Goal: Task Accomplishment & Management: Use online tool/utility

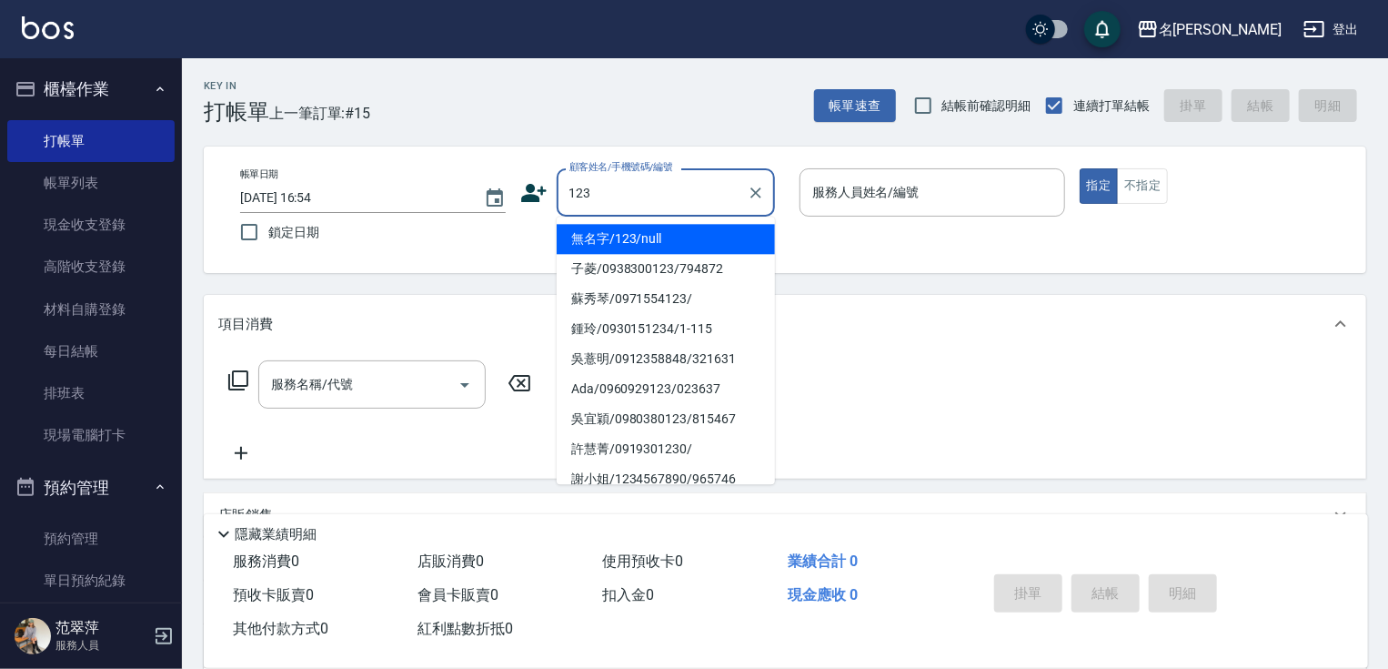
click at [626, 232] on li "無名字/123/null" at bounding box center [666, 239] width 218 height 30
type input "無名字/123/null"
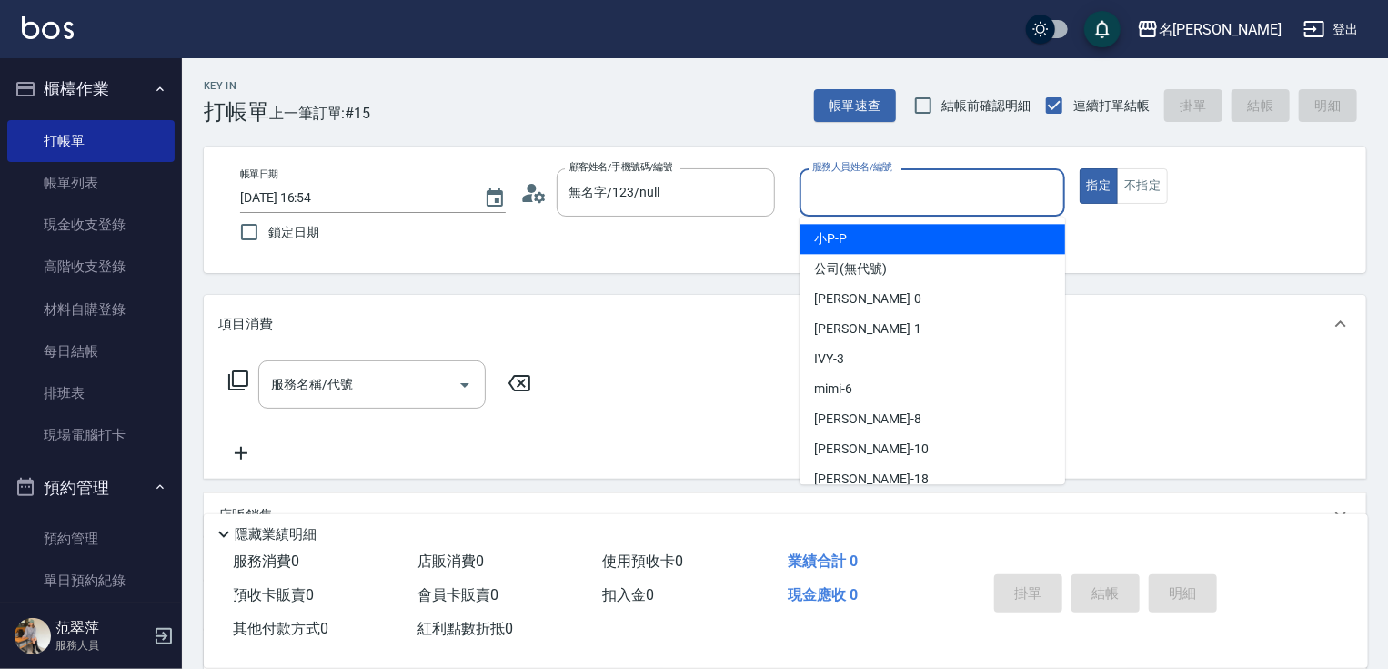
click at [834, 200] on input "服務人員姓名/編號" at bounding box center [932, 192] width 249 height 32
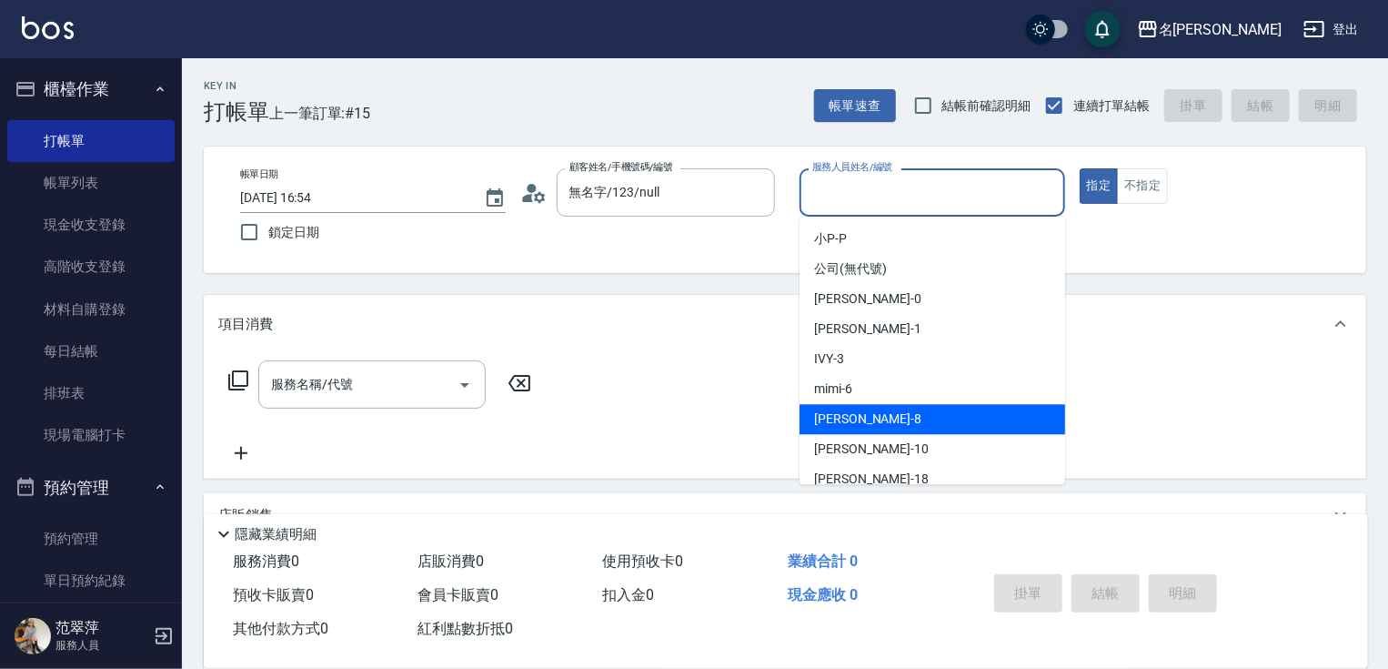
click at [855, 411] on div "曉容 -8" at bounding box center [933, 419] width 266 height 30
type input "曉容-8"
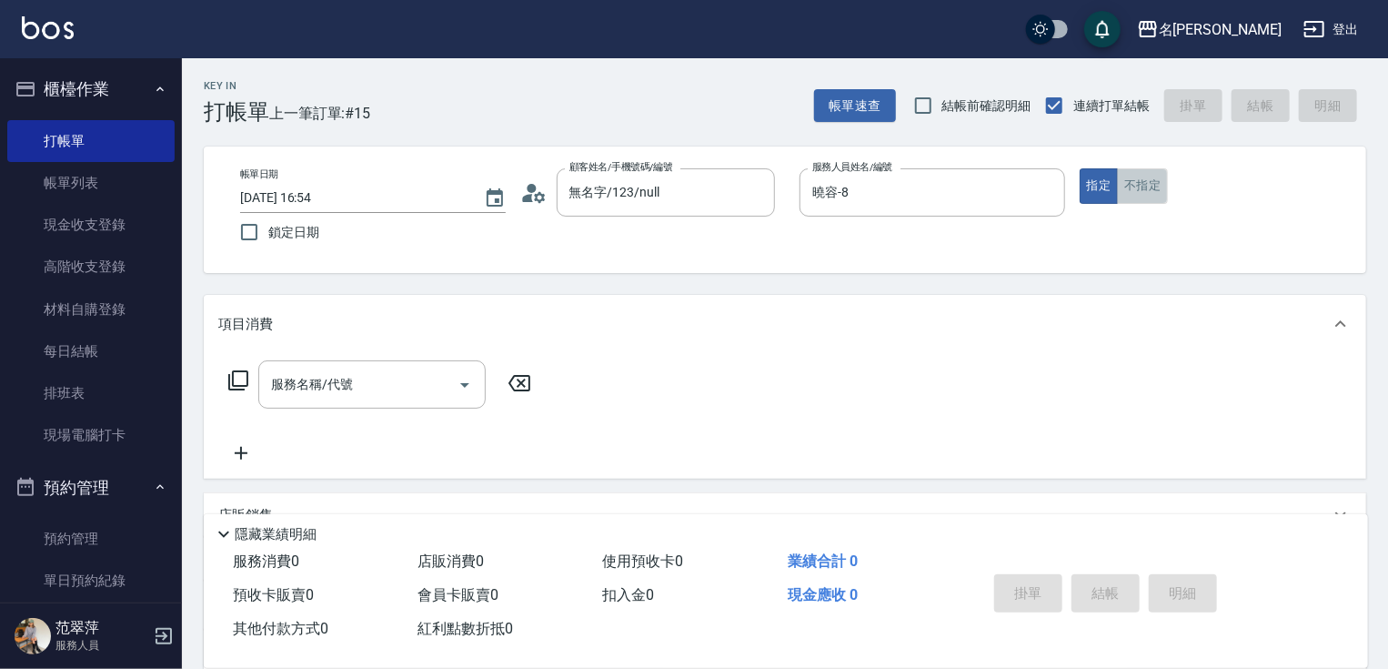
click at [1166, 189] on button "不指定" at bounding box center [1142, 185] width 51 height 35
click at [377, 392] on input "服務名稱/代號" at bounding box center [359, 384] width 184 height 32
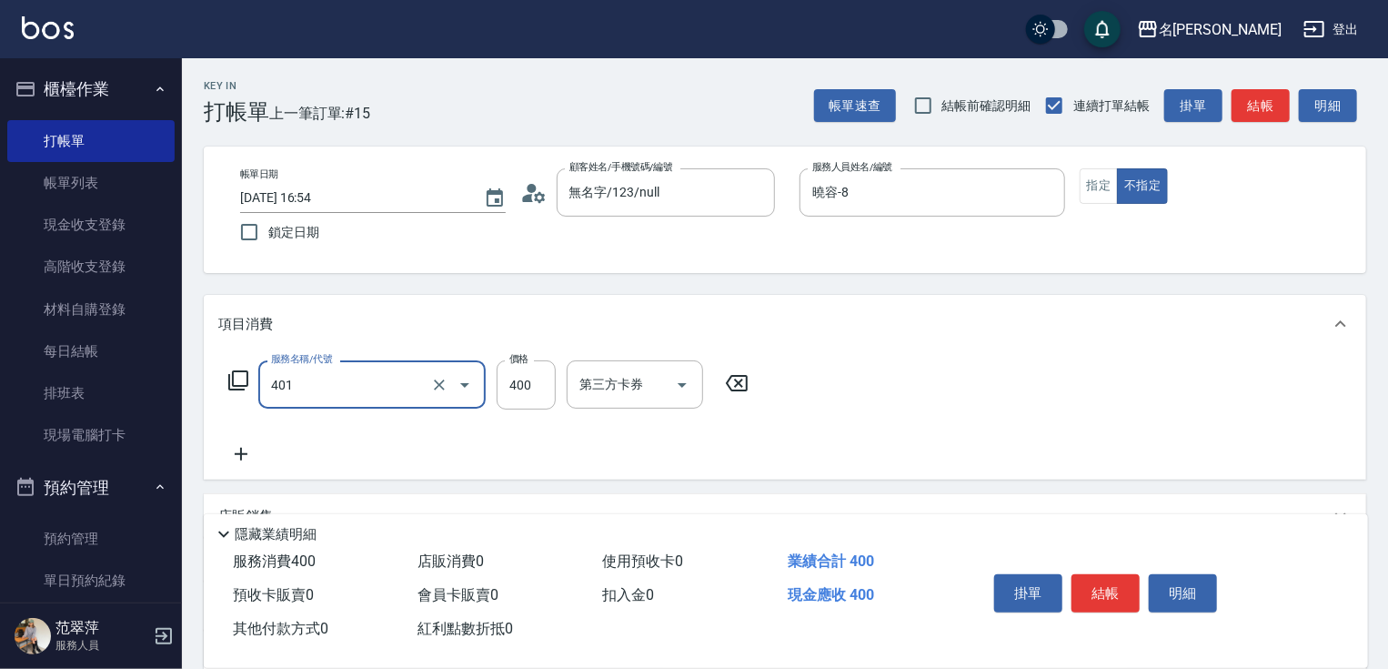
type input "剪髮(400)(401)"
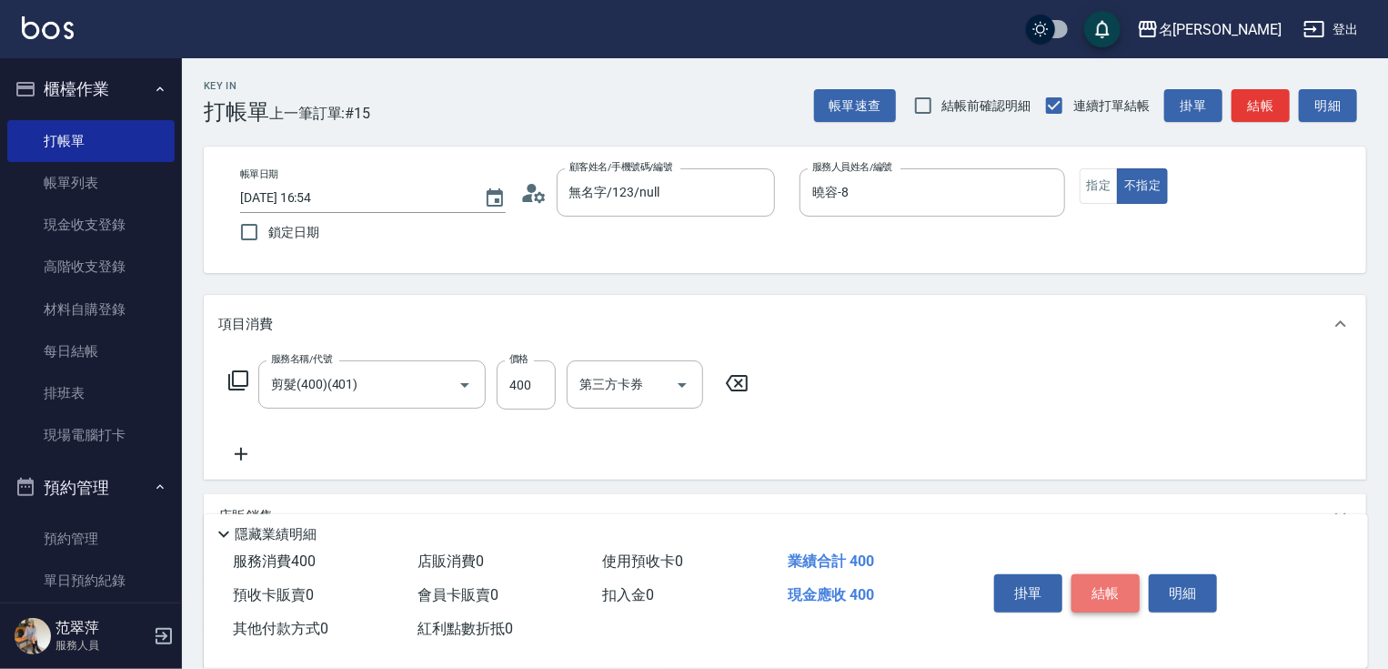
click at [1105, 602] on button "結帳" at bounding box center [1106, 593] width 68 height 38
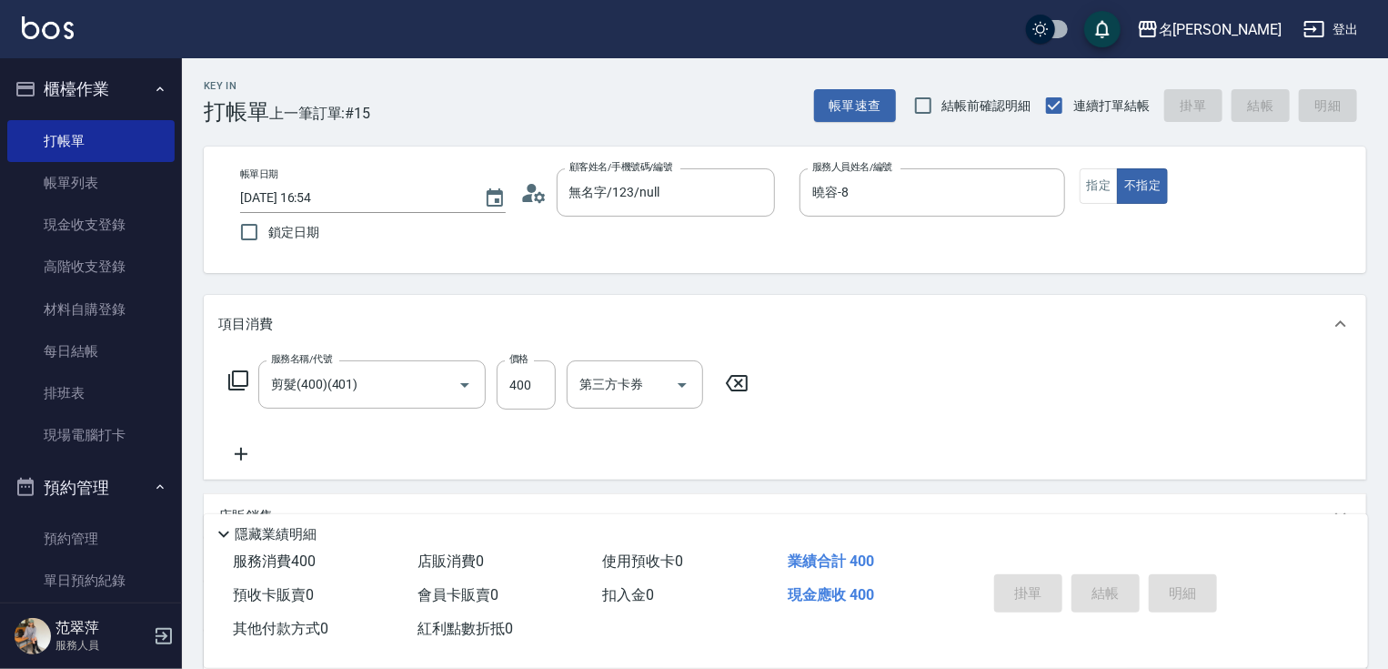
type input "2025/09/10 17:57"
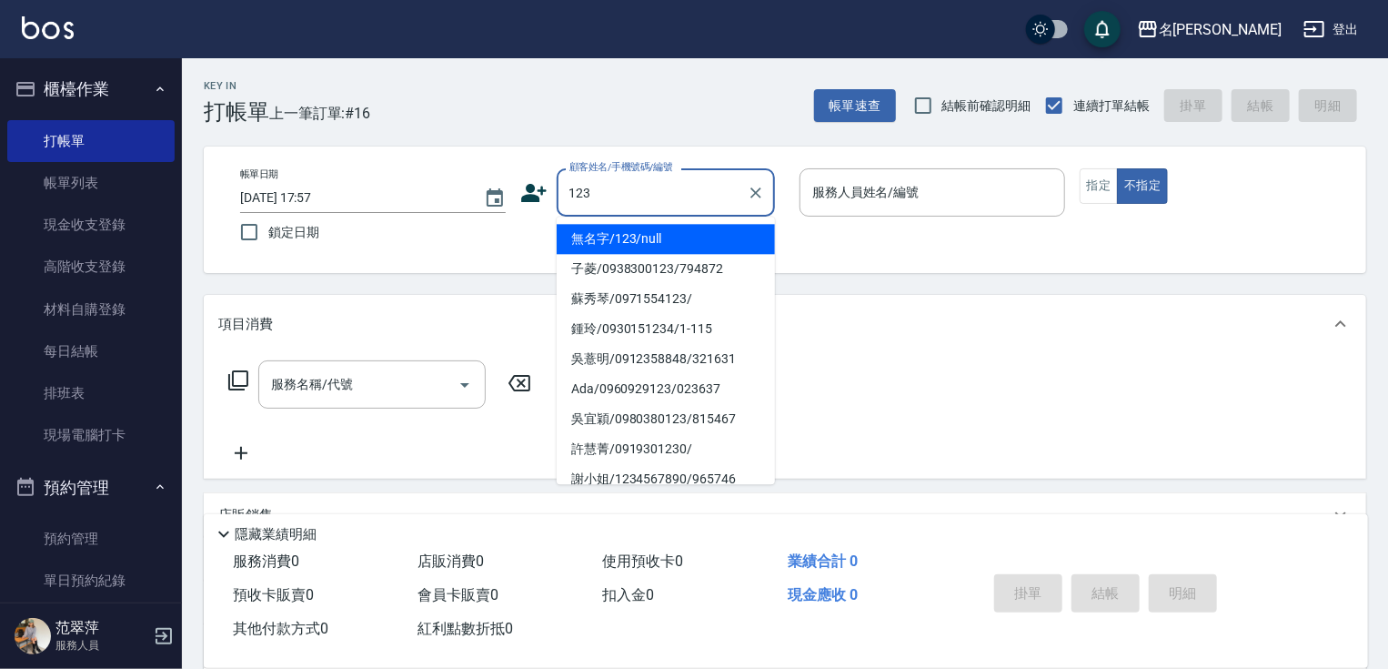
click at [662, 240] on li "無名字/123/null" at bounding box center [666, 239] width 218 height 30
type input "無名字/123/null"
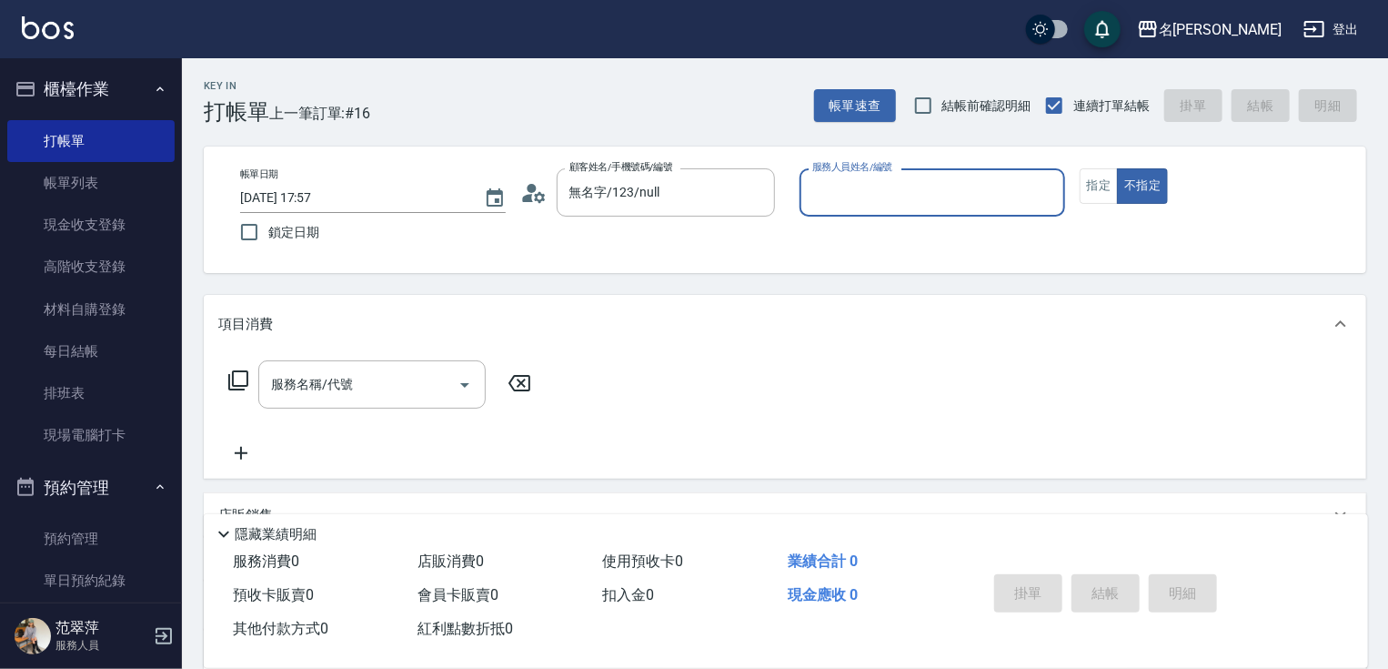
click at [841, 194] on input "服務人員姓名/編號" at bounding box center [932, 192] width 249 height 32
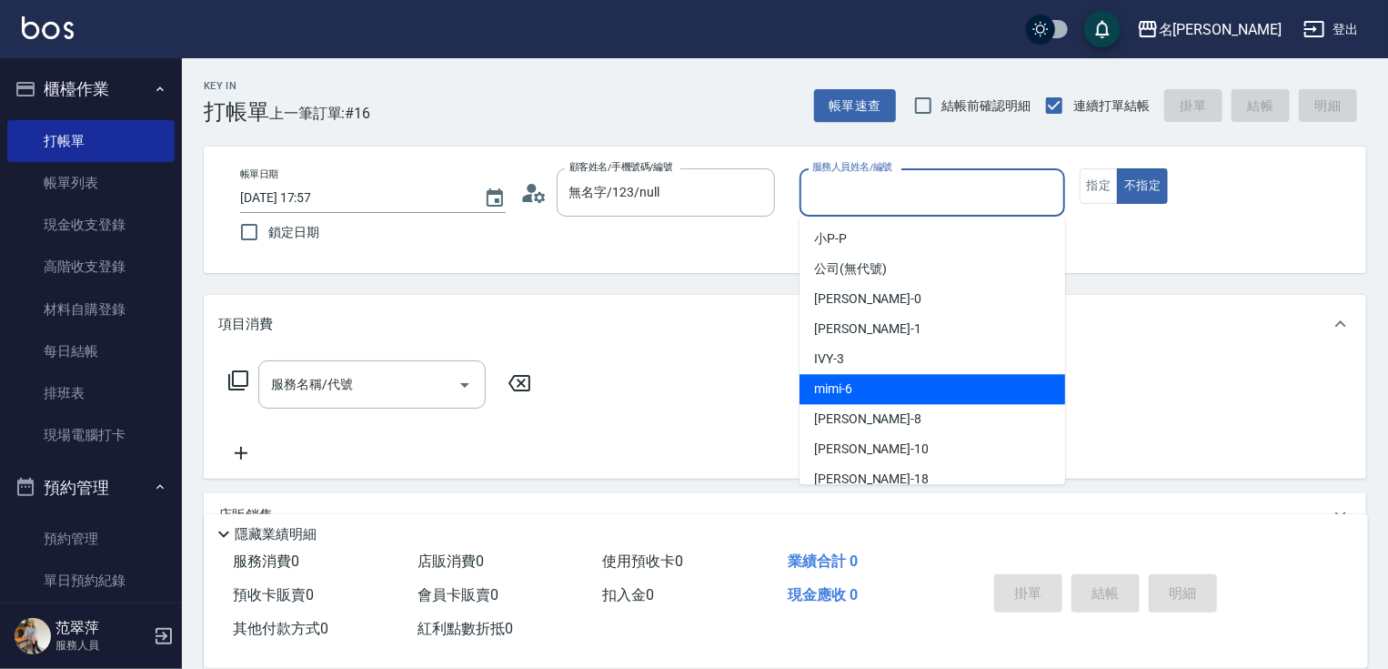
click at [862, 386] on div "mimi -6" at bounding box center [933, 389] width 266 height 30
type input "mimi-6"
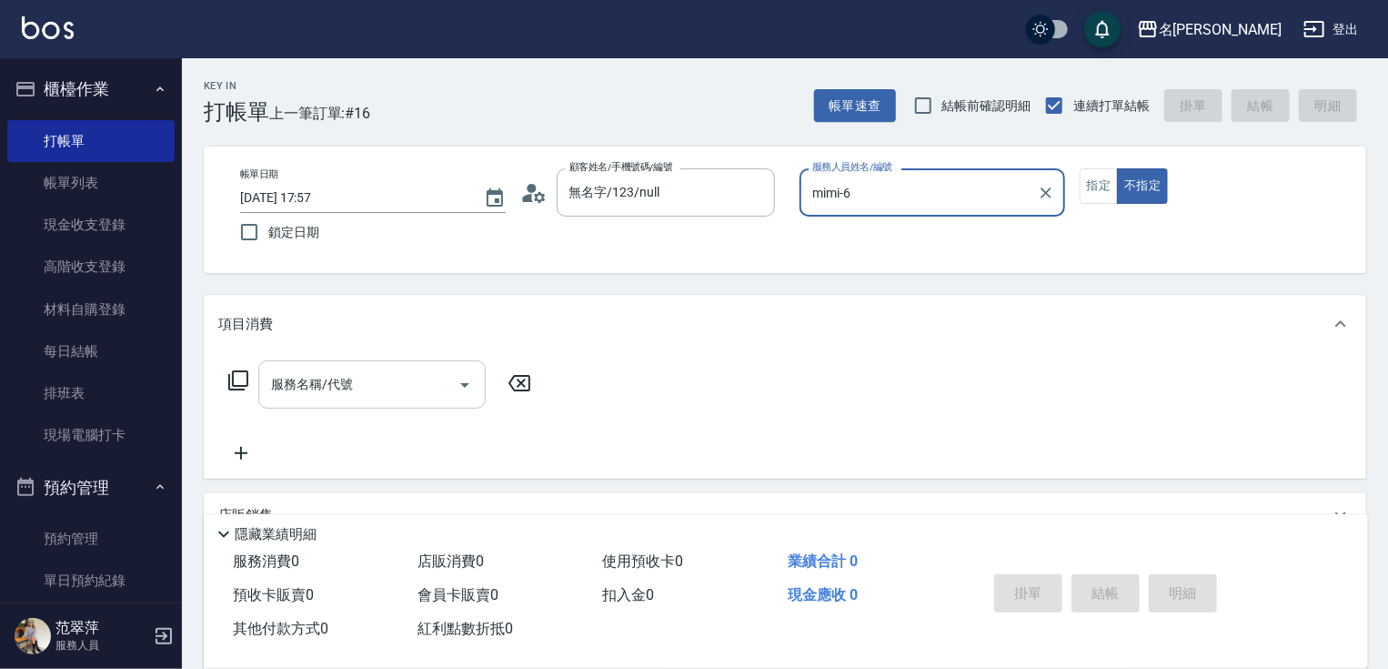
click at [402, 369] on input "服務名稱/代號" at bounding box center [359, 384] width 184 height 32
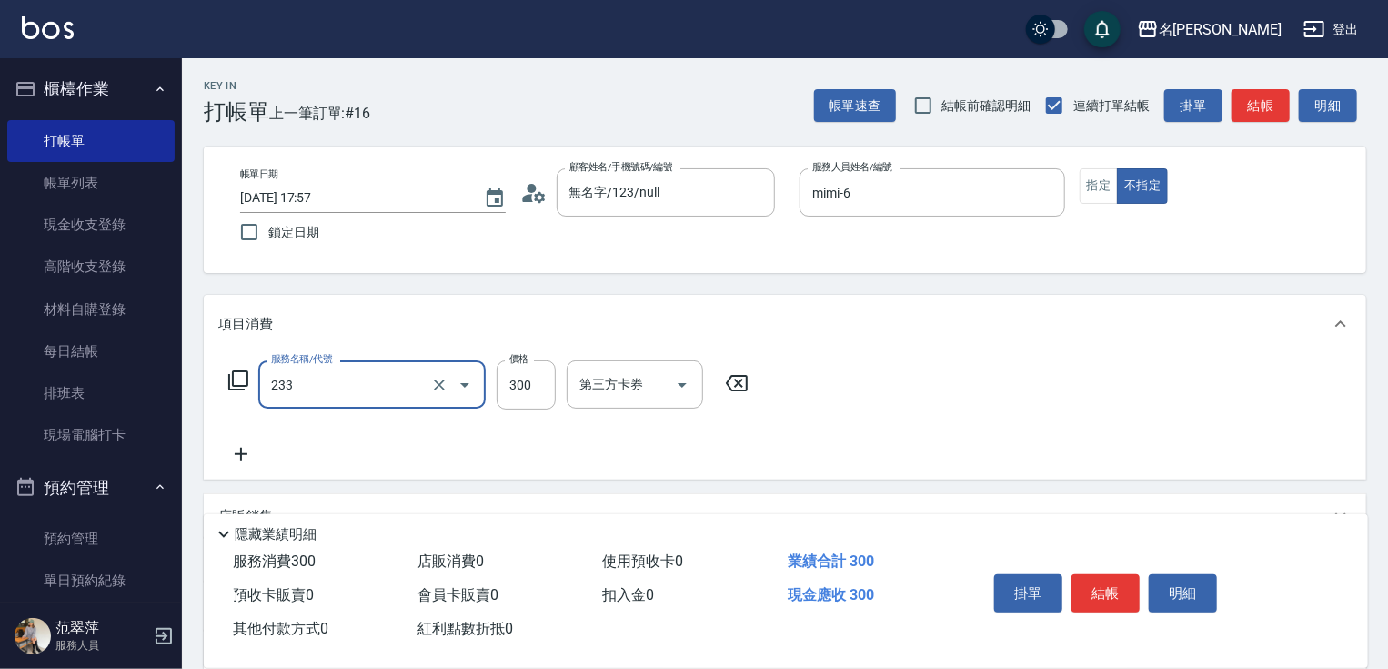
type input "洗髮300(233)"
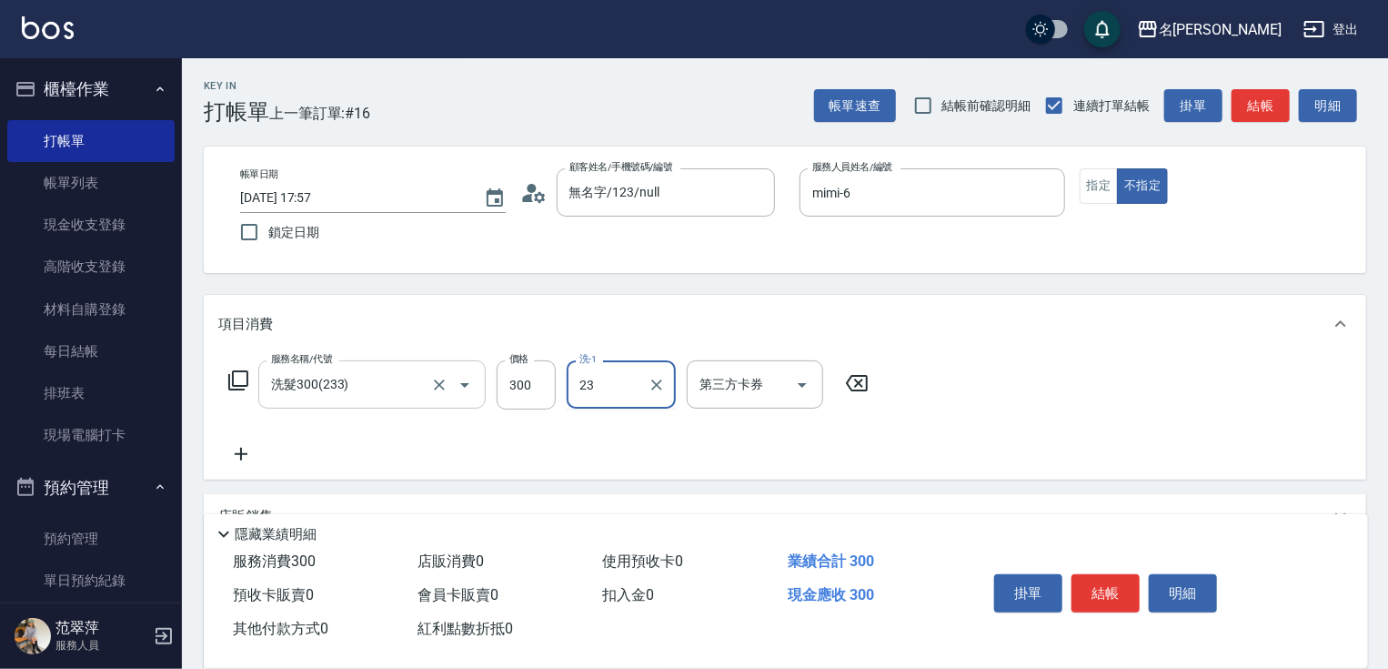
type input "鴨肉-23"
click at [244, 455] on icon at bounding box center [240, 454] width 45 height 22
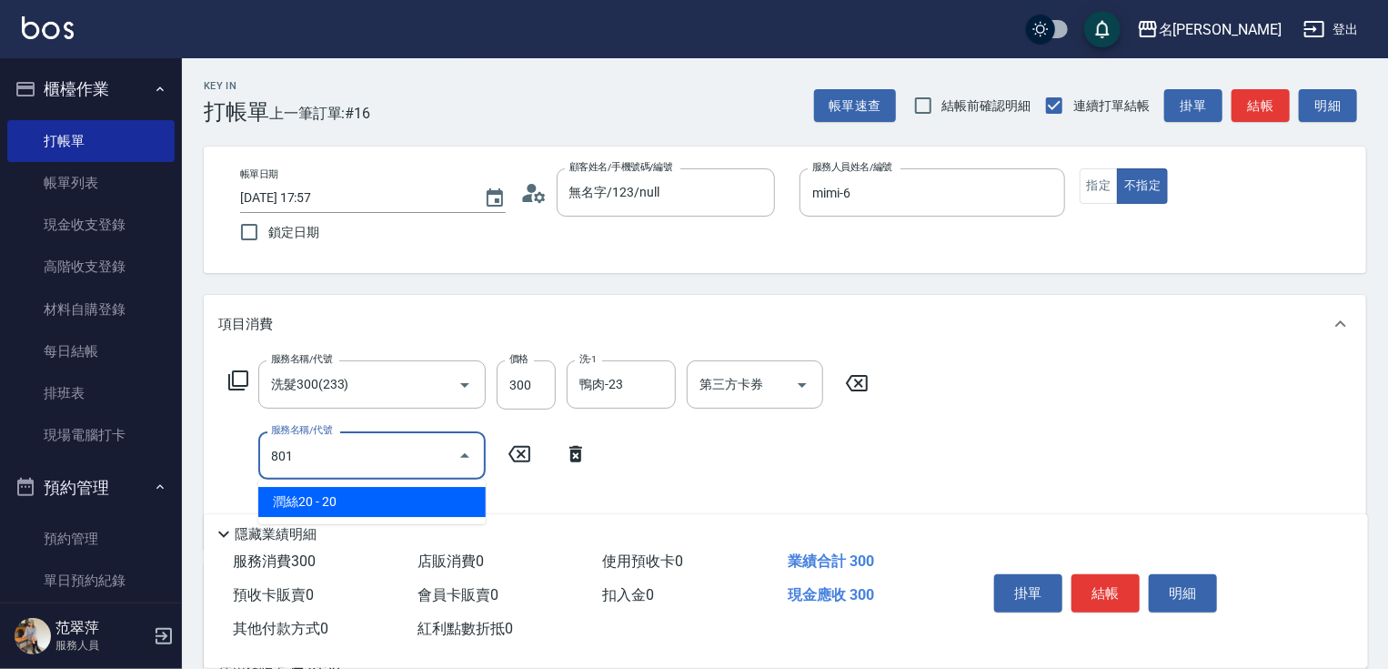
type input "潤絲20(801)"
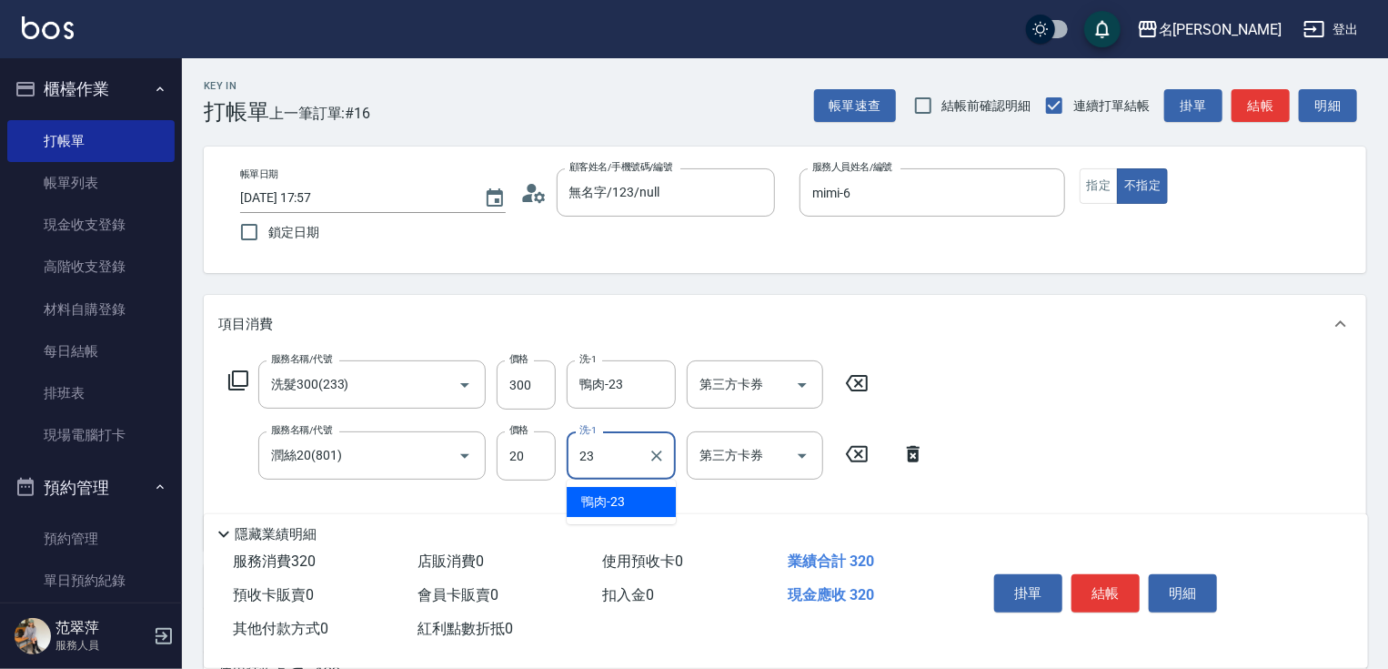
type input "鴨肉-23"
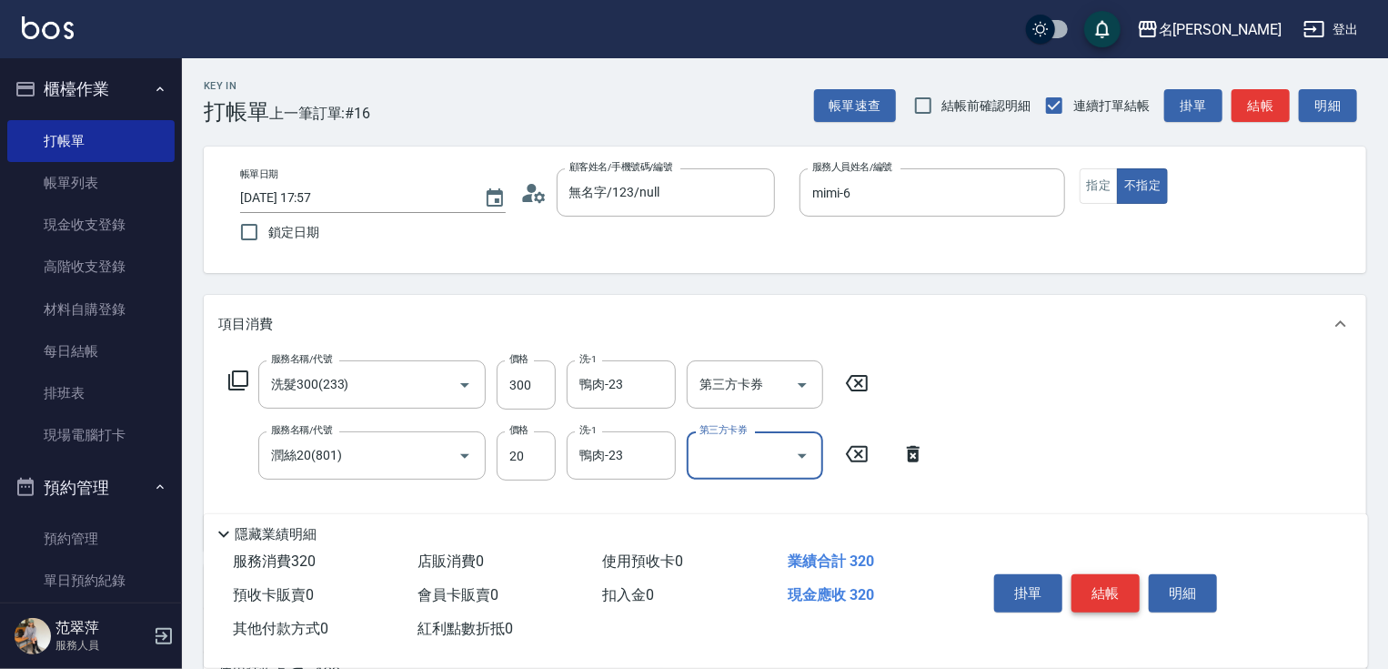
click at [1095, 595] on button "結帳" at bounding box center [1106, 593] width 68 height 38
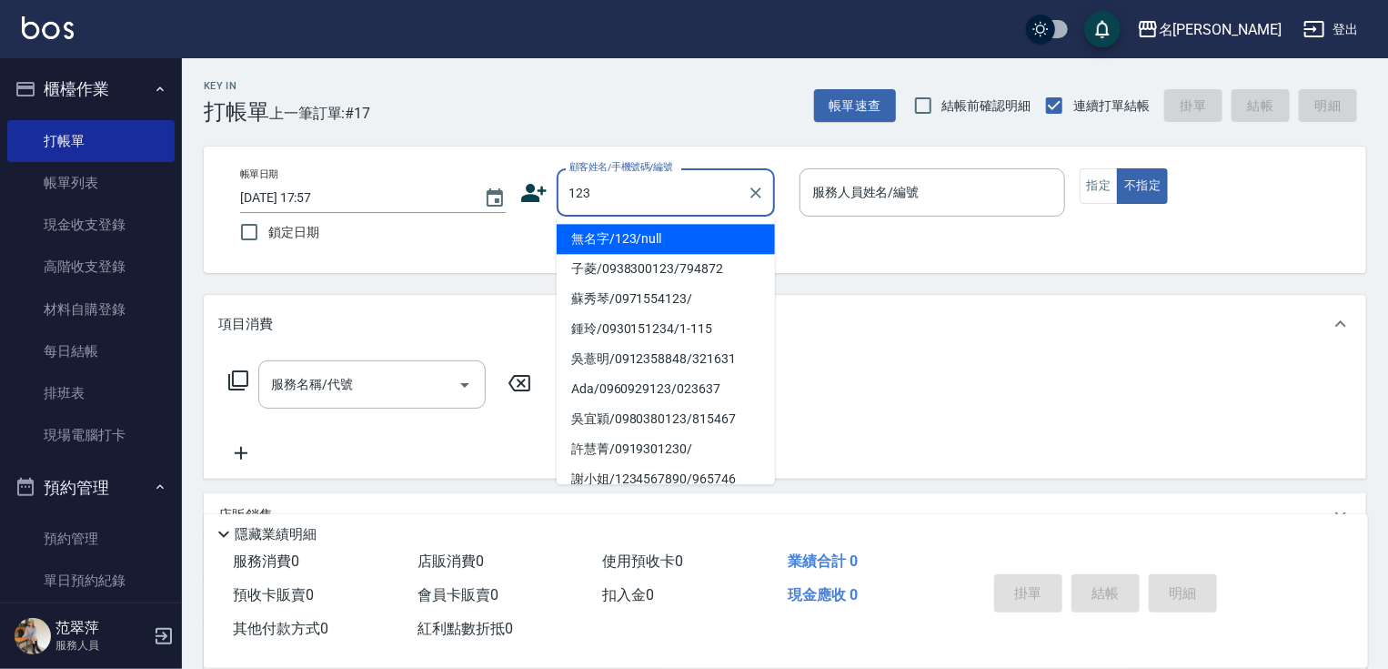
click at [637, 247] on li "無名字/123/null" at bounding box center [666, 239] width 218 height 30
type input "無名字/123/null"
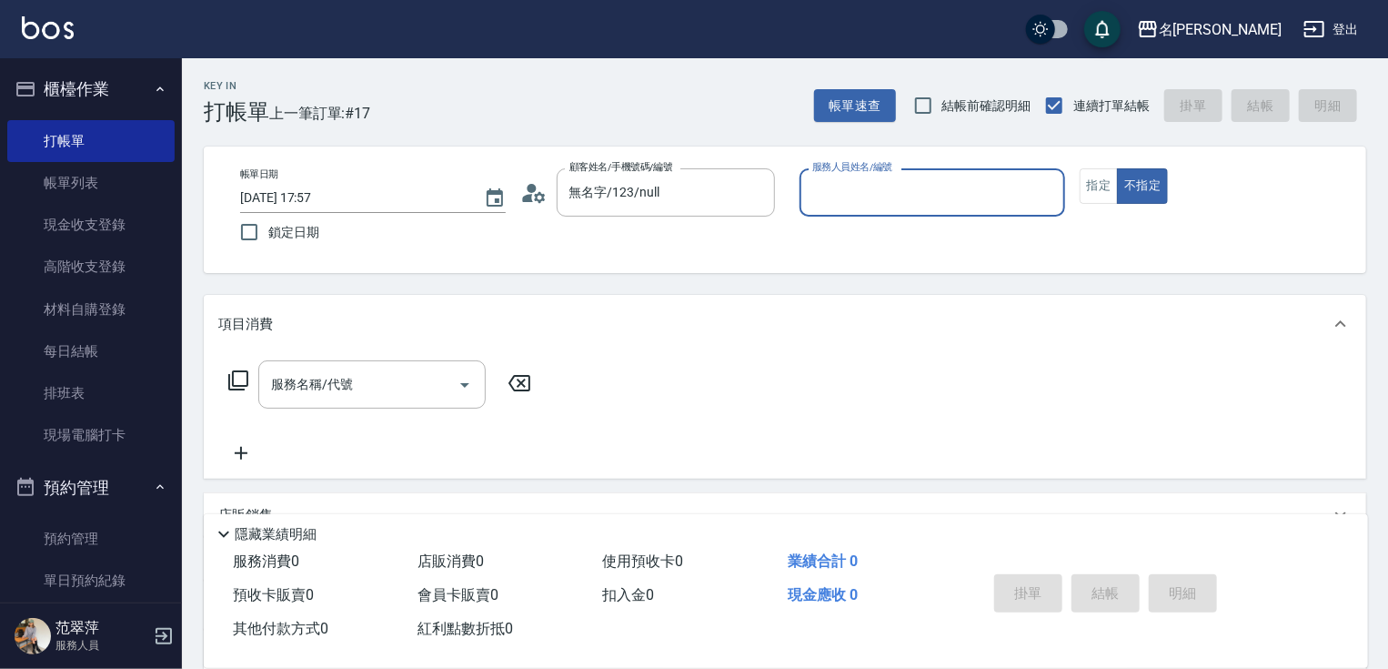
click at [876, 203] on input "服務人員姓名/編號" at bounding box center [932, 192] width 249 height 32
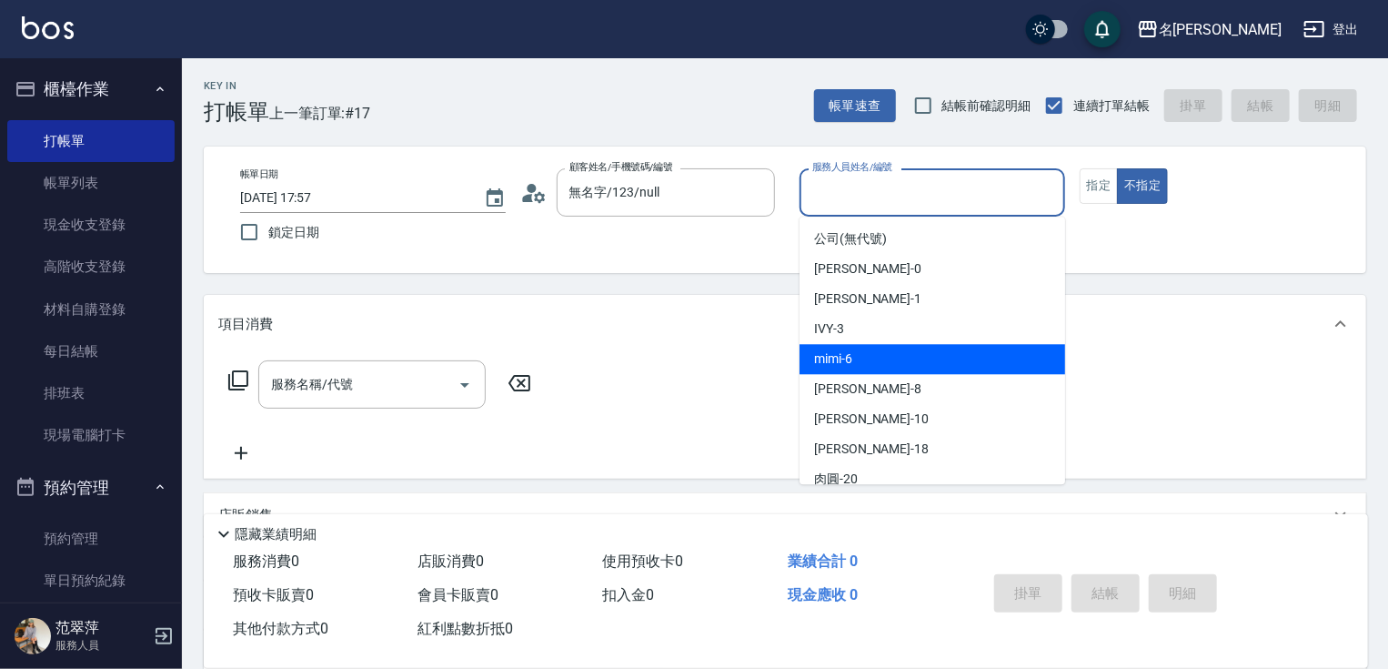
click at [857, 365] on div "mimi -6" at bounding box center [933, 359] width 266 height 30
type input "mimi-6"
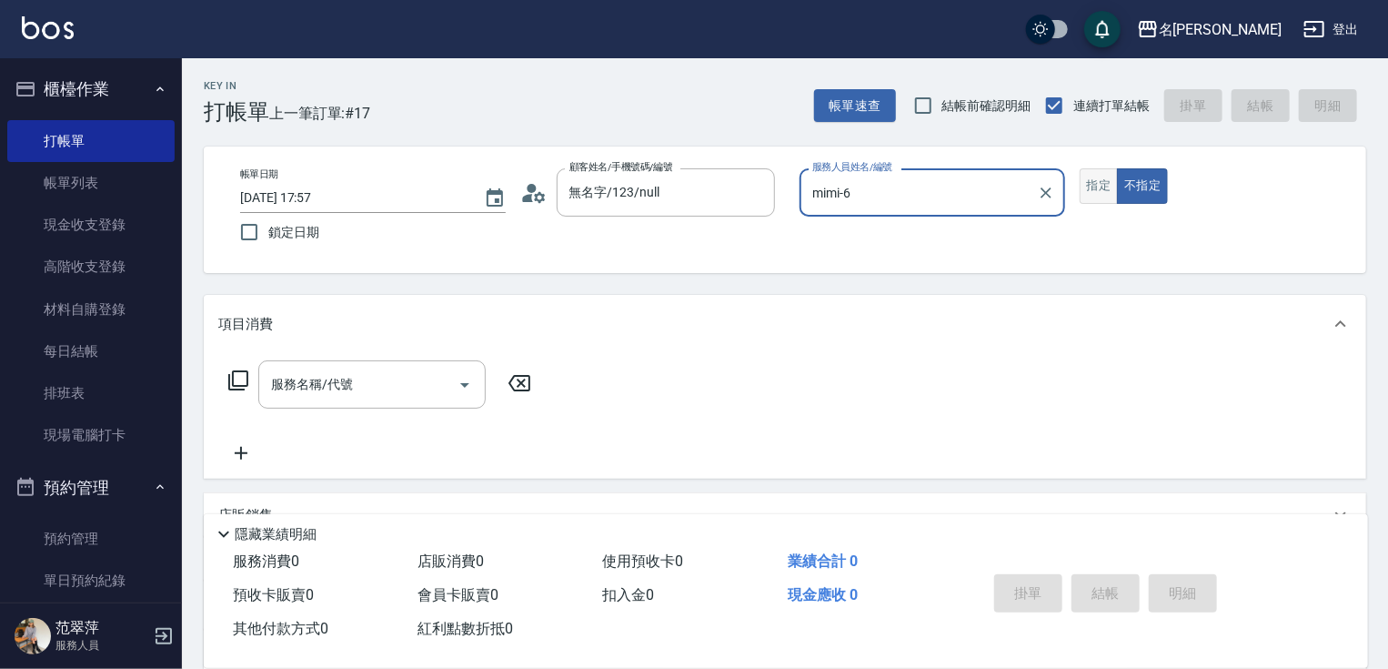
click at [1103, 195] on button "指定" at bounding box center [1099, 185] width 39 height 35
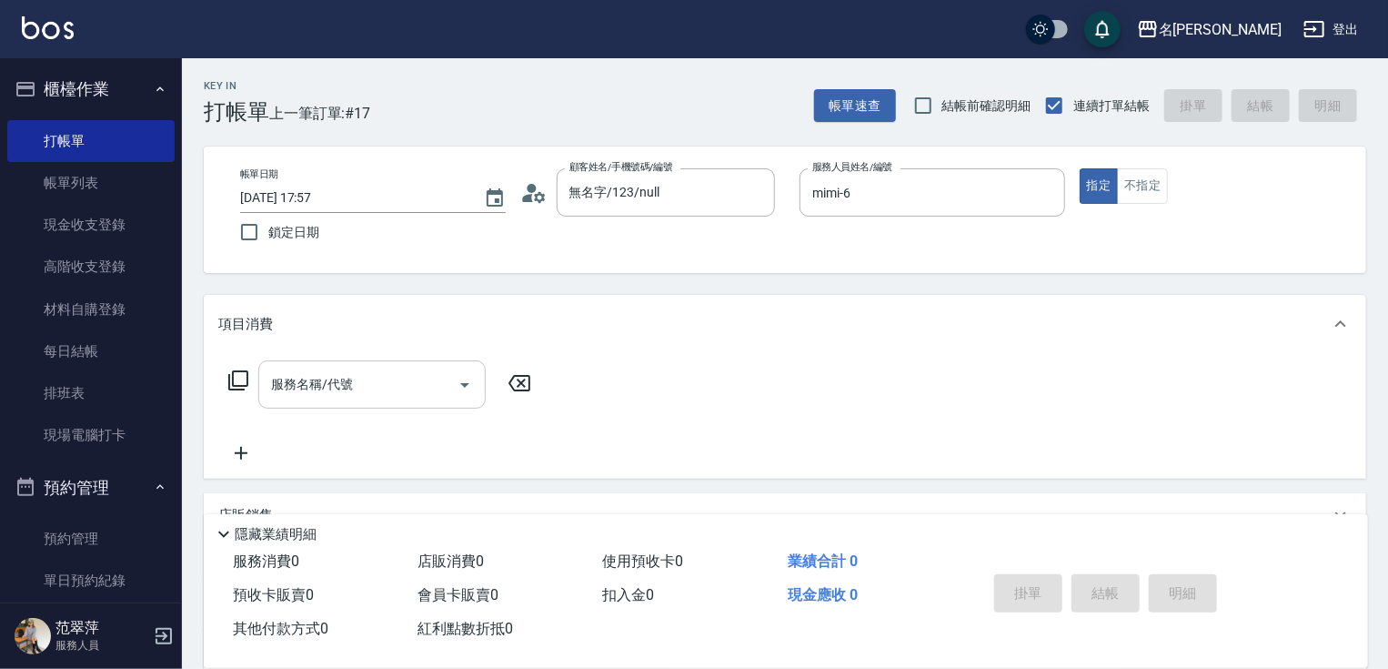
click at [386, 391] on input "服務名稱/代號" at bounding box center [359, 384] width 184 height 32
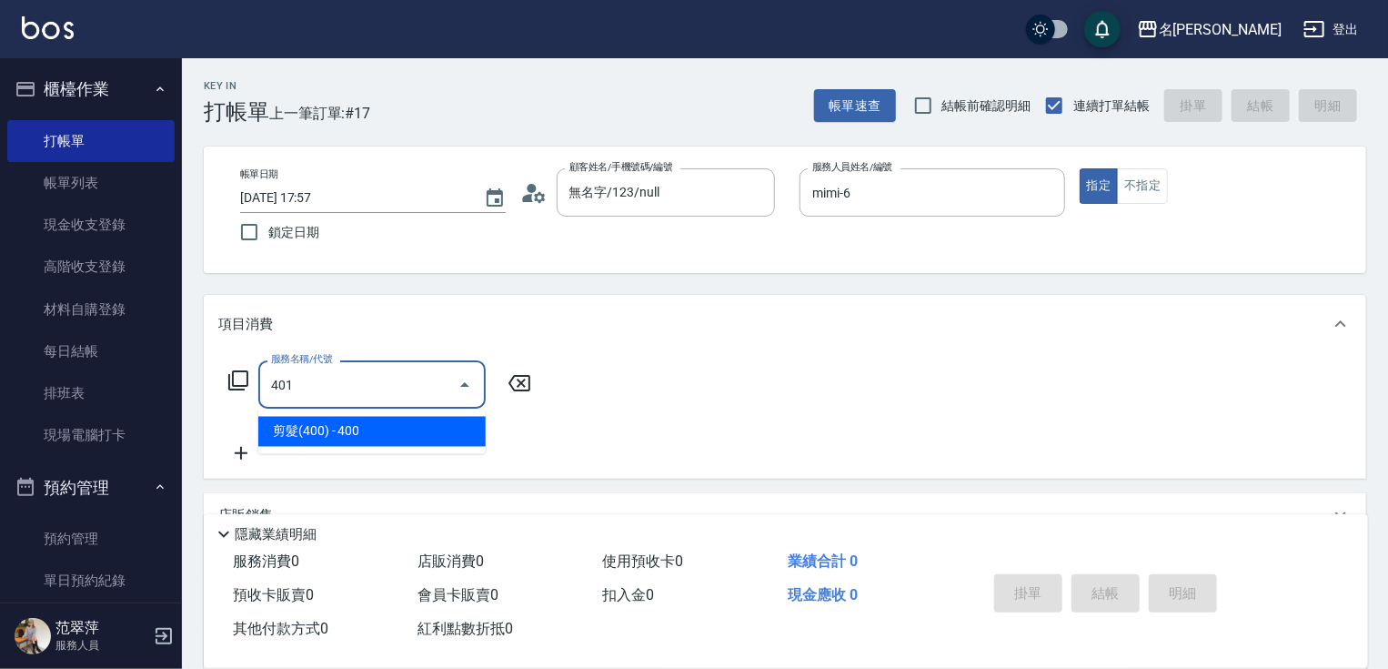
type input "剪髮(400)(401)"
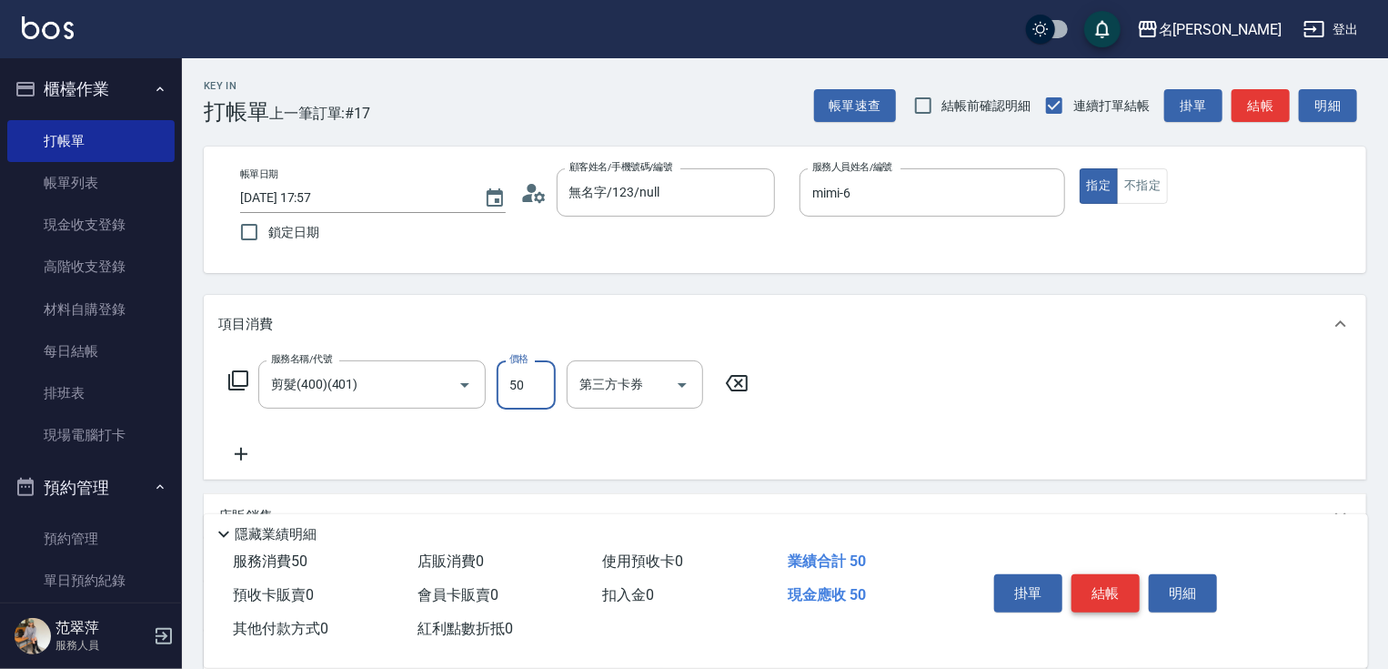
type input "50"
click at [1128, 597] on button "結帳" at bounding box center [1106, 593] width 68 height 38
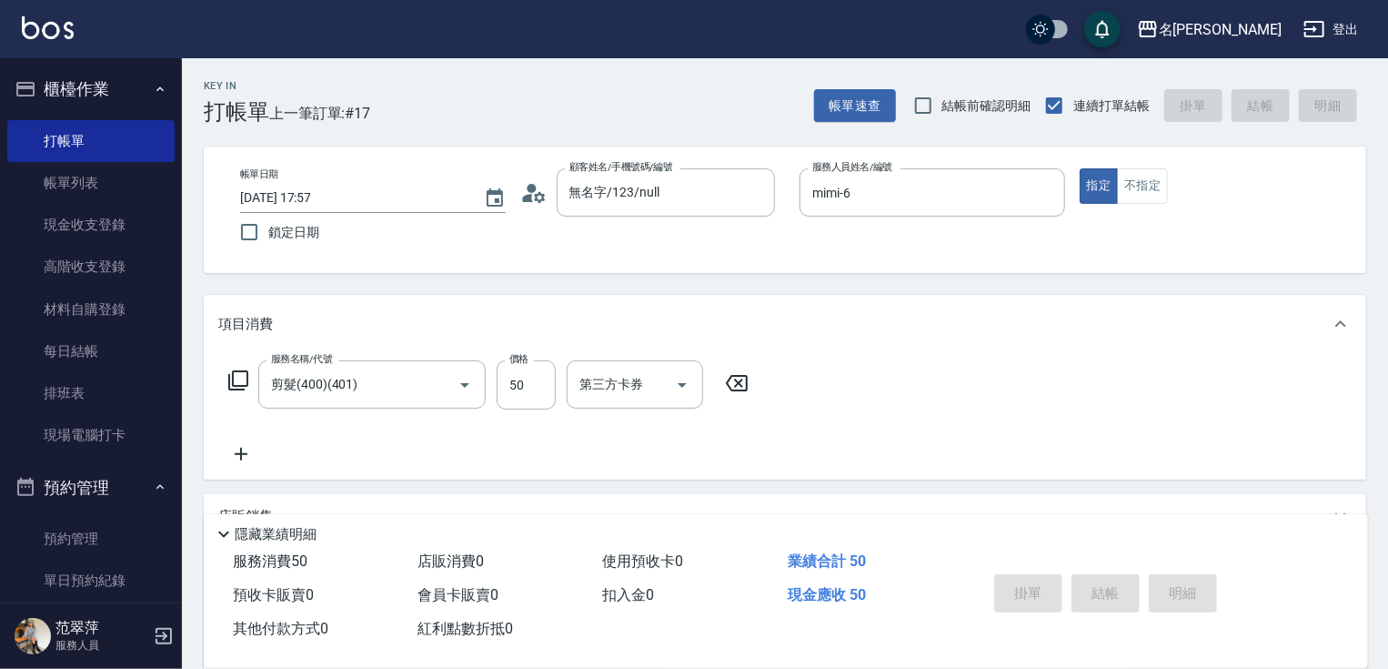
type input "2025/09/10 18:32"
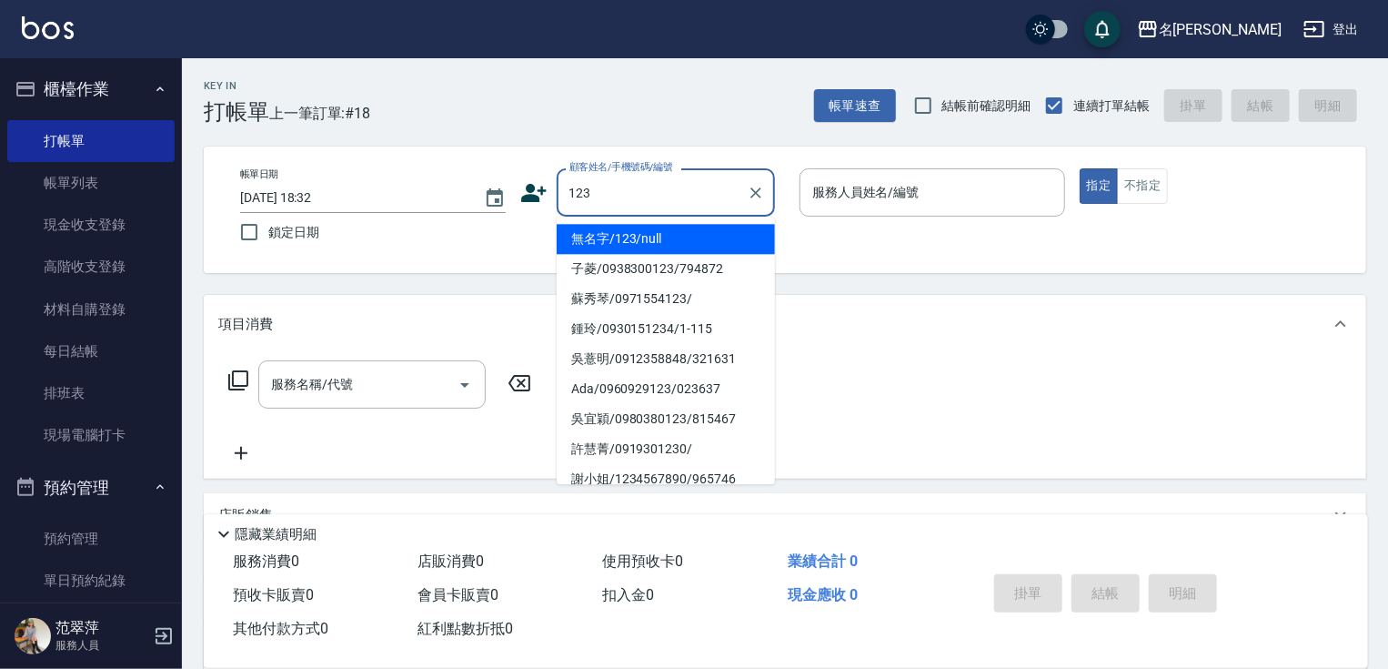
click at [660, 229] on li "無名字/123/null" at bounding box center [666, 239] width 218 height 30
type input "無名字/123/null"
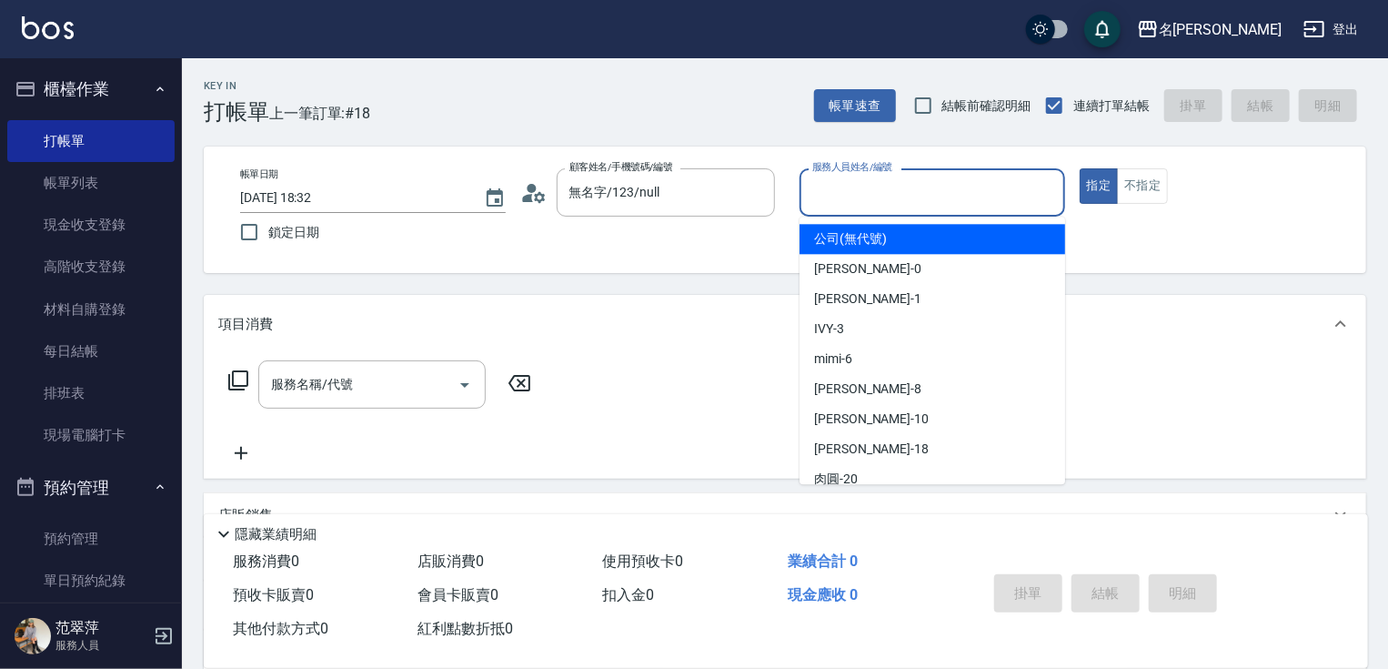
click at [836, 196] on input "服務人員姓名/編號" at bounding box center [932, 192] width 249 height 32
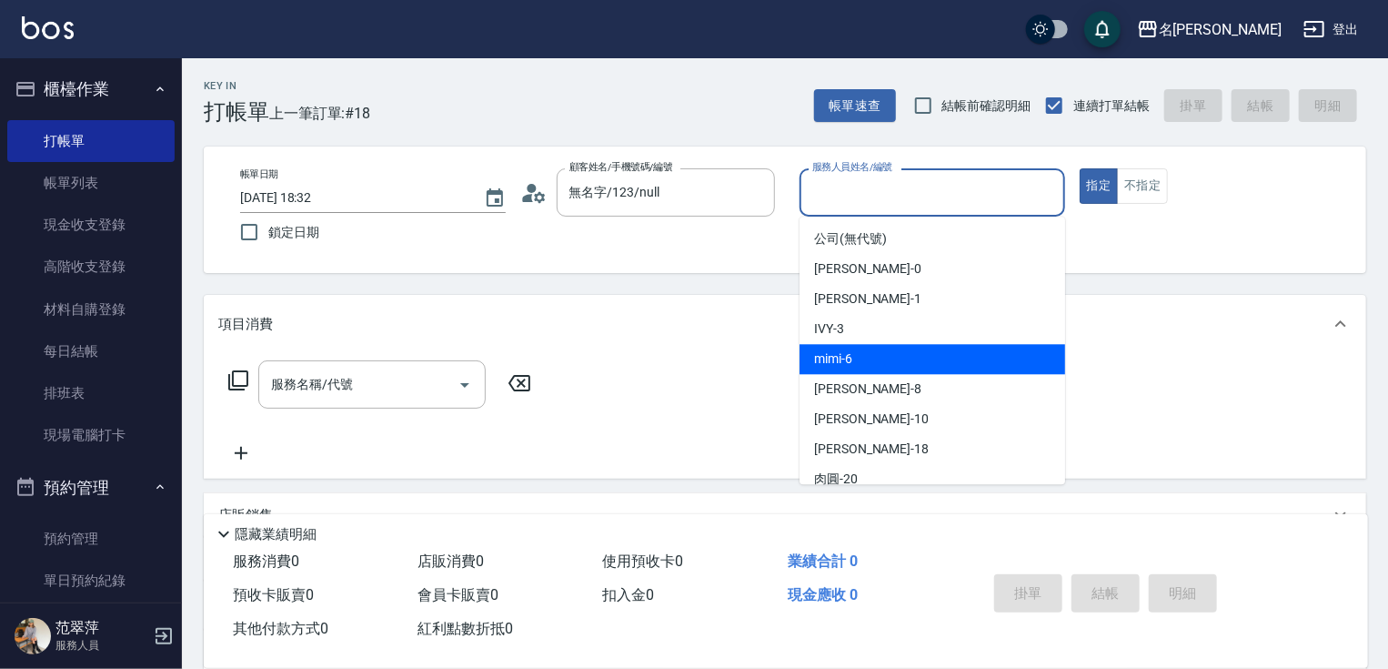
click at [850, 360] on span "mimi -6" at bounding box center [833, 358] width 38 height 19
type input "mimi-6"
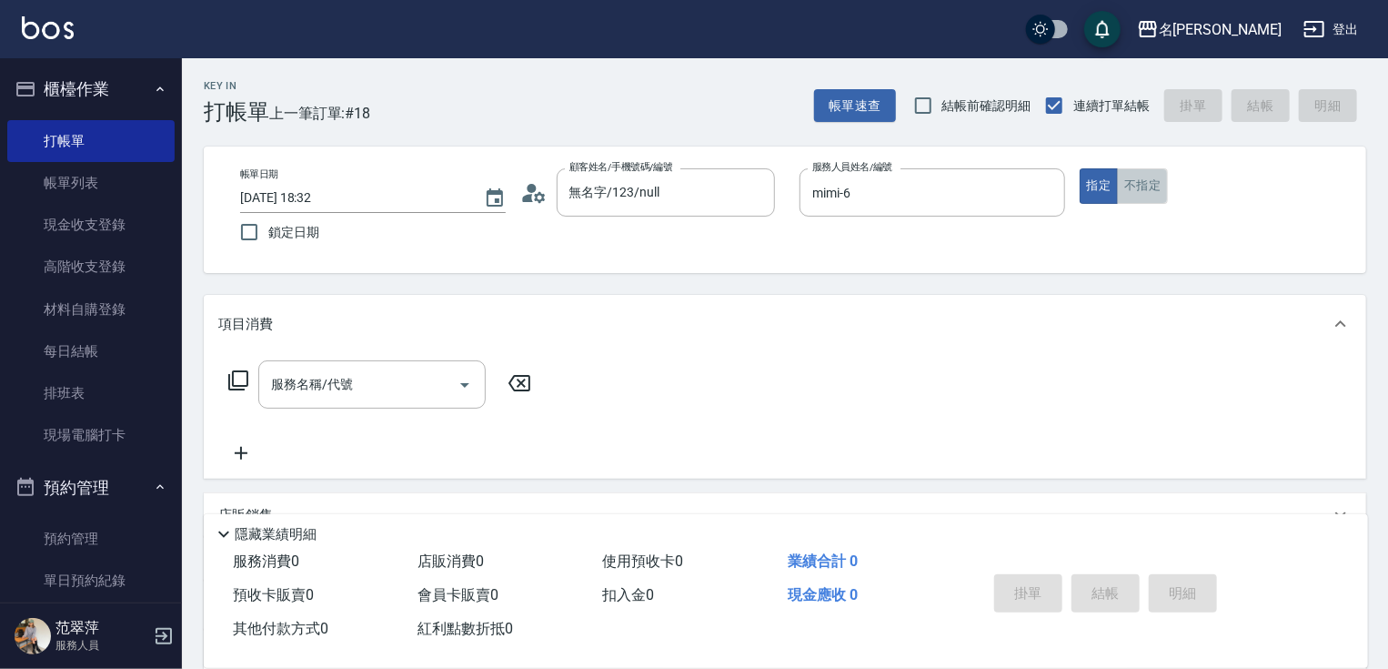
click at [1153, 187] on button "不指定" at bounding box center [1142, 185] width 51 height 35
click at [331, 394] on input "服務名稱/代號" at bounding box center [359, 384] width 184 height 32
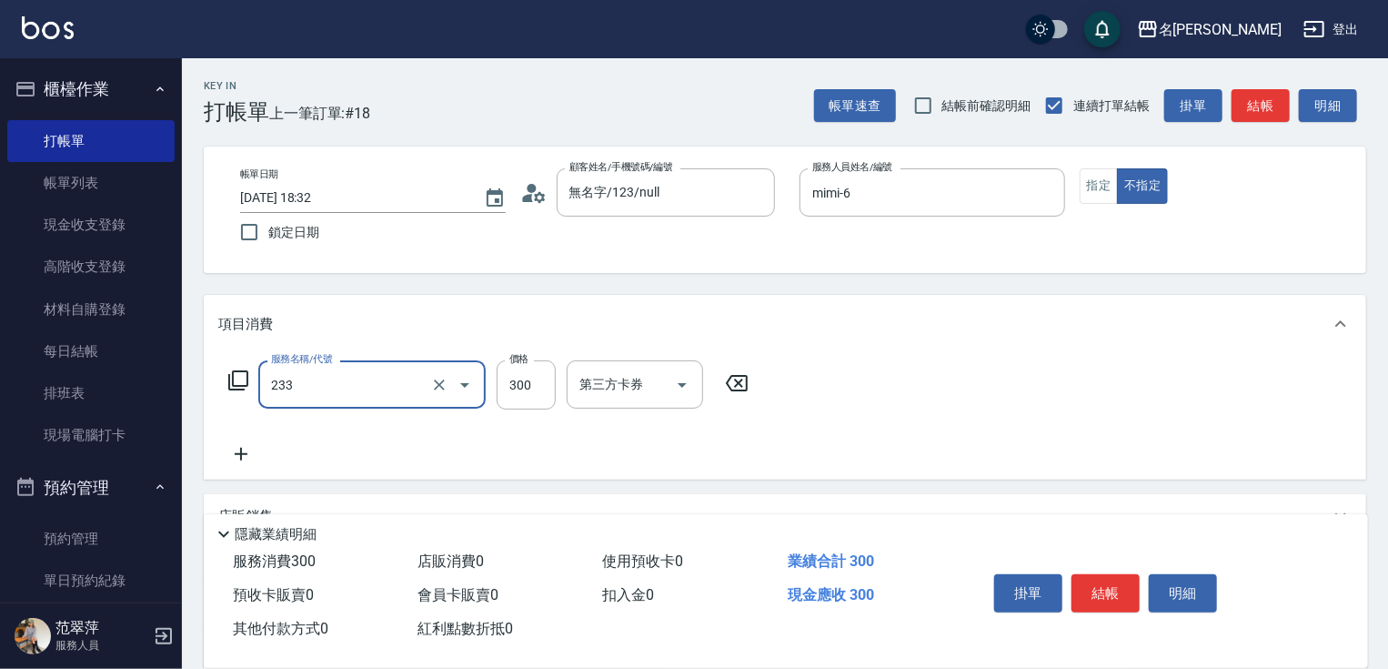
type input "洗髮300(233)"
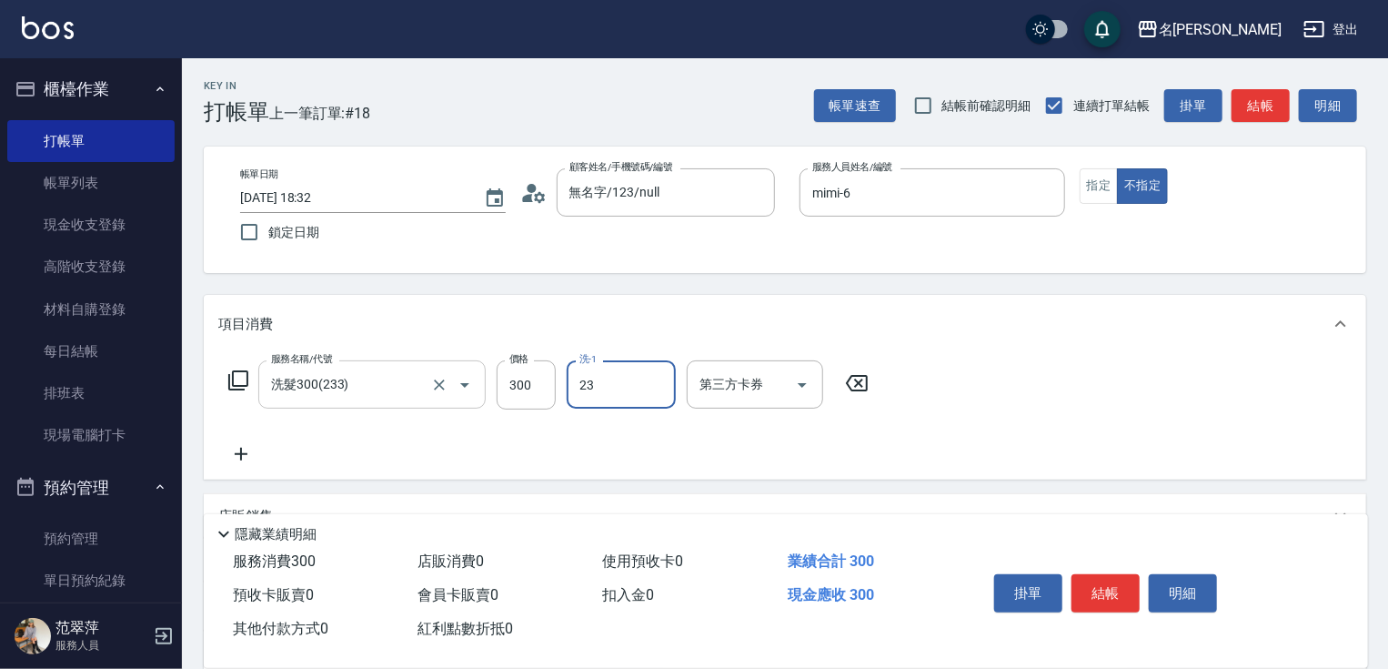
type input "鴨肉-23"
click at [242, 455] on icon at bounding box center [240, 454] width 45 height 22
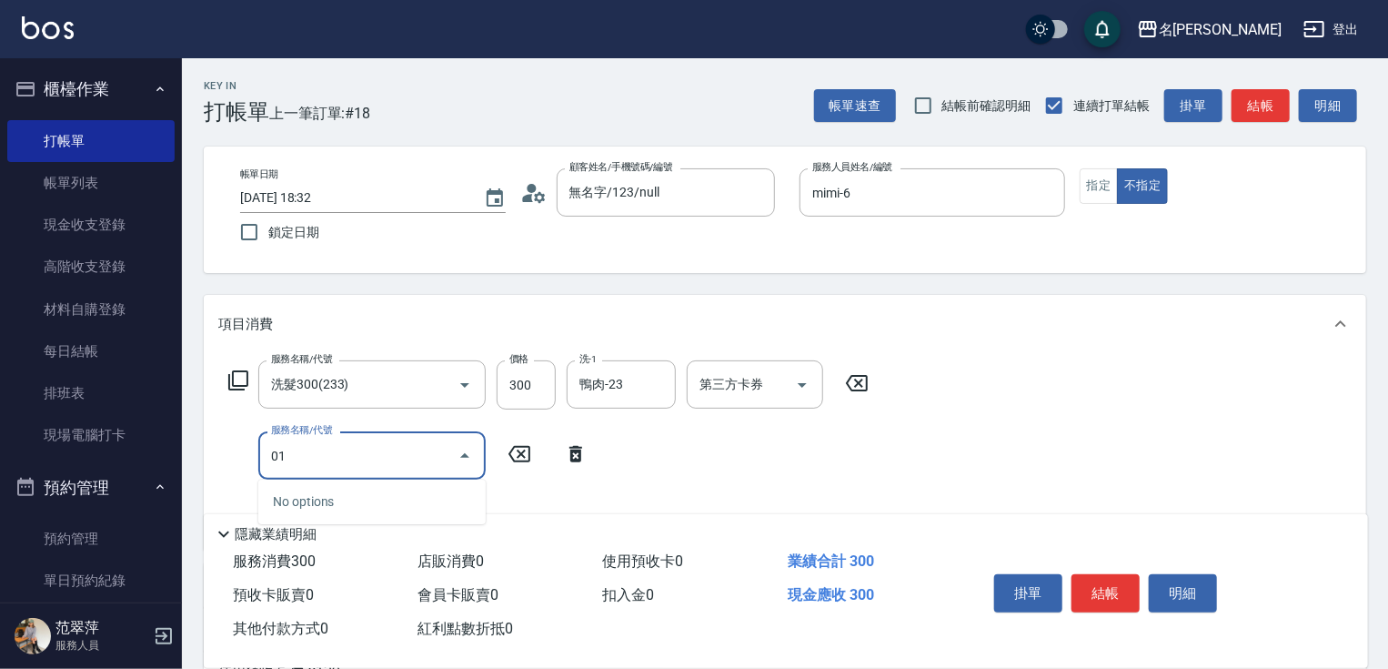
type input "0"
type input "剪髮(400)(401)"
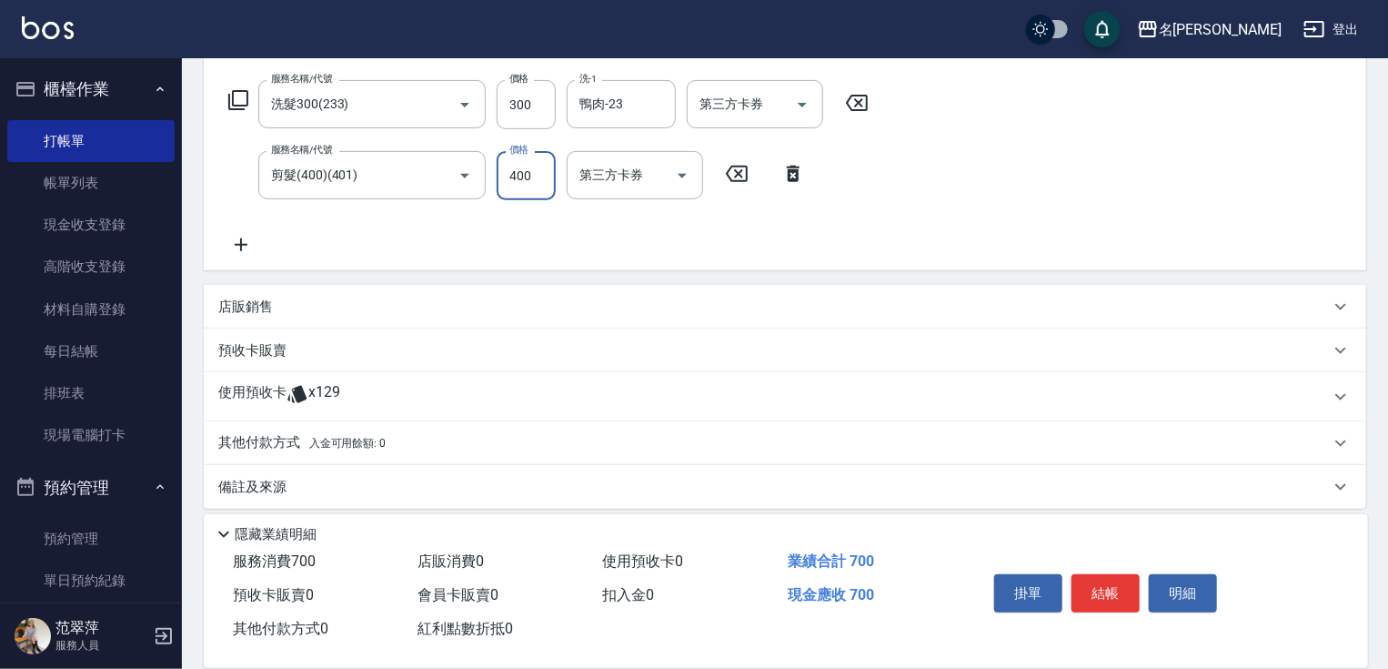
scroll to position [292, 0]
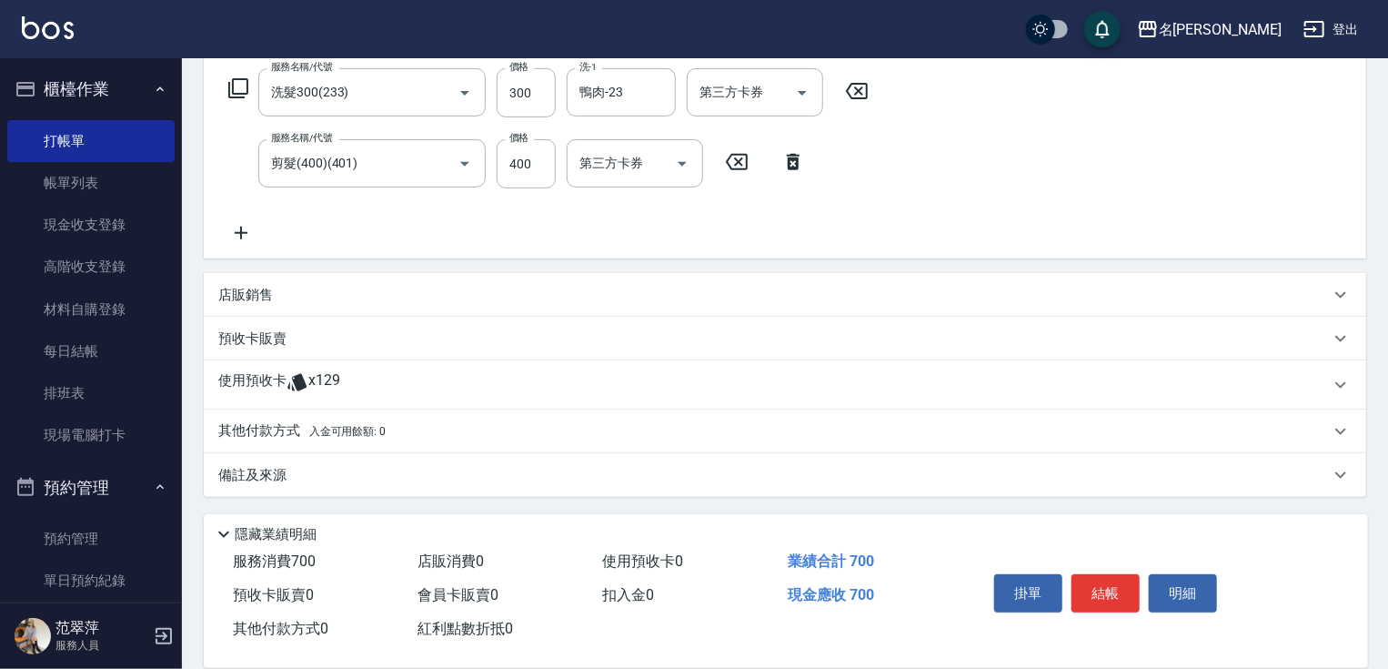
click at [247, 229] on icon at bounding box center [240, 233] width 45 height 22
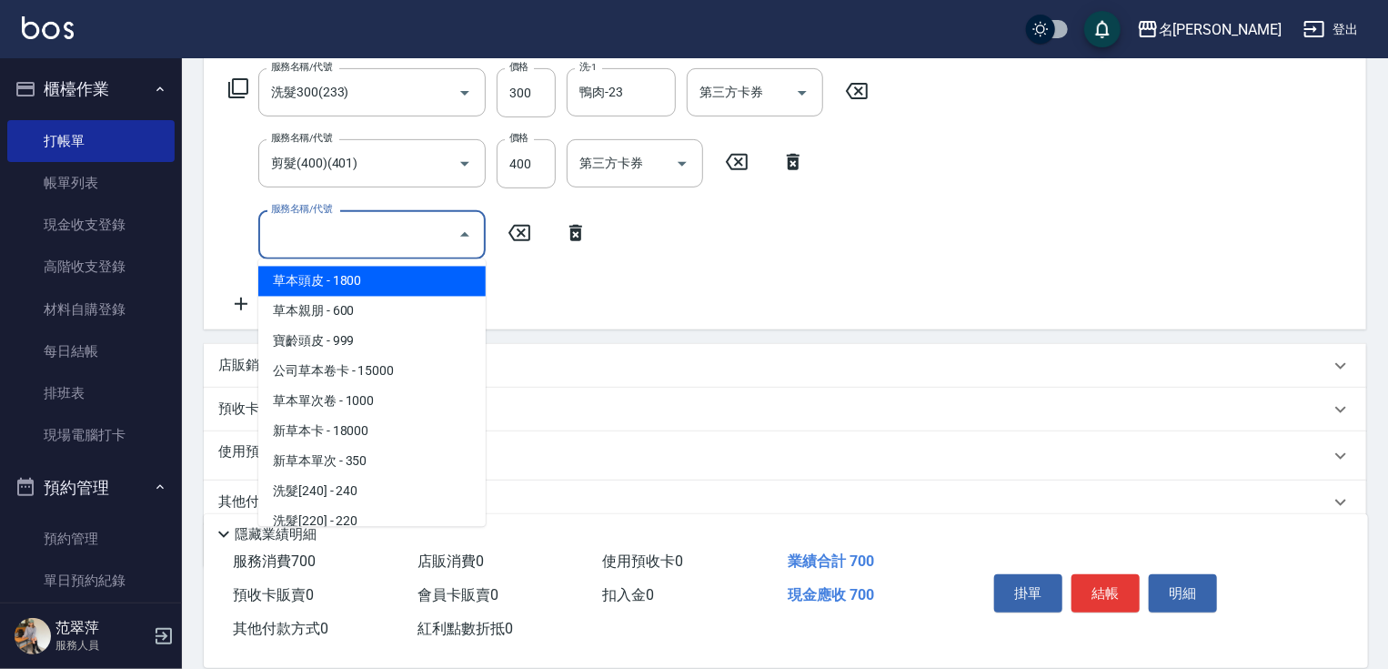
click at [284, 244] on input "服務名稱/代號" at bounding box center [359, 234] width 184 height 32
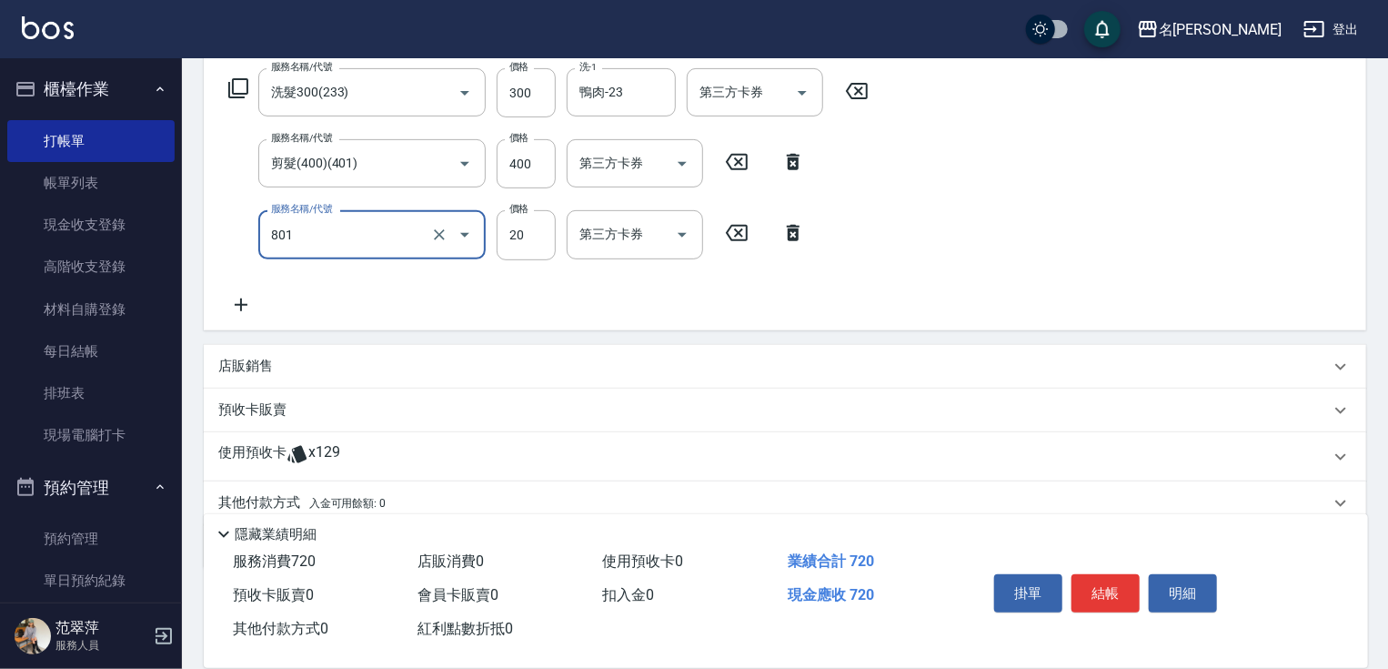
type input "潤絲20(801)"
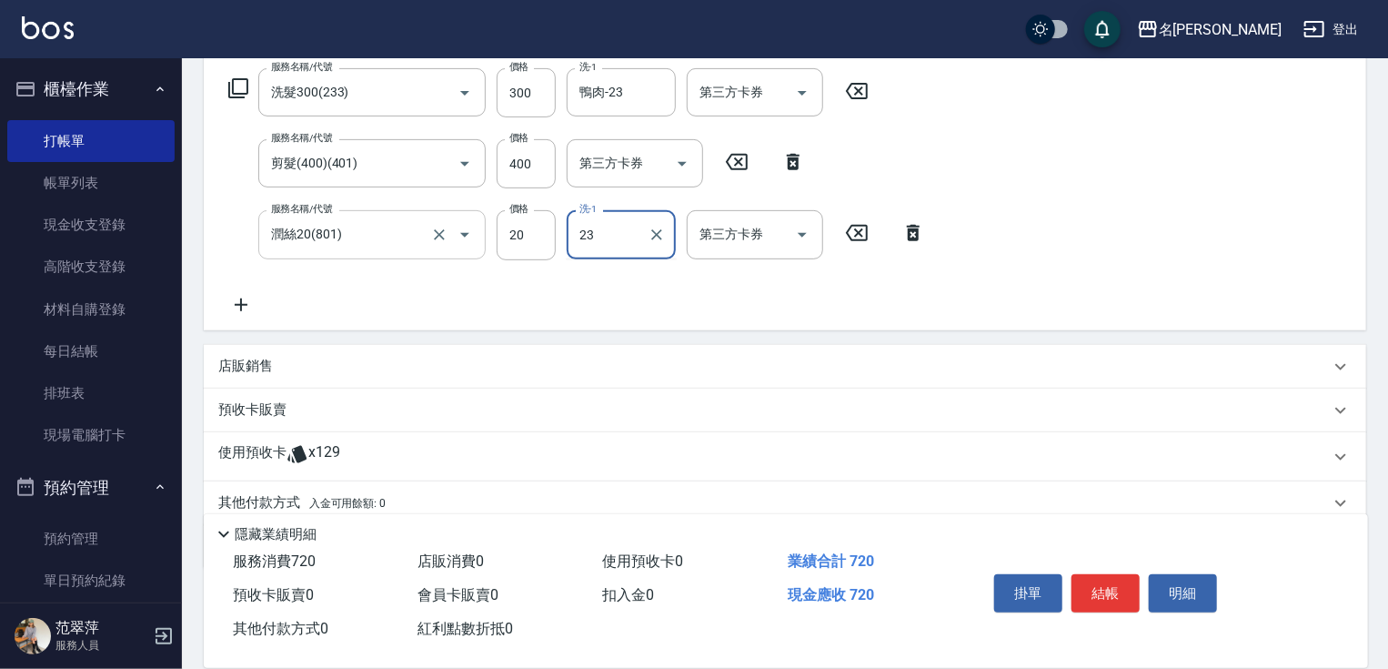
type input "鴨肉-23"
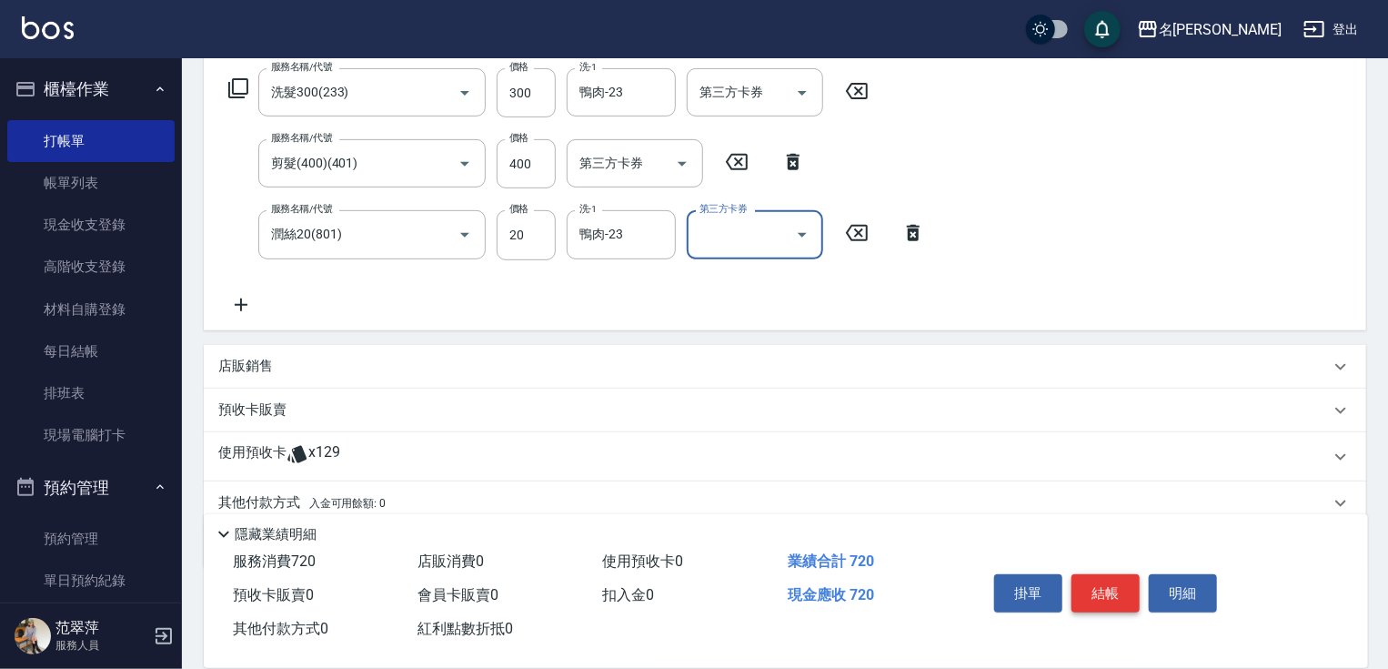
click at [1100, 578] on button "結帳" at bounding box center [1106, 593] width 68 height 38
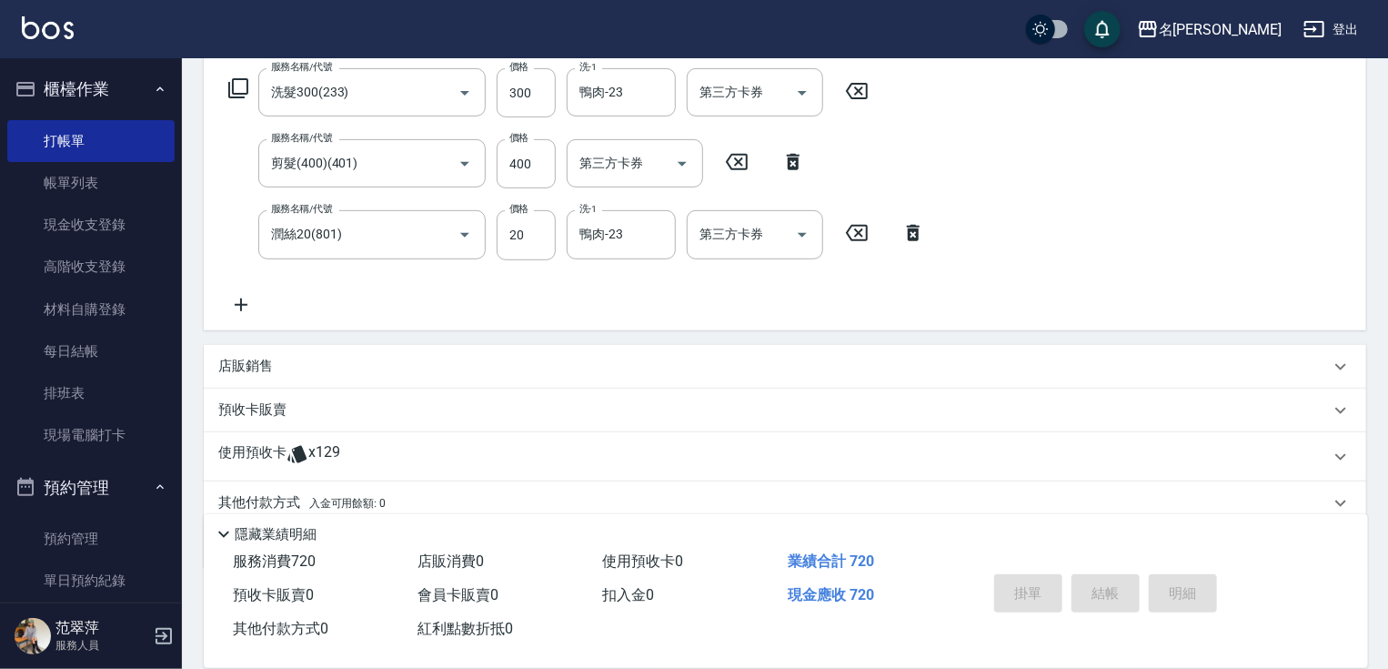
type input "2025/09/10 18:33"
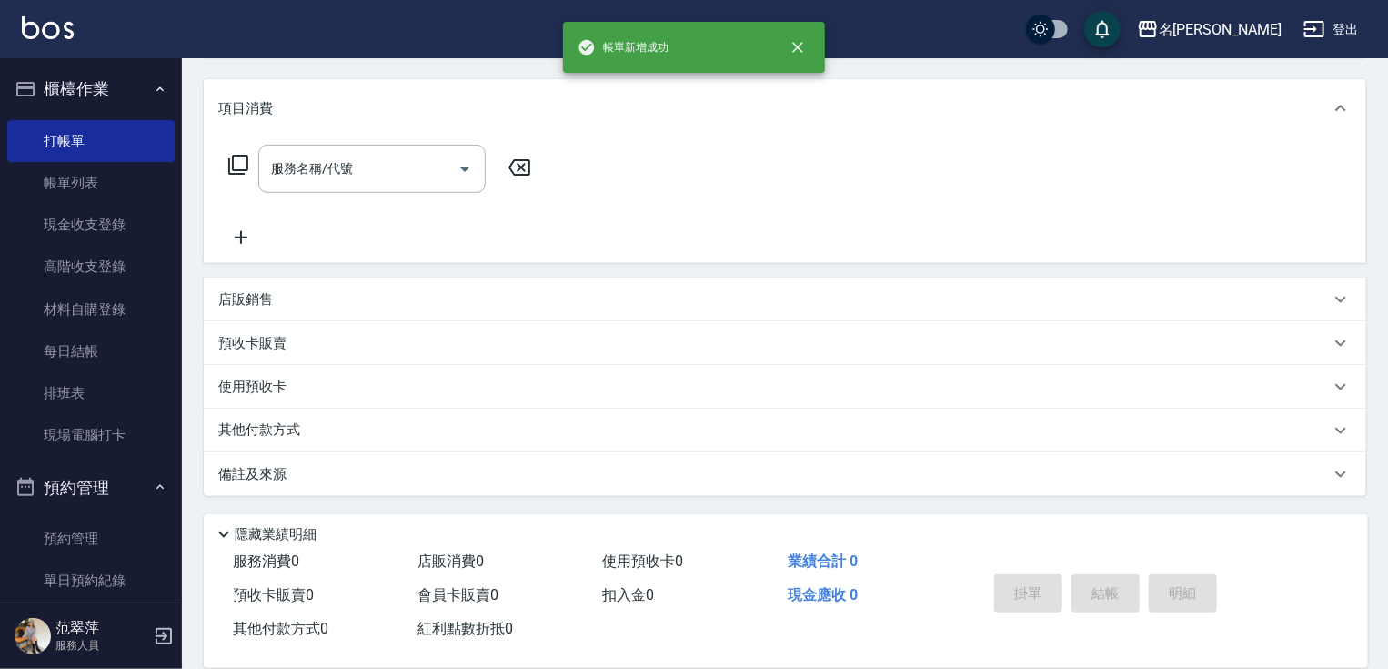
scroll to position [0, 0]
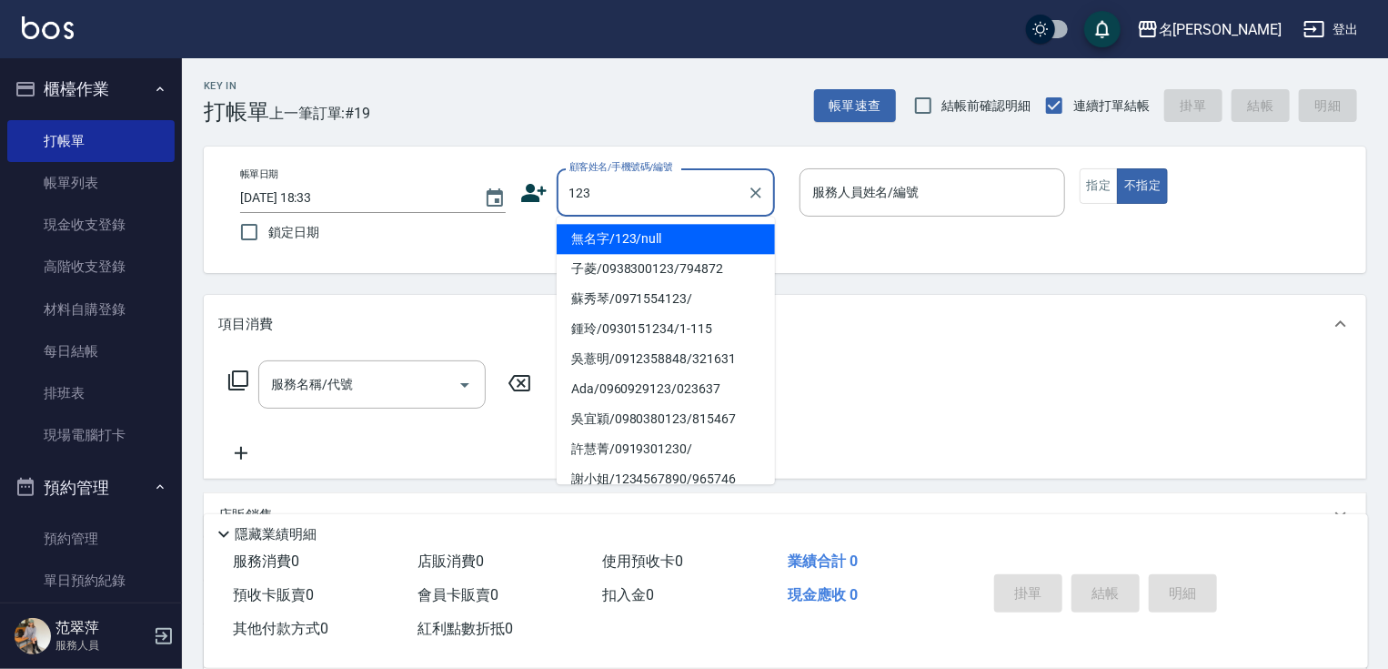
click at [619, 247] on li "無名字/123/null" at bounding box center [666, 239] width 218 height 30
type input "無名字/123/null"
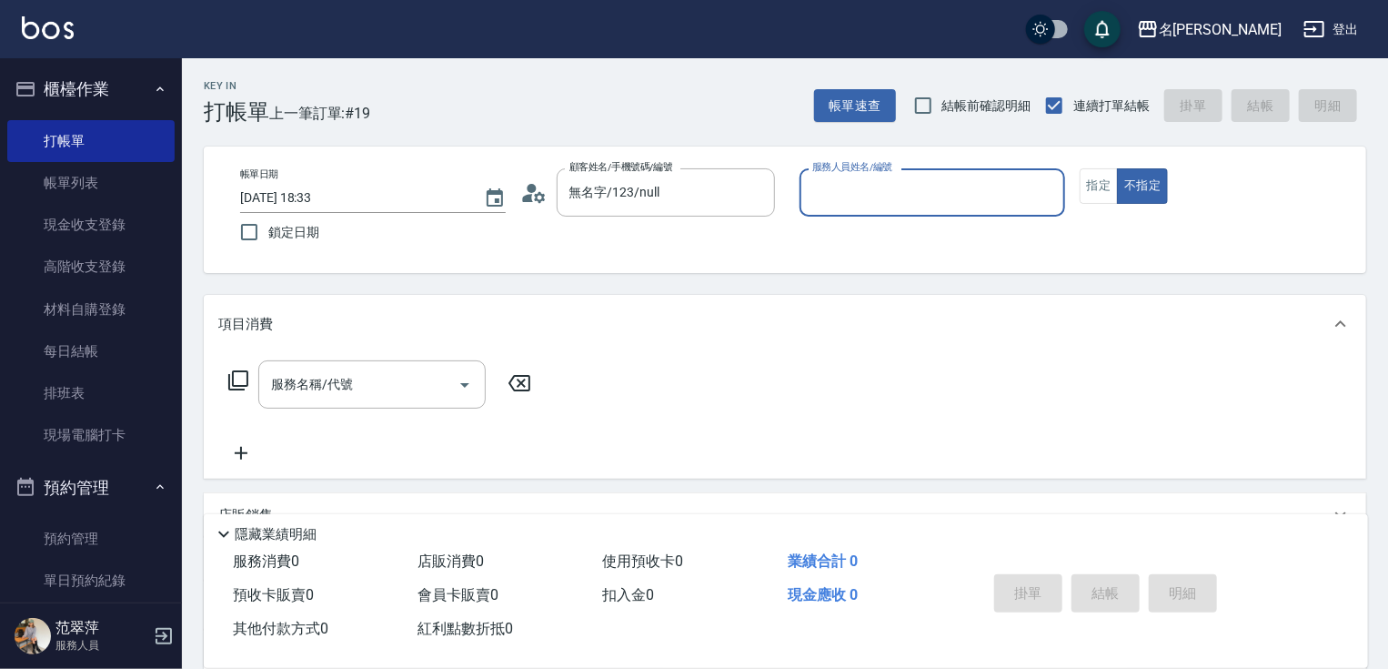
drag, startPoint x: 852, startPoint y: 189, endPoint x: 852, endPoint y: 215, distance: 25.5
click at [852, 200] on input "服務人員姓名/編號" at bounding box center [932, 192] width 249 height 32
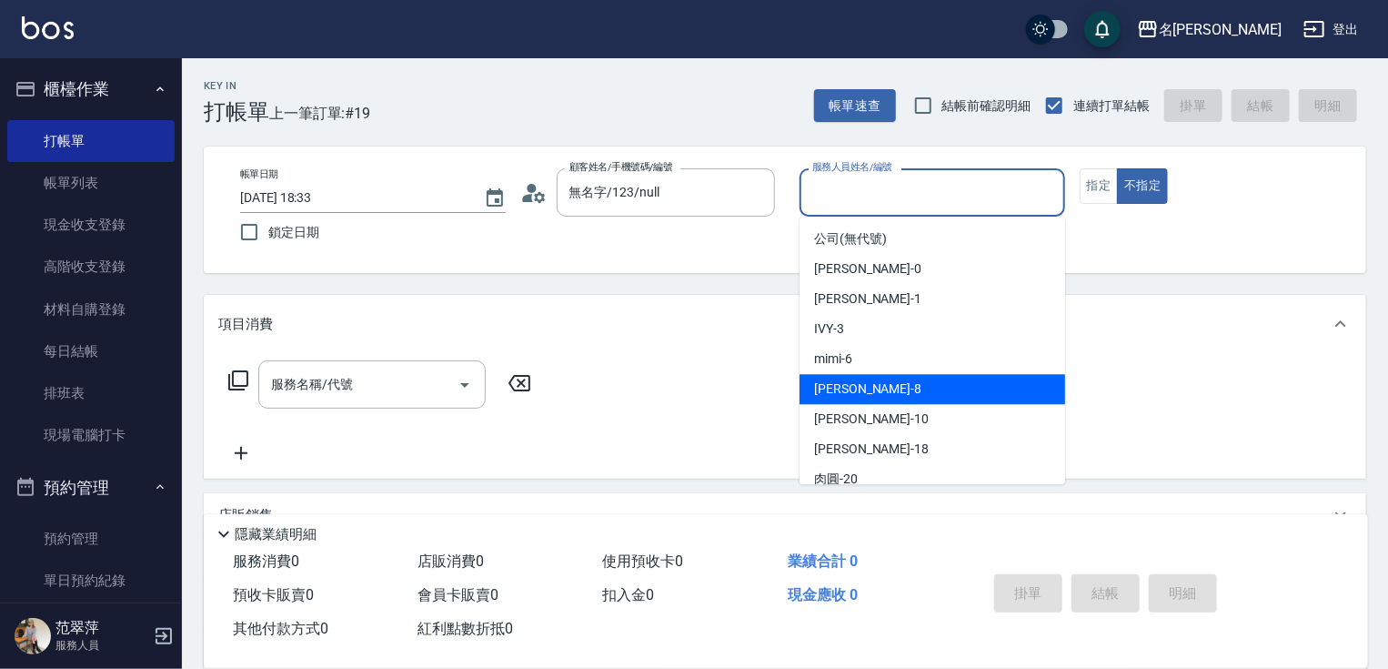
click at [853, 390] on div "曉容 -8" at bounding box center [933, 389] width 266 height 30
type input "曉容-8"
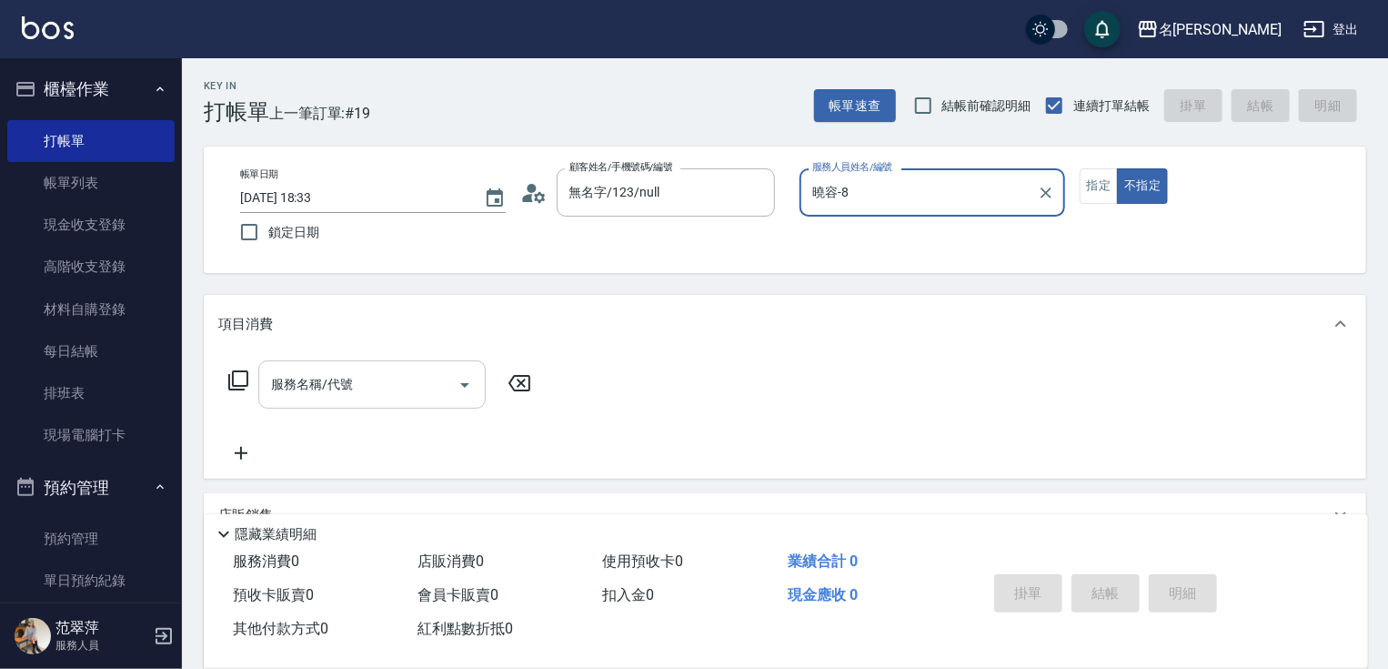
click at [368, 372] on input "服務名稱/代號" at bounding box center [359, 384] width 184 height 32
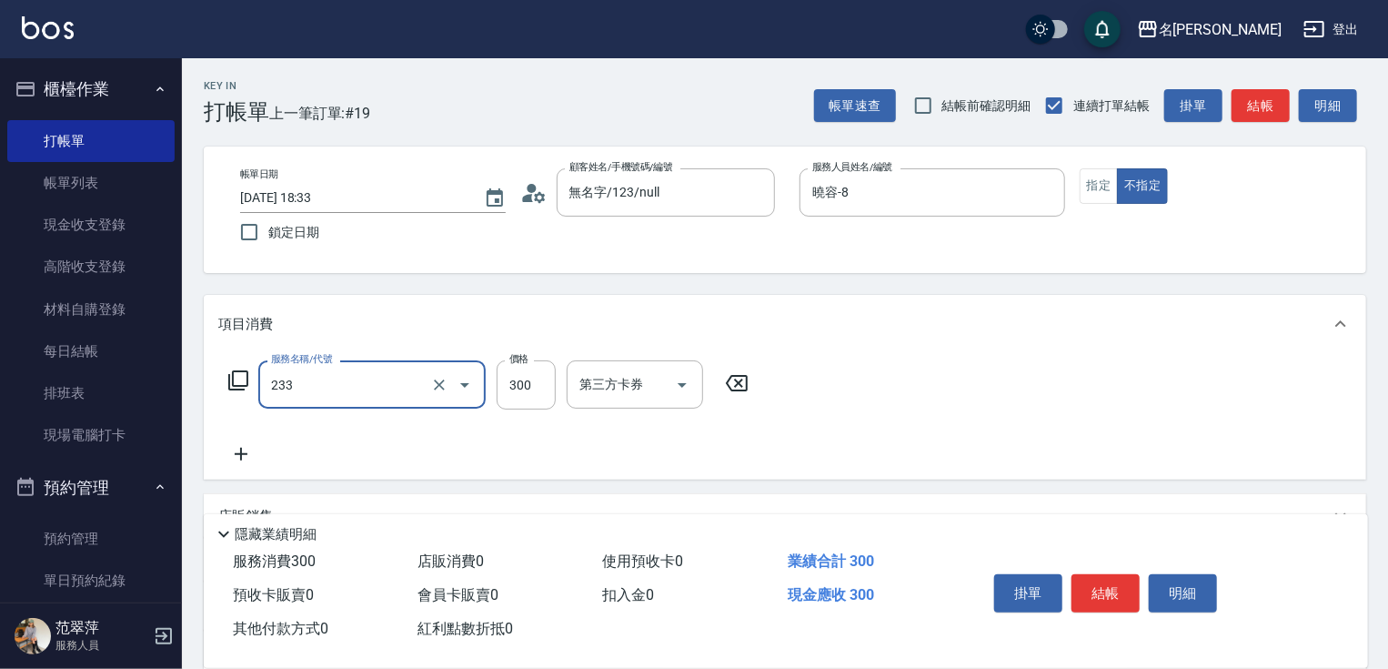
type input "洗髮300(233)"
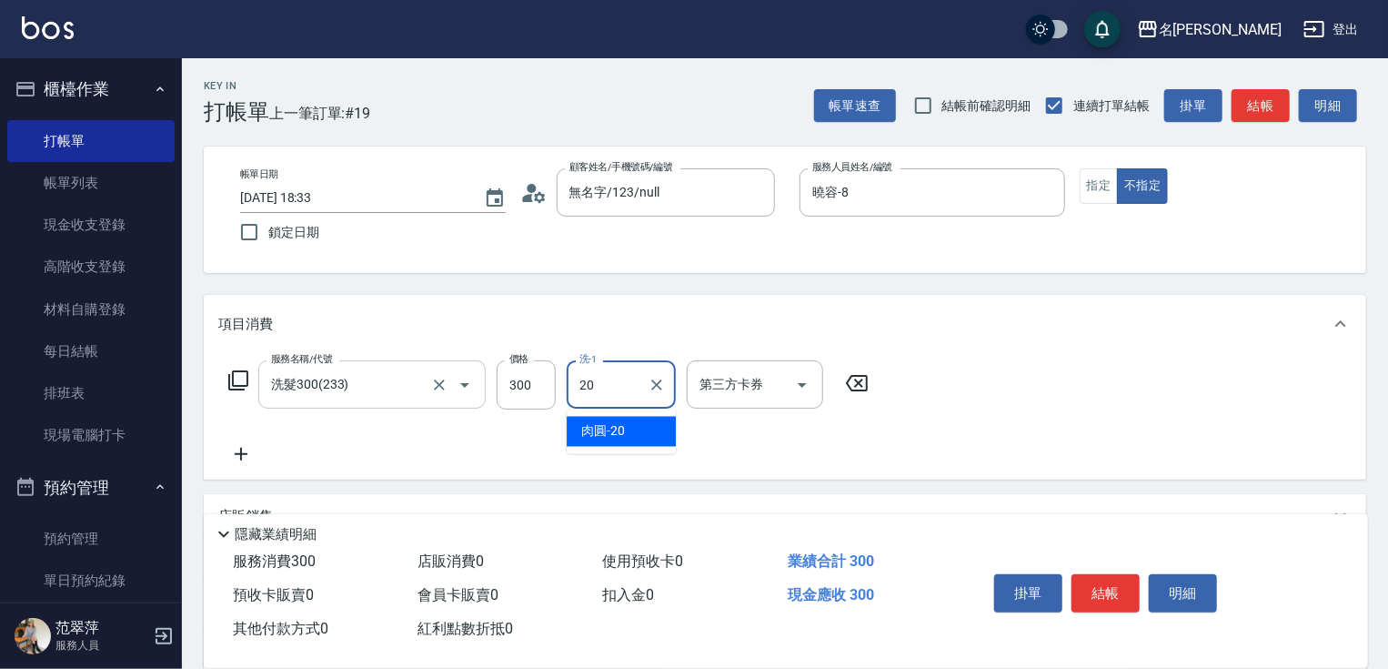
type input "肉圓-20"
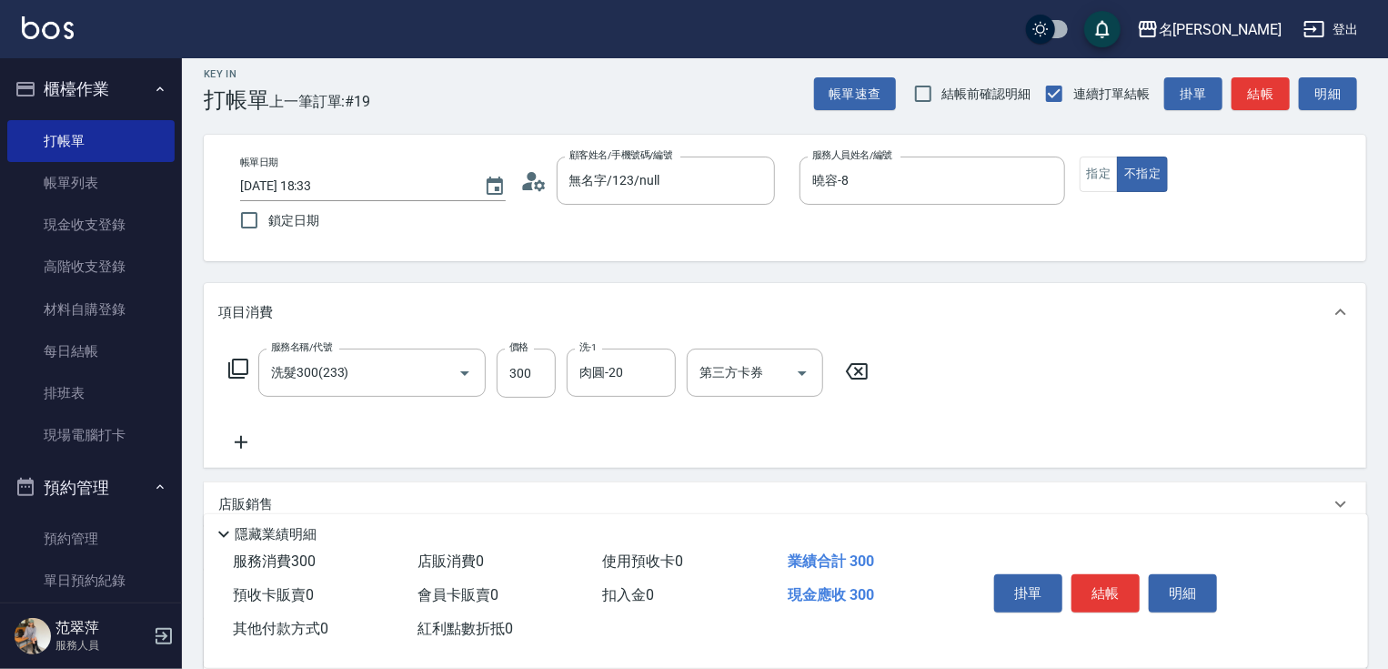
click at [235, 382] on div "服務名稱/代號 洗髮300(233) 服務名稱/代號 價格 300 價格 洗-1 肉圓-20 洗-1 第三方卡券 第三方卡券" at bounding box center [548, 400] width 661 height 105
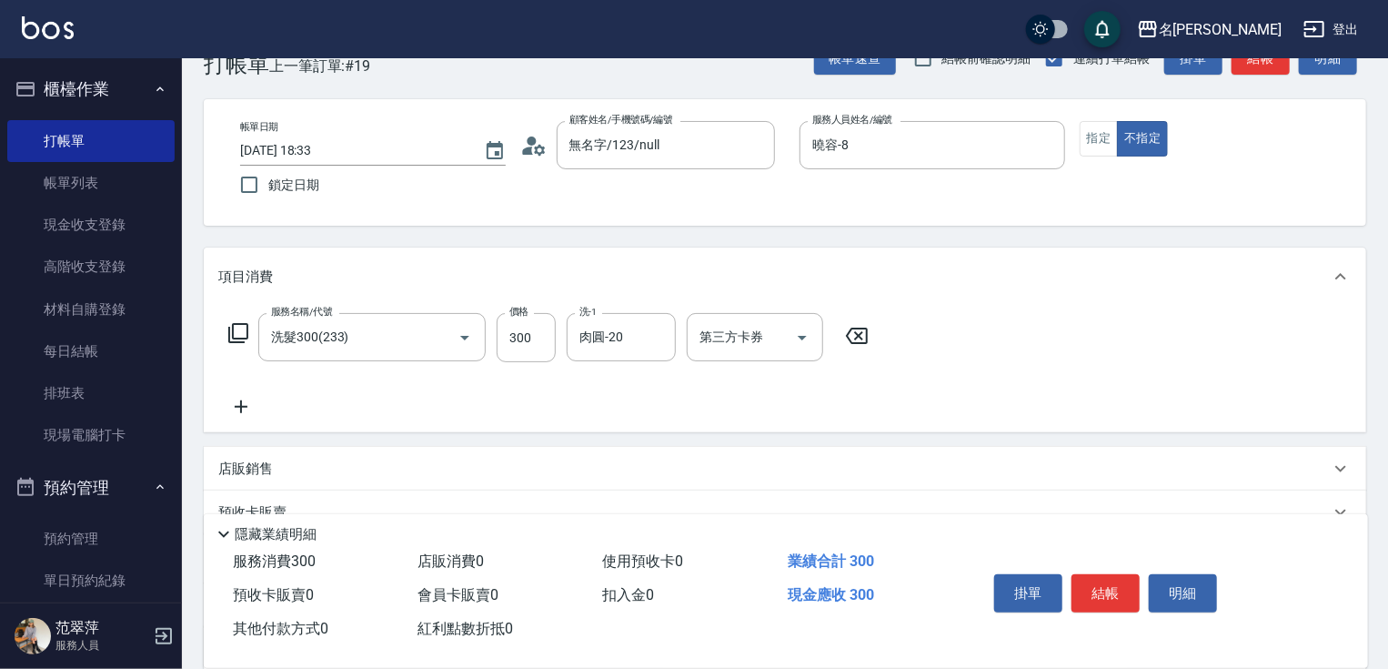
scroll to position [73, 0]
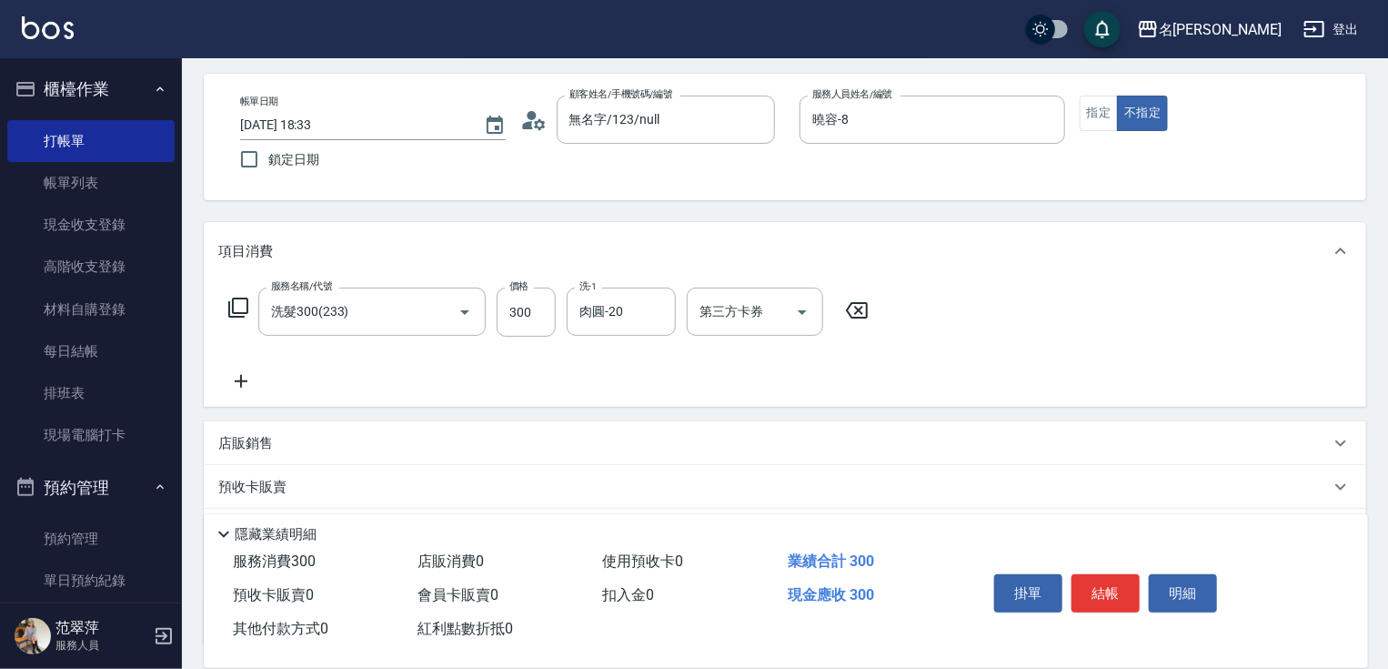
click at [235, 382] on icon at bounding box center [240, 381] width 45 height 22
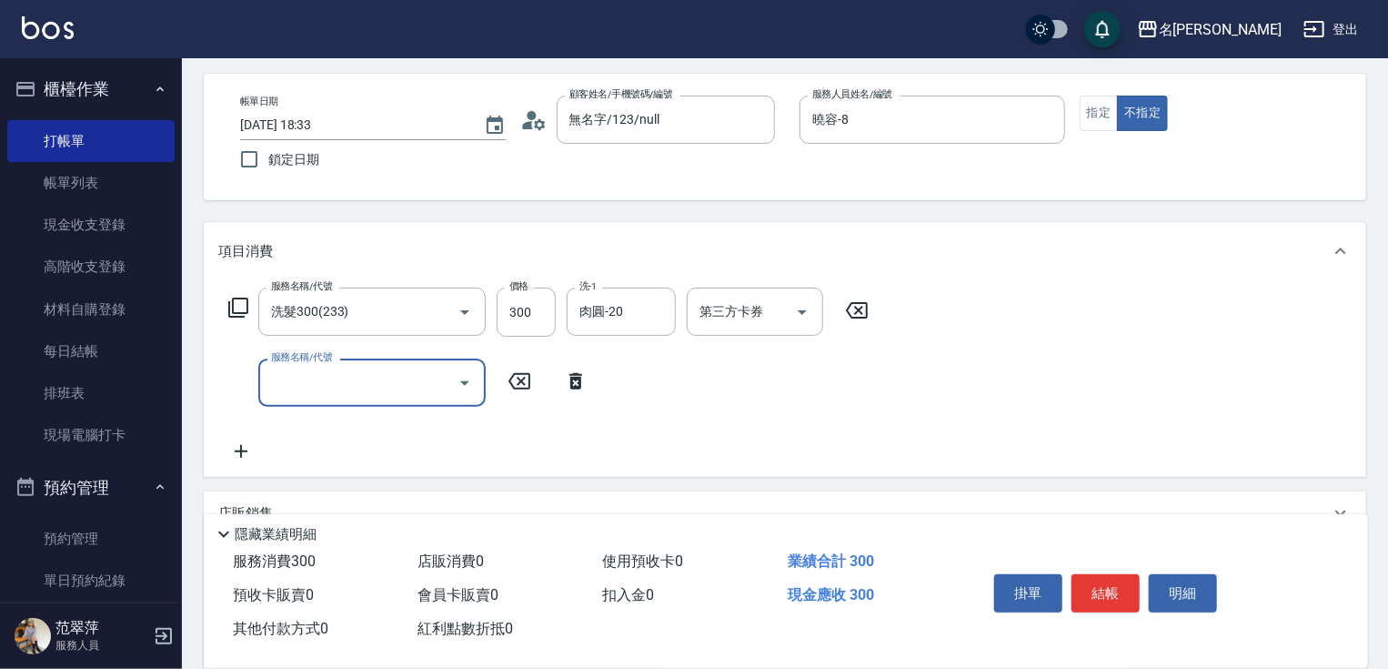
click at [293, 390] on input "服務名稱/代號" at bounding box center [359, 383] width 184 height 32
type input "潤絲20(801)"
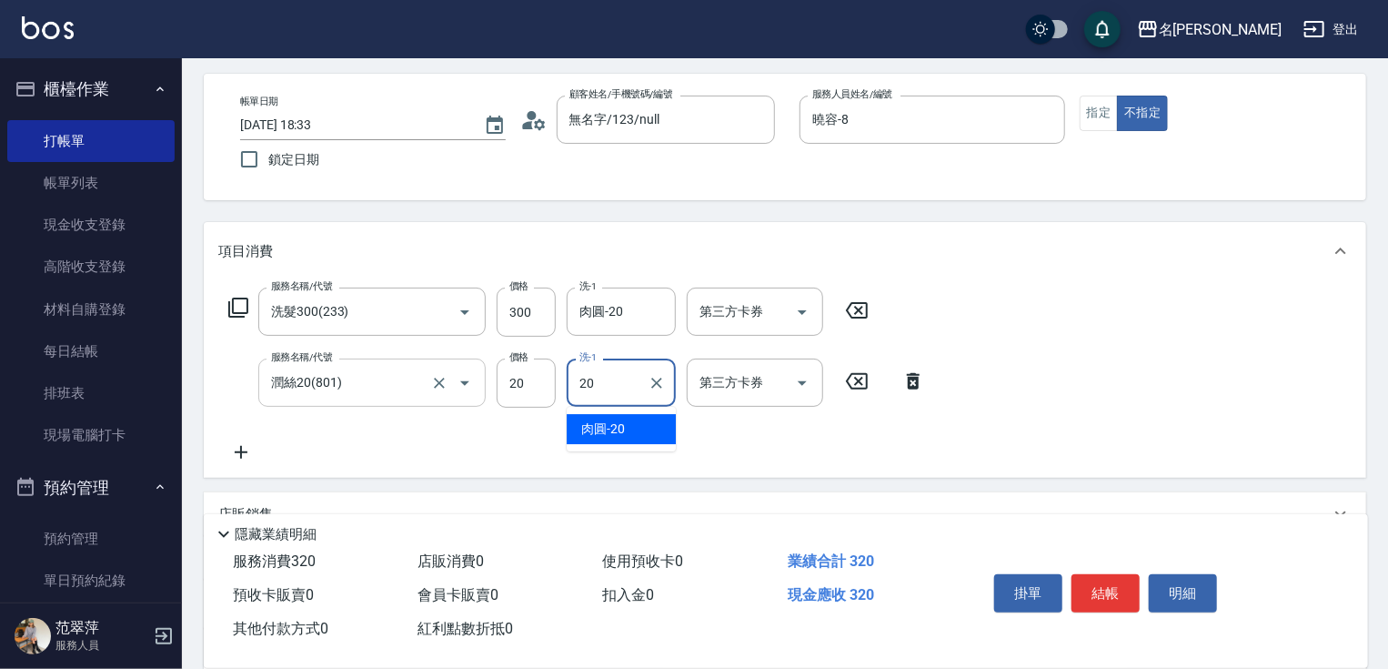
type input "肉圓-20"
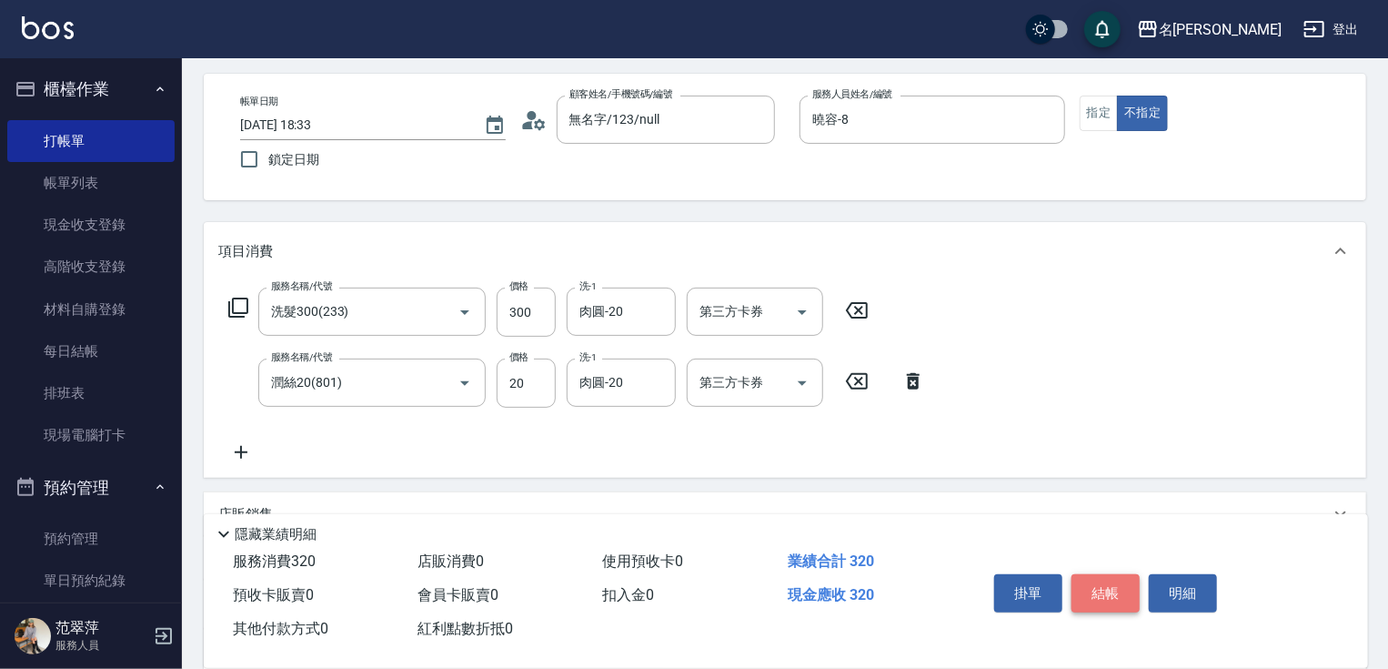
click at [1093, 585] on button "結帳" at bounding box center [1106, 593] width 68 height 38
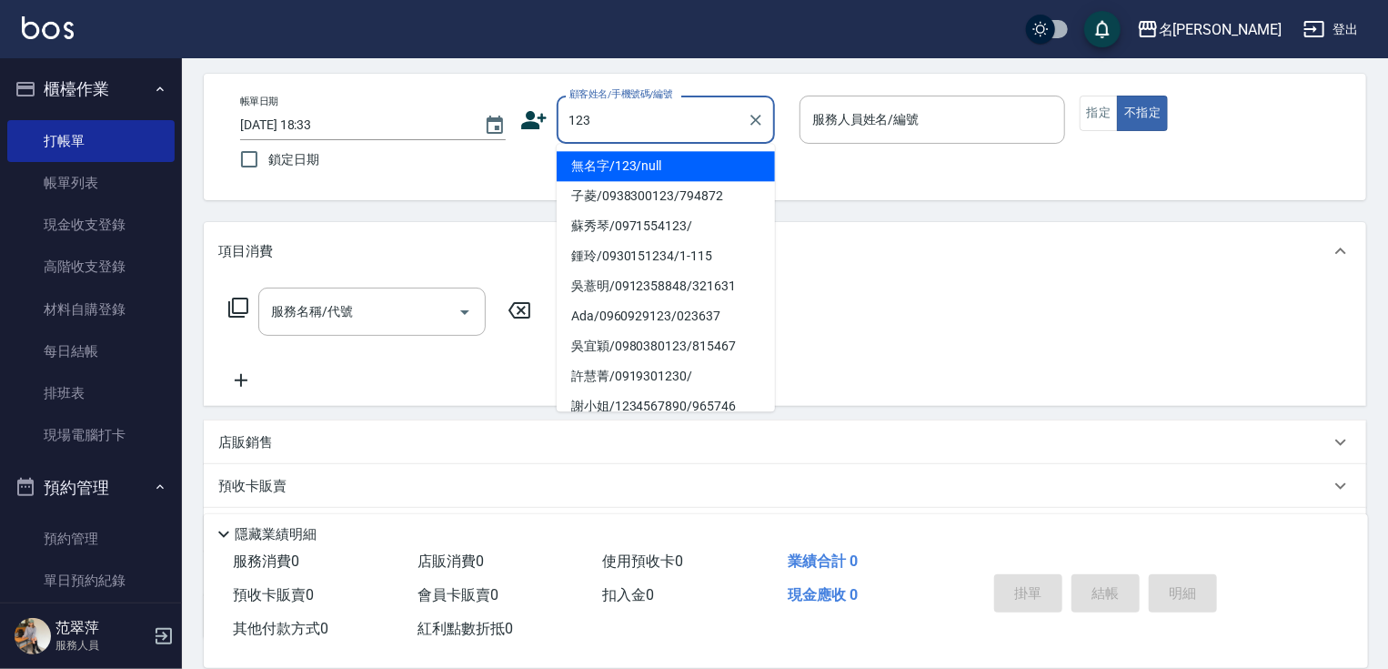
drag, startPoint x: 677, startPoint y: 161, endPoint x: 779, endPoint y: 128, distance: 107.0
click at [677, 160] on li "無名字/123/null" at bounding box center [666, 166] width 218 height 30
type input "無名字/123/null"
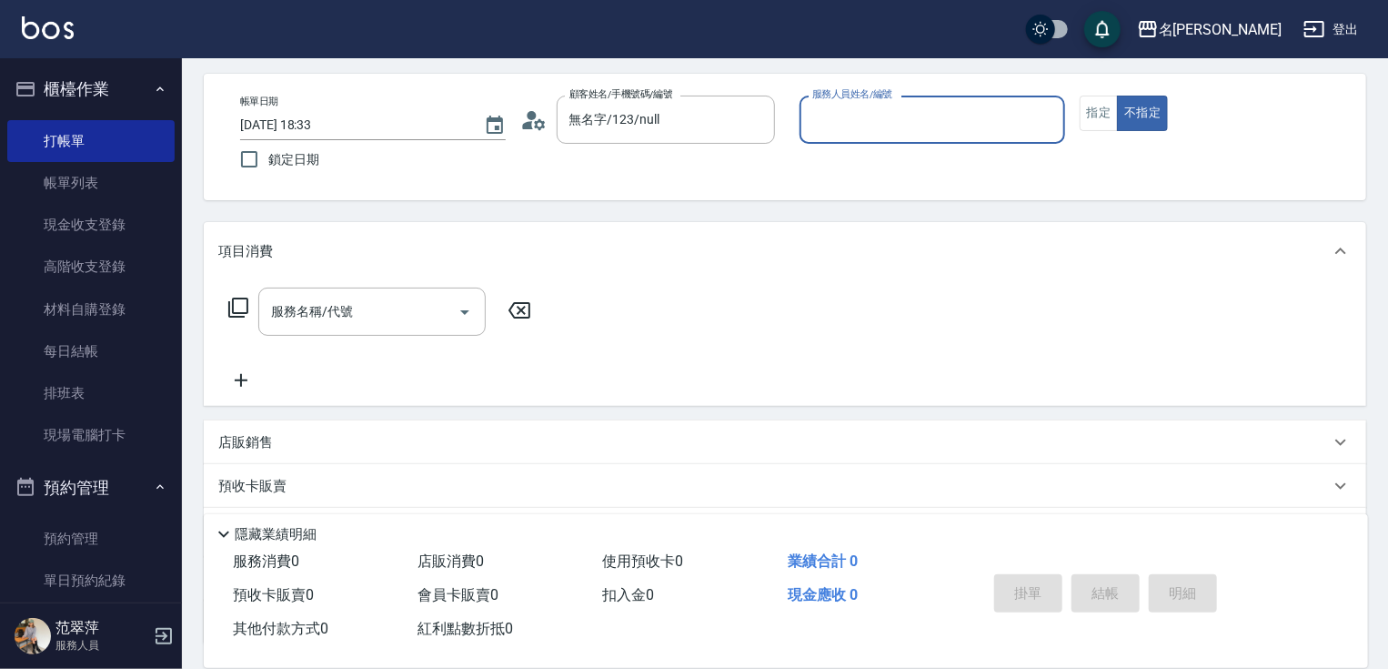
click at [834, 143] on div "服務人員姓名/編號" at bounding box center [933, 120] width 266 height 48
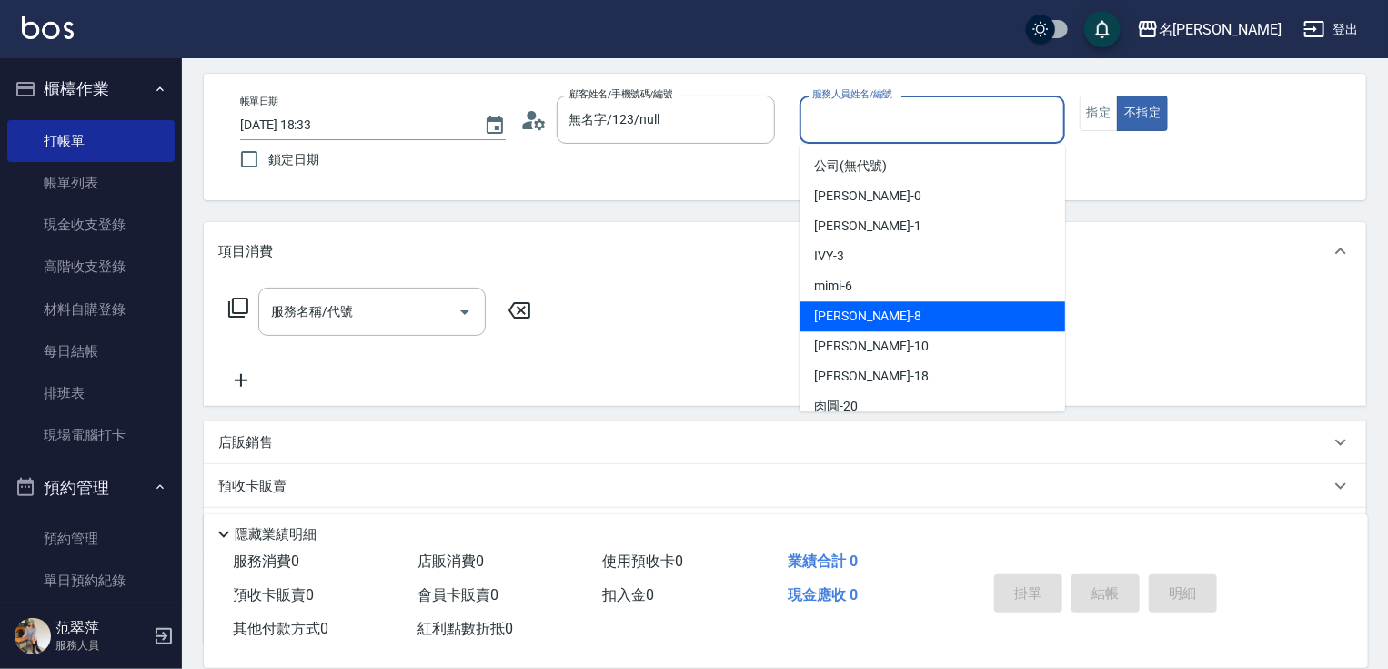
drag, startPoint x: 872, startPoint y: 318, endPoint x: 1000, endPoint y: 243, distance: 148.1
click at [872, 318] on div "曉容 -8" at bounding box center [933, 316] width 266 height 30
type input "曉容-8"
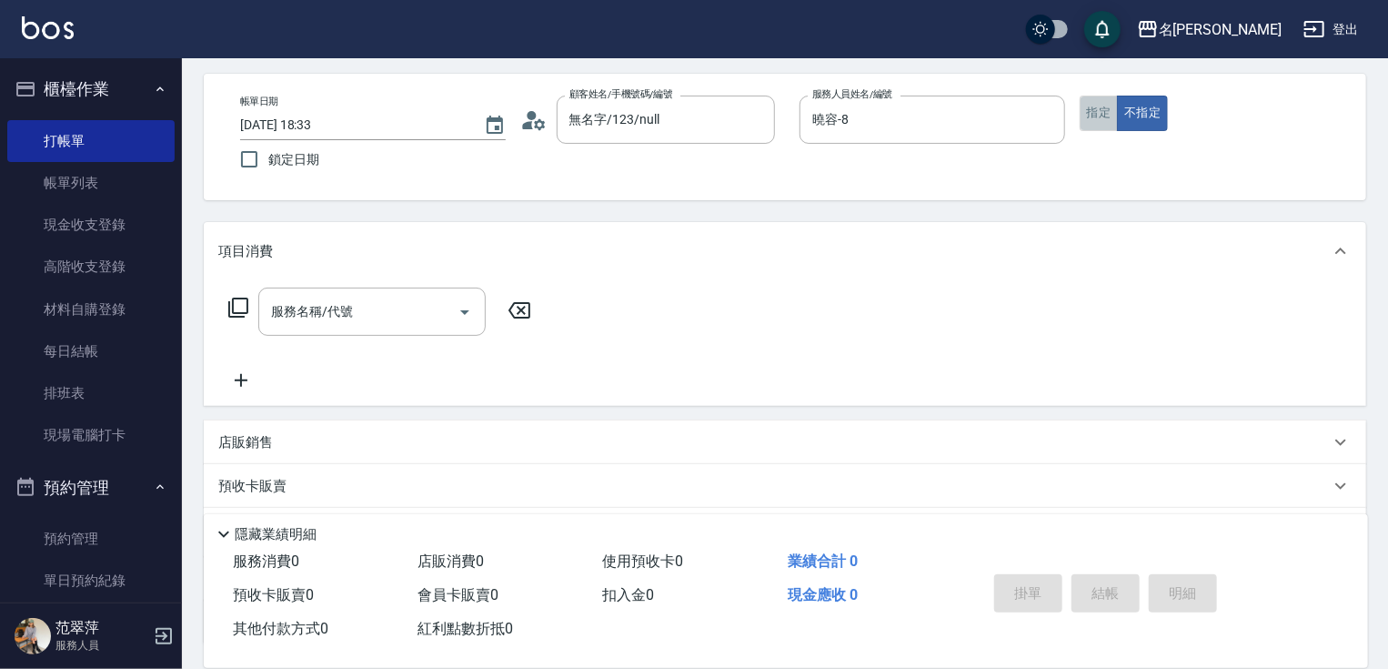
click at [1113, 108] on button "指定" at bounding box center [1099, 113] width 39 height 35
click at [398, 321] on input "服務名稱/代號" at bounding box center [359, 312] width 184 height 32
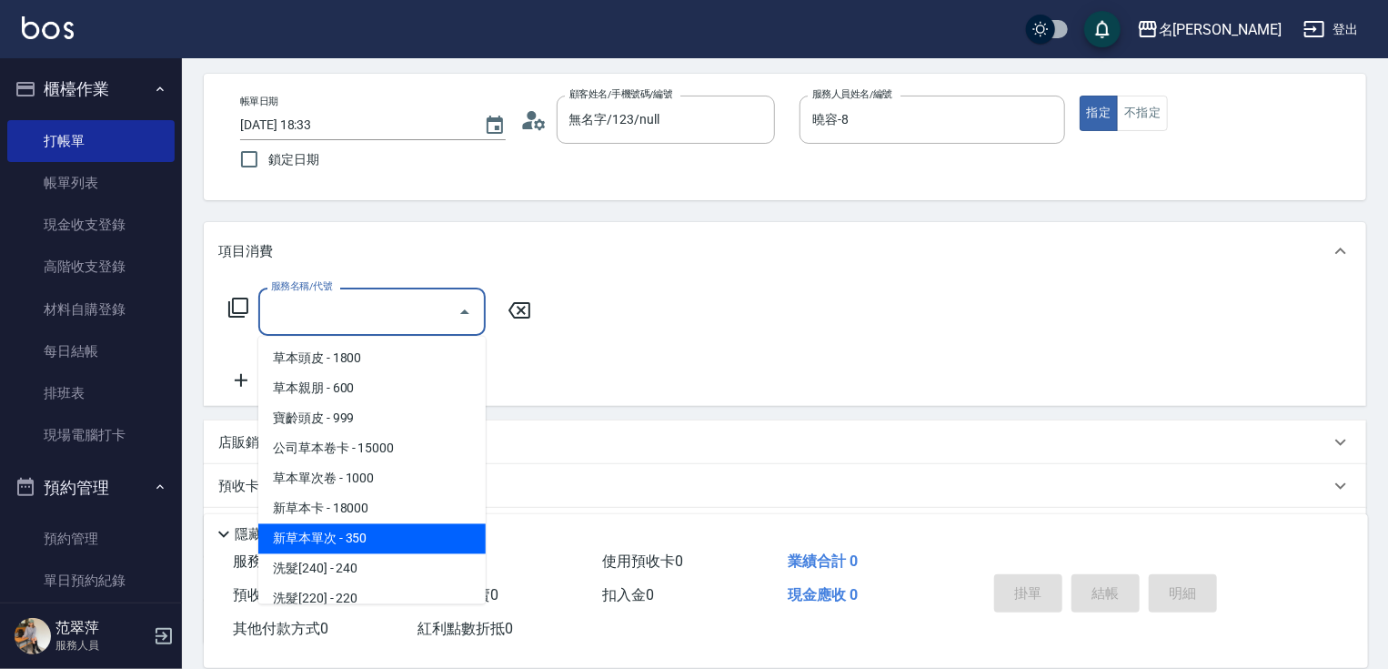
click at [349, 537] on span "新草本單次 - 350" at bounding box center [371, 539] width 227 height 30
type input "新草本單次(109)"
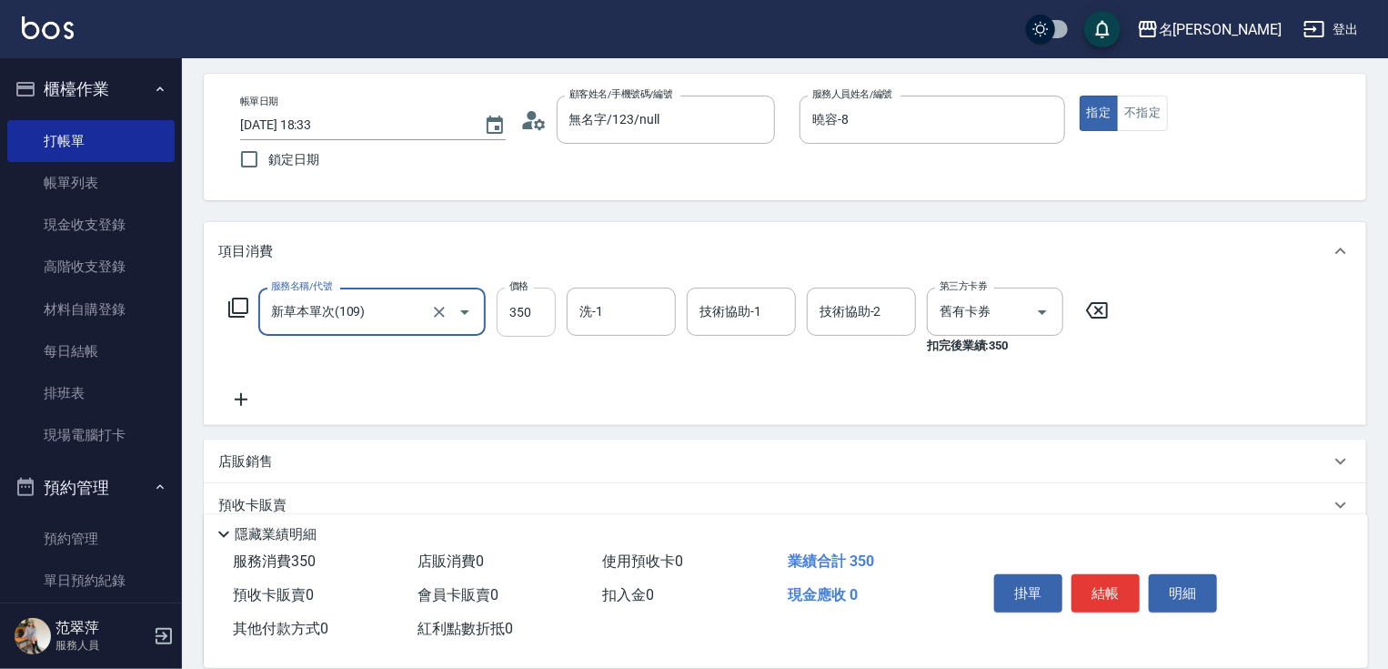
click at [518, 308] on input "350" at bounding box center [526, 311] width 59 height 49
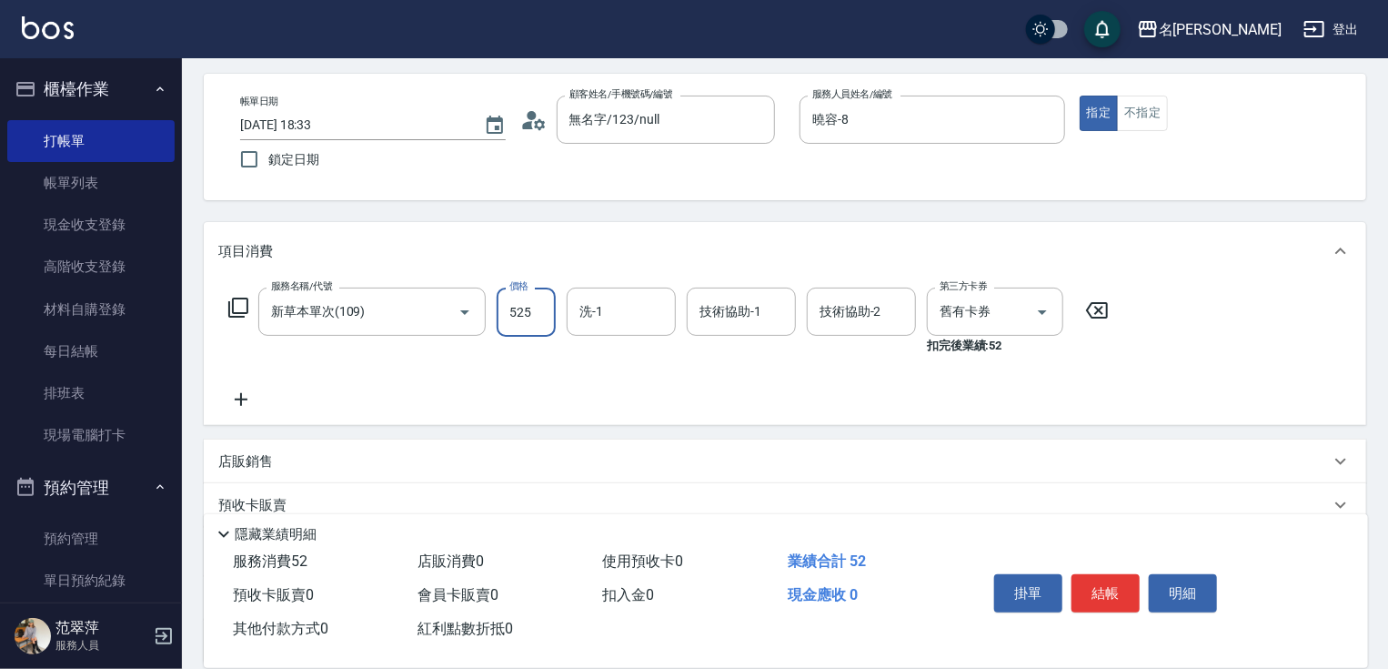
type input "525"
type input "肉圓-20"
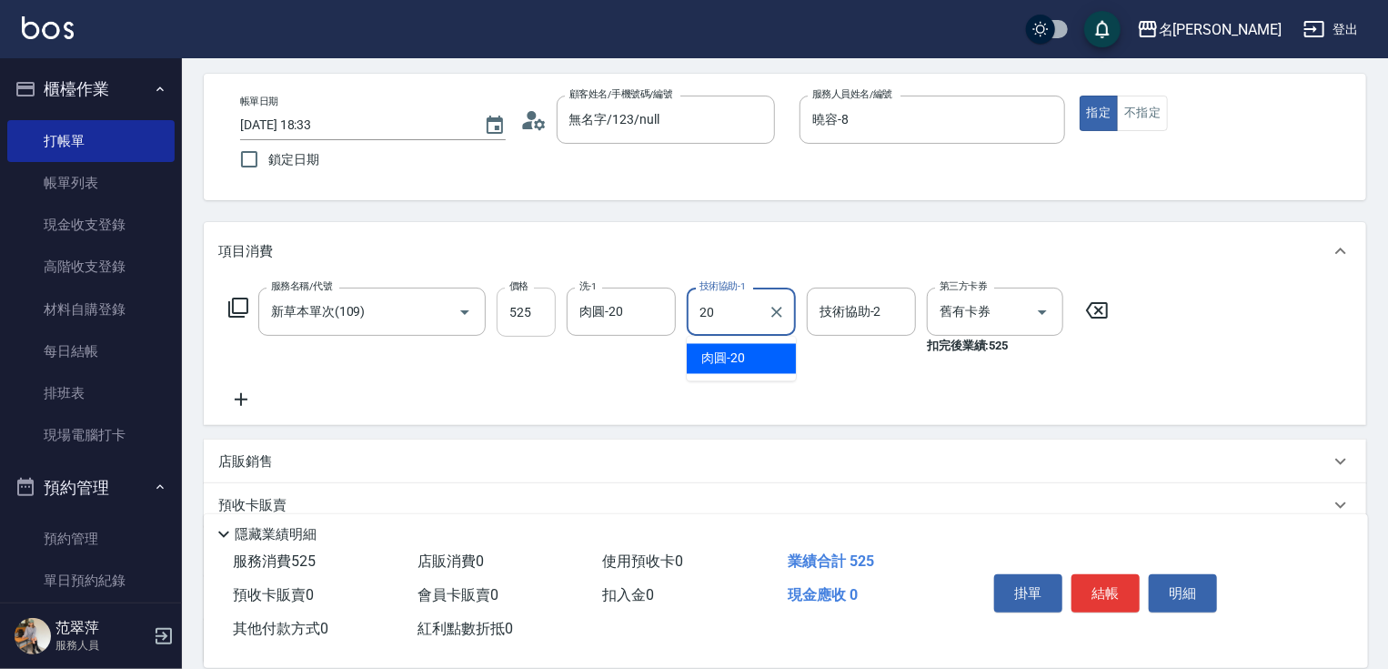
type input "肉圓-20"
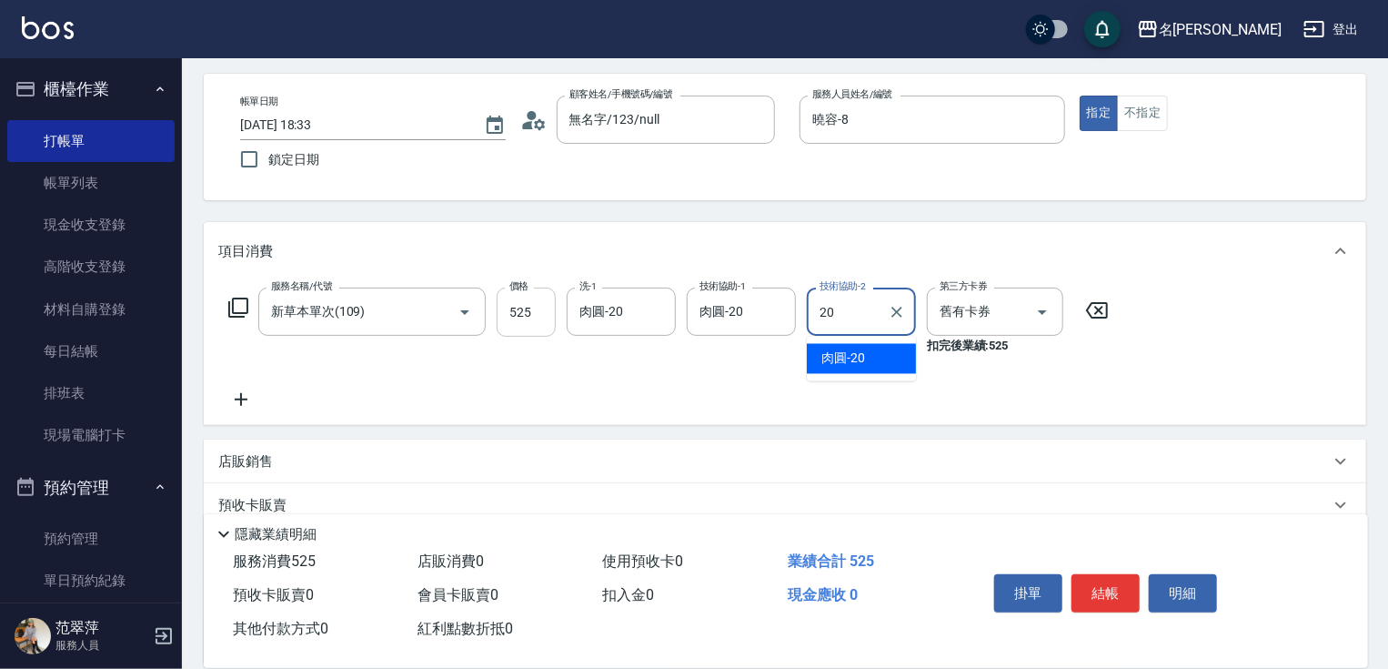
type input "肉圓-20"
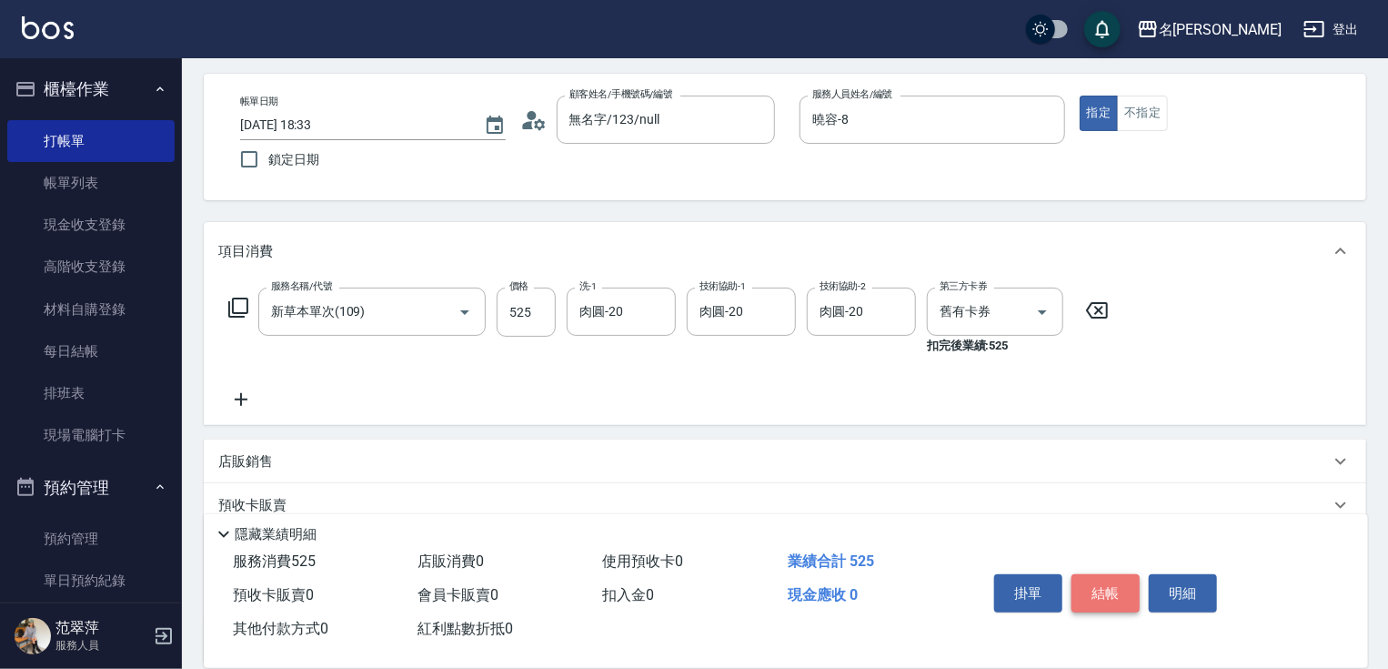
click at [1102, 595] on button "結帳" at bounding box center [1106, 593] width 68 height 38
type input "2025/09/10 18:34"
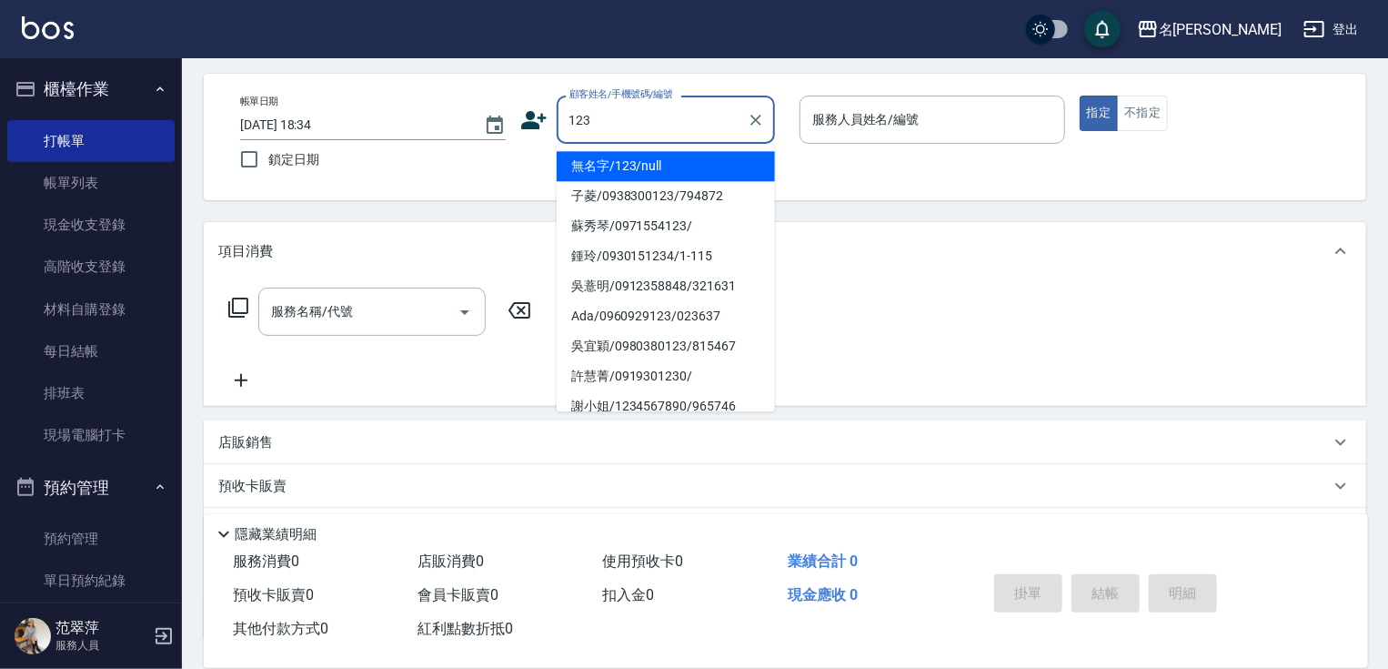
click at [695, 161] on li "無名字/123/null" at bounding box center [666, 166] width 218 height 30
type input "無名字/123/null"
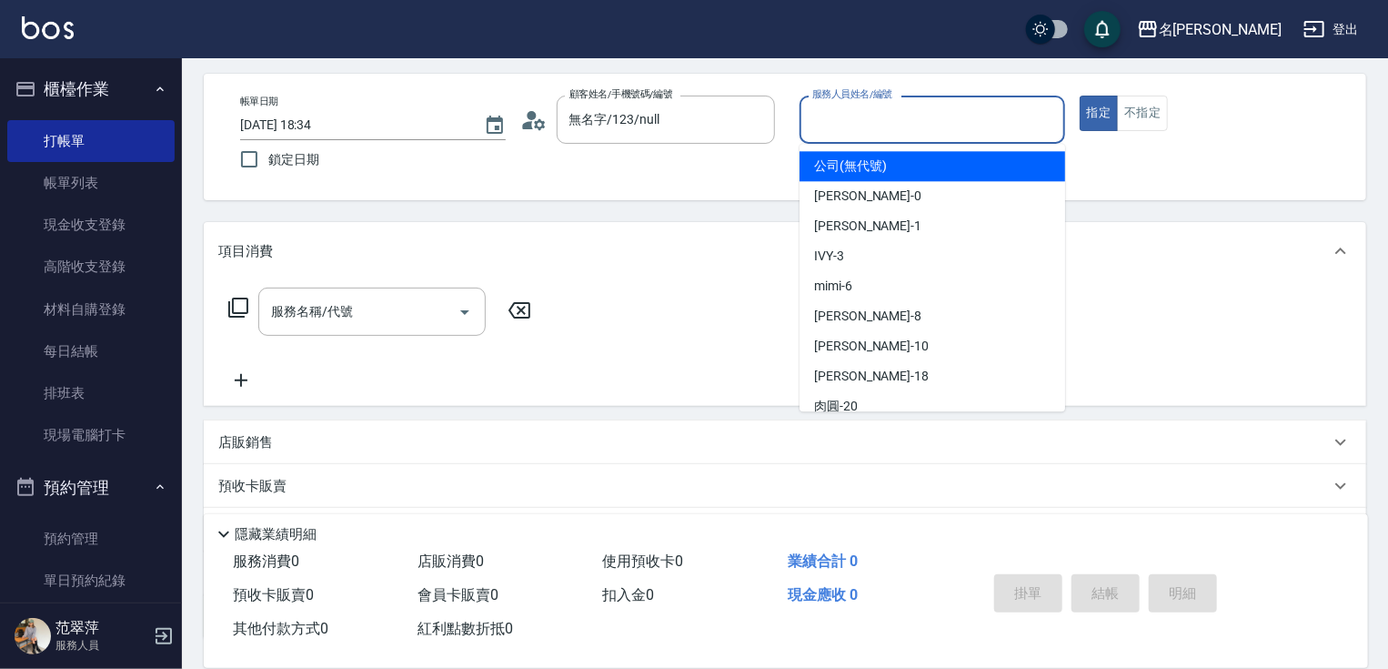
click at [913, 117] on input "服務人員姓名/編號" at bounding box center [932, 120] width 249 height 32
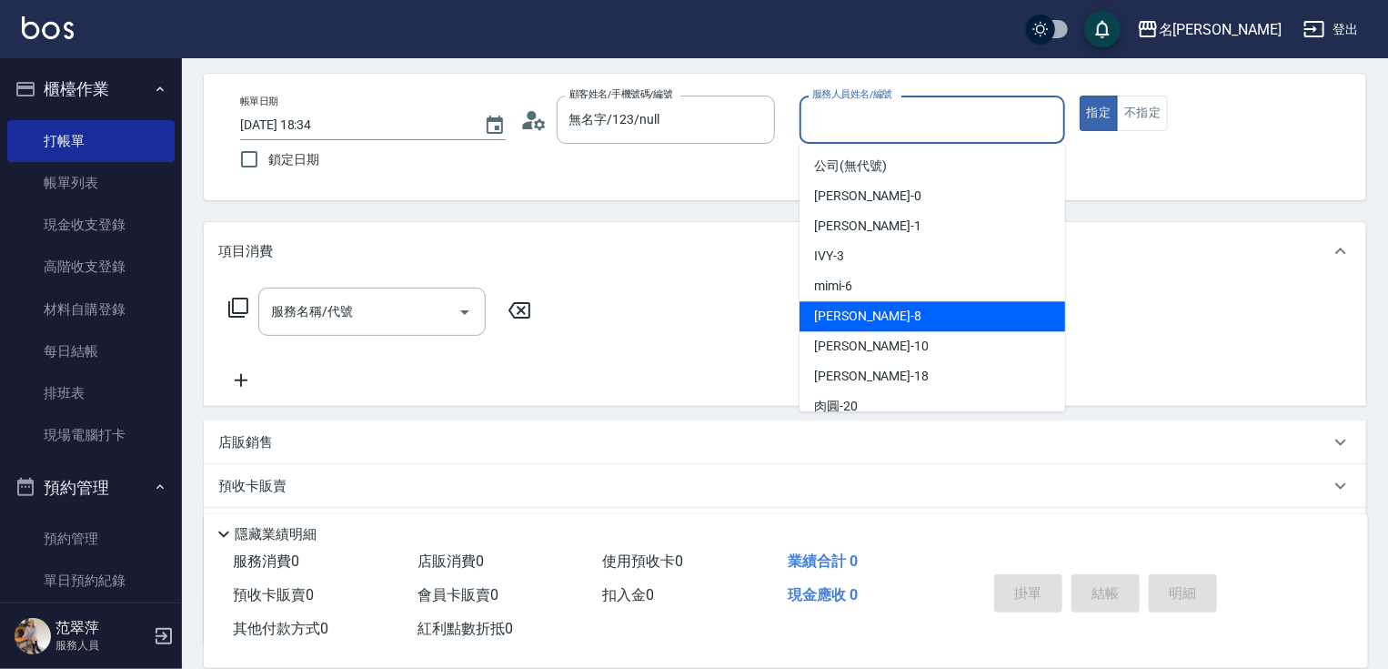
drag, startPoint x: 859, startPoint y: 309, endPoint x: 880, endPoint y: 297, distance: 24.0
click at [860, 309] on div "曉容 -8" at bounding box center [933, 316] width 266 height 30
type input "曉容-8"
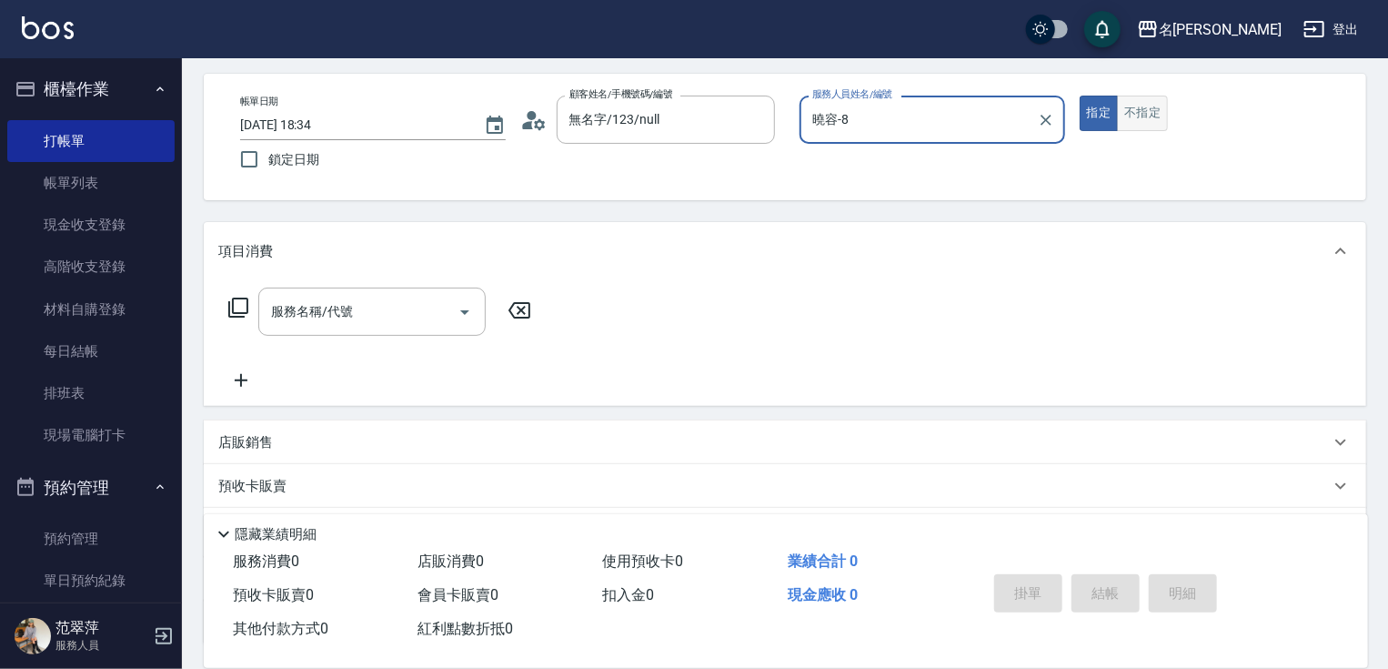
click at [1126, 102] on button "不指定" at bounding box center [1142, 113] width 51 height 35
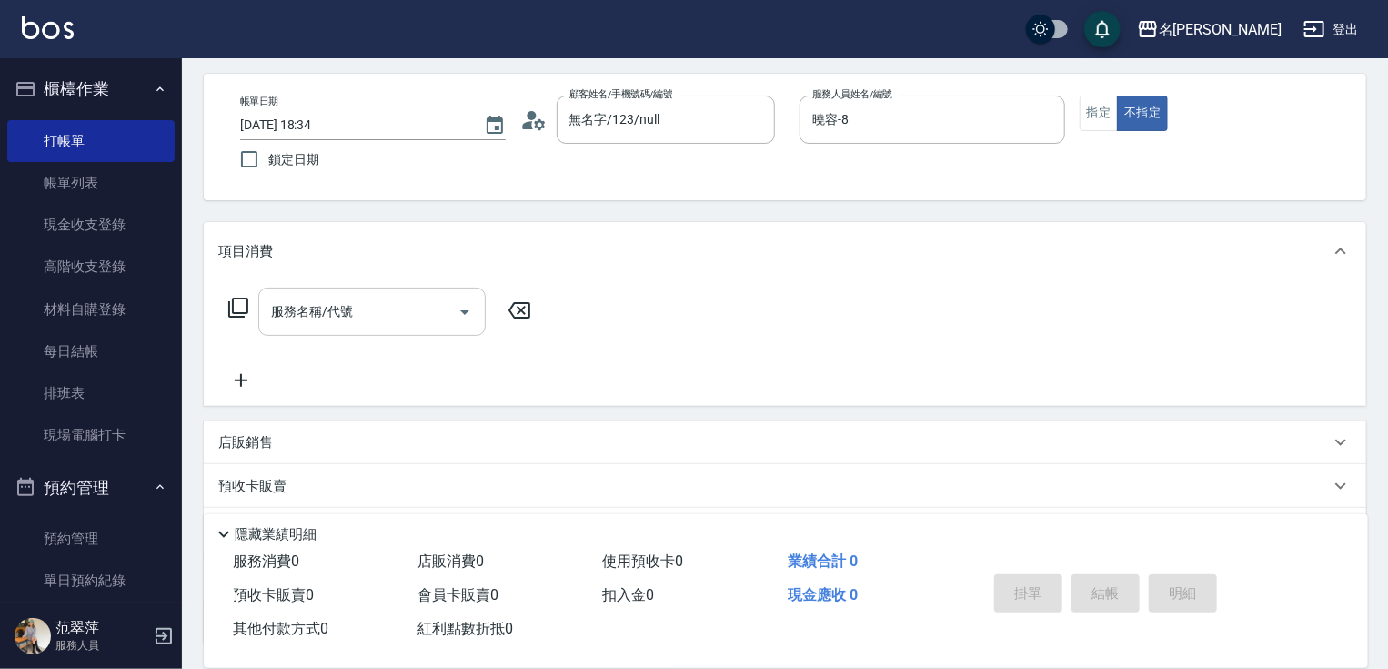
click at [353, 316] on input "服務名稱/代號" at bounding box center [359, 312] width 184 height 32
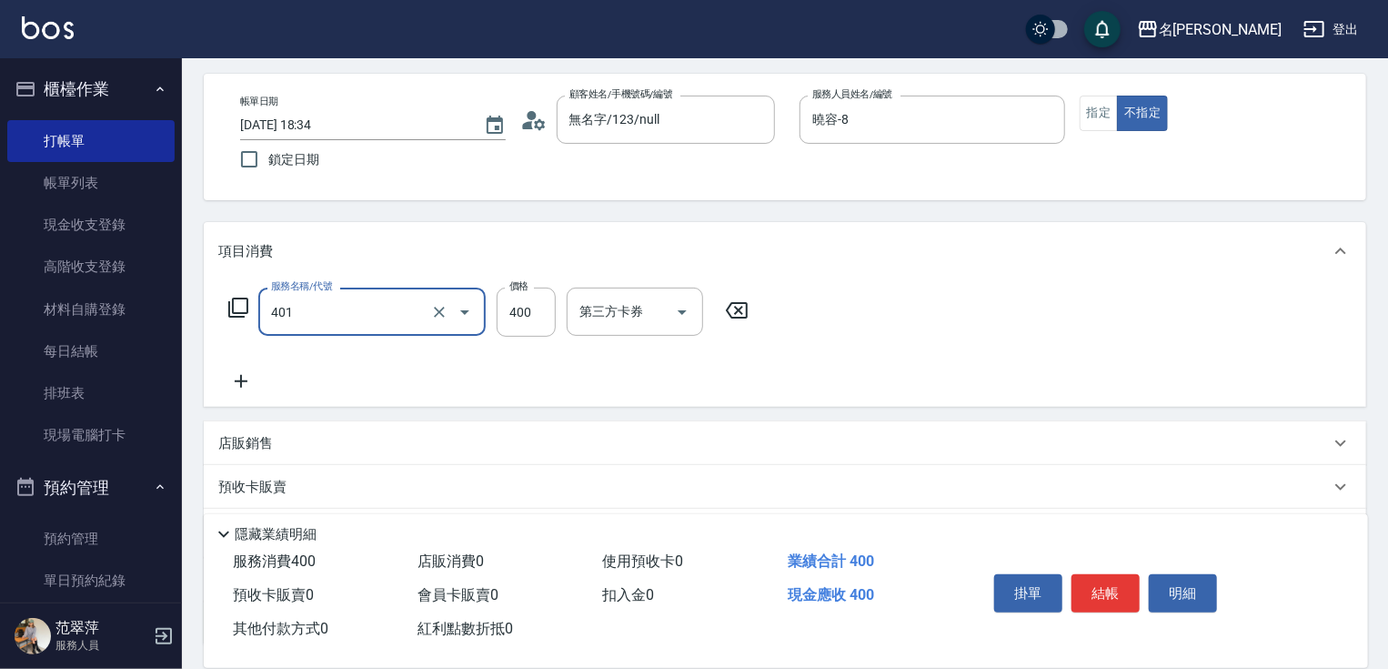
type input "剪髮(400)(401)"
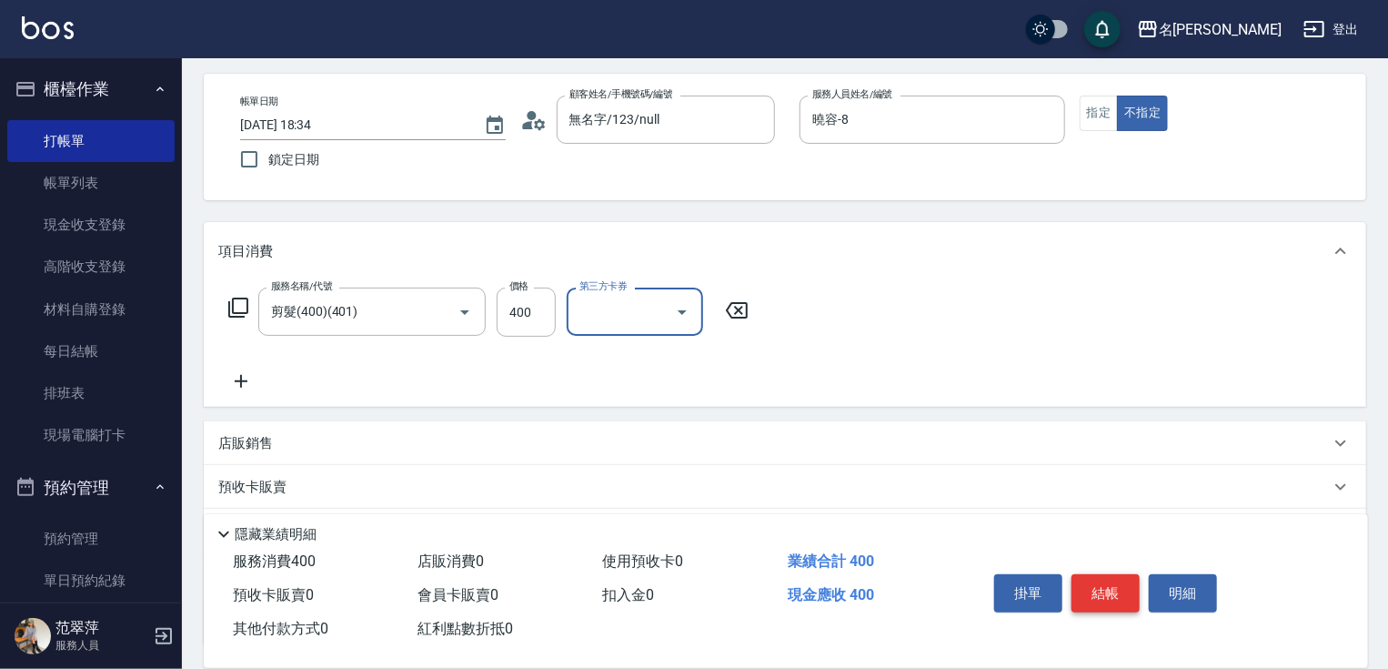
click at [1099, 581] on button "結帳" at bounding box center [1106, 593] width 68 height 38
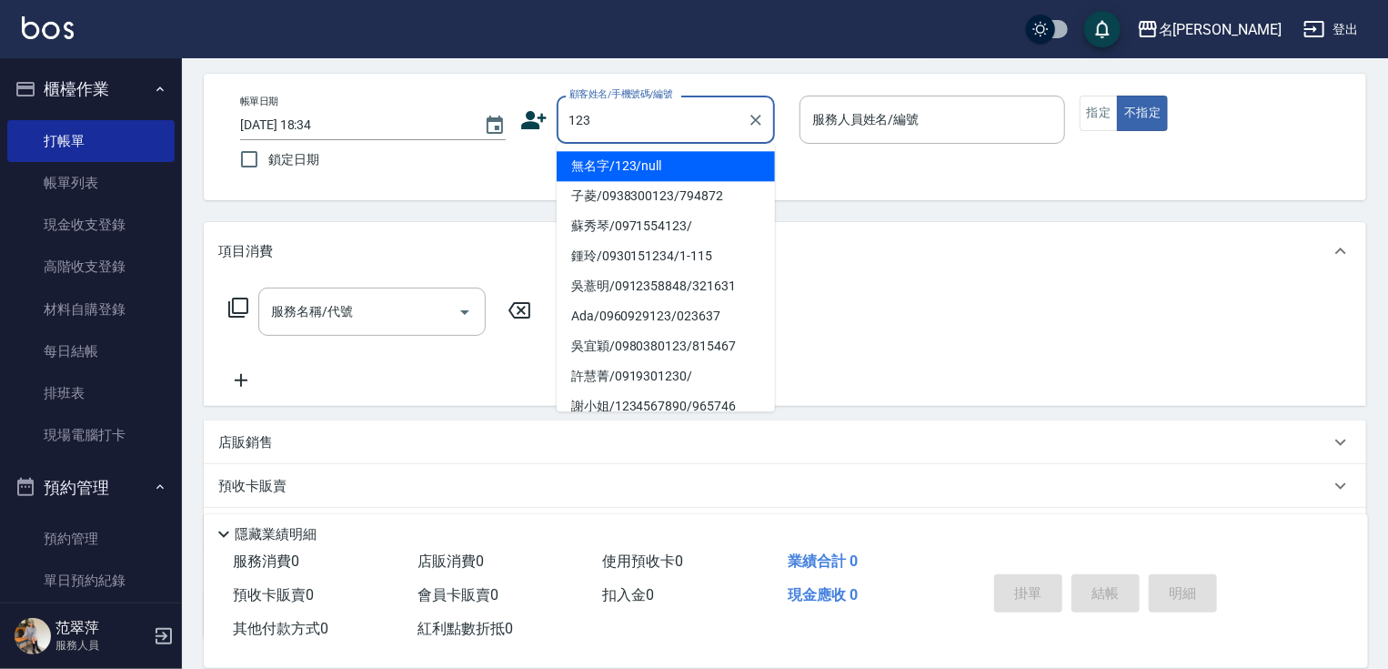
click at [658, 154] on li "無名字/123/null" at bounding box center [666, 166] width 218 height 30
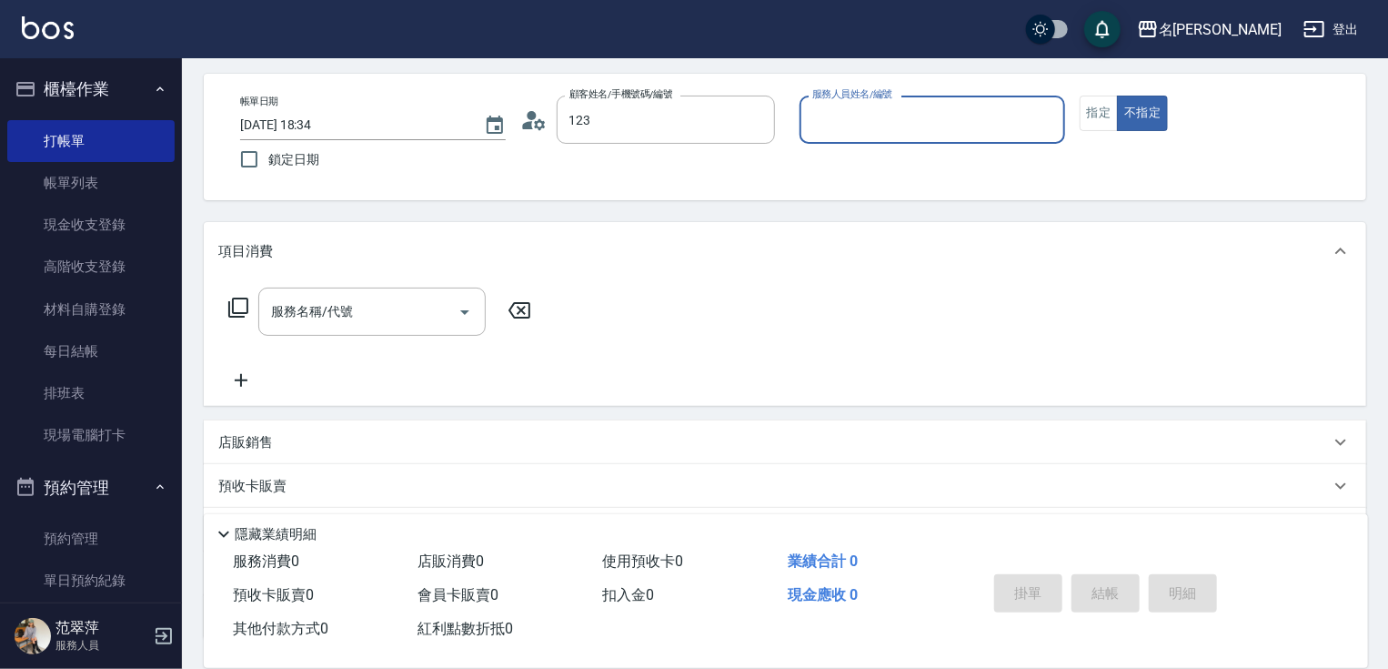
type input "無名字/123/null"
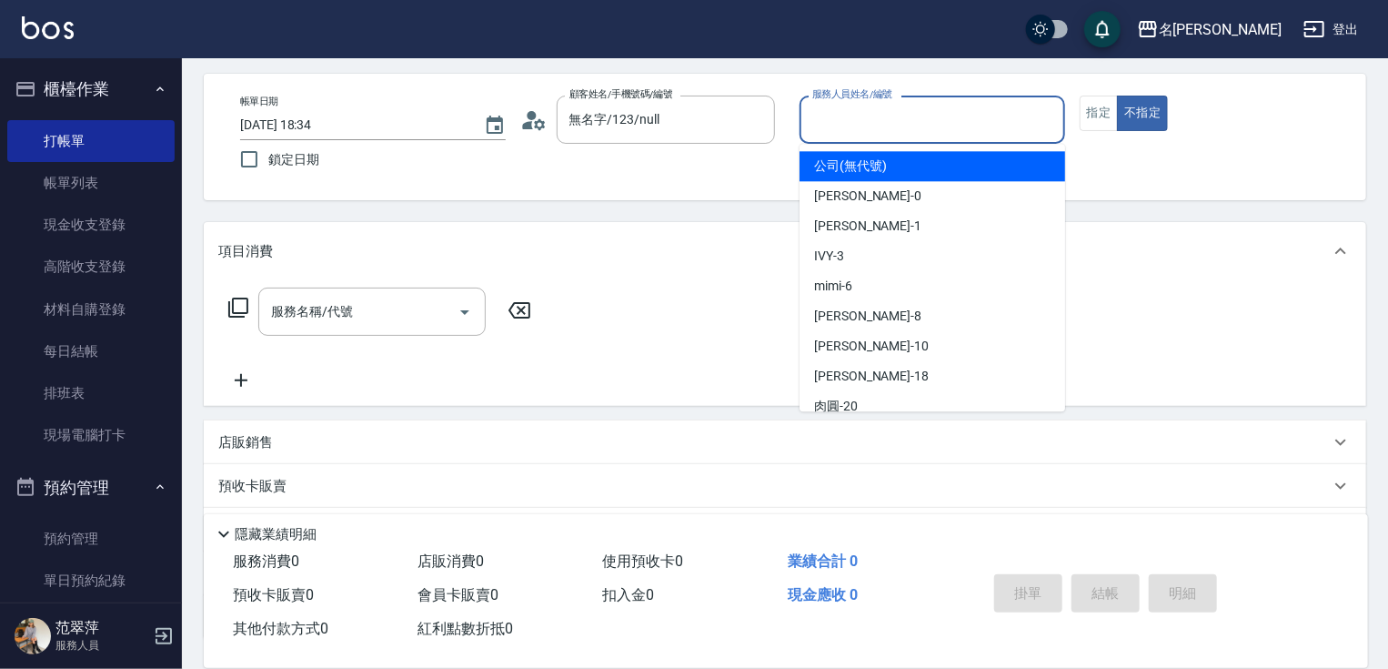
click at [854, 105] on input "服務人員姓名/編號" at bounding box center [932, 120] width 249 height 32
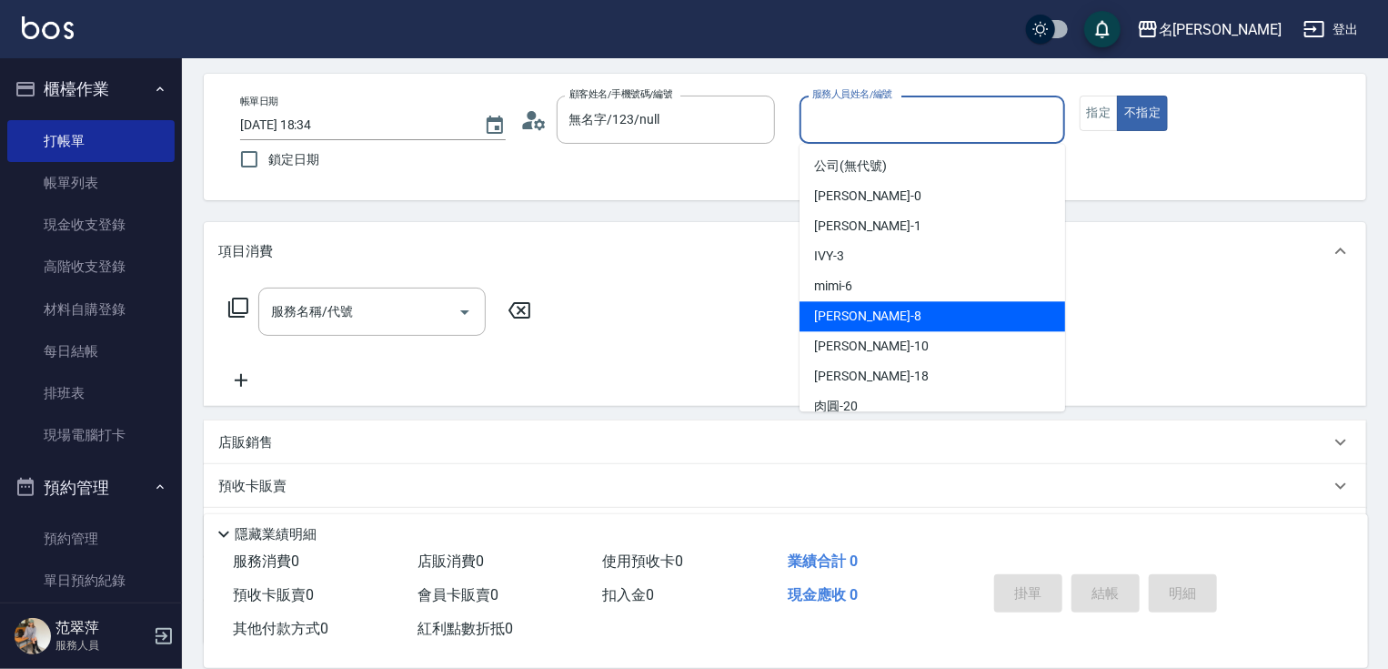
click at [860, 325] on div "曉容 -8" at bounding box center [933, 316] width 266 height 30
type input "曉容-8"
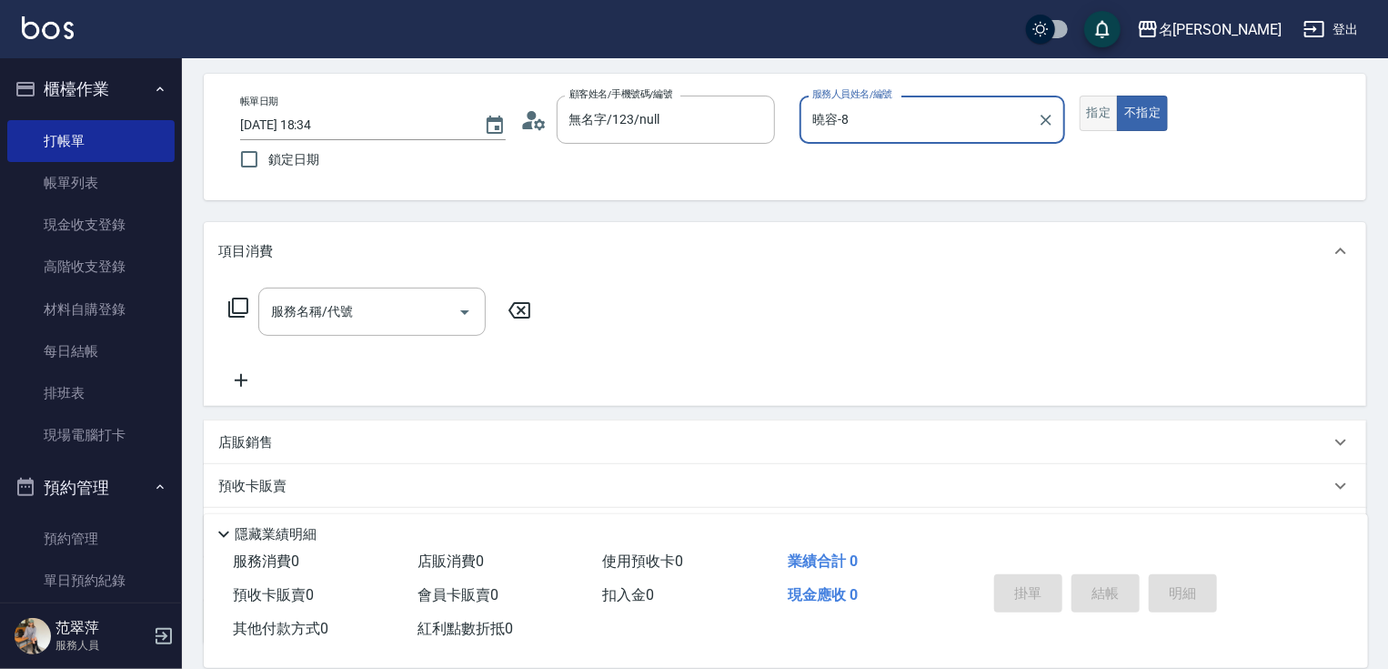
click at [1098, 113] on button "指定" at bounding box center [1099, 113] width 39 height 35
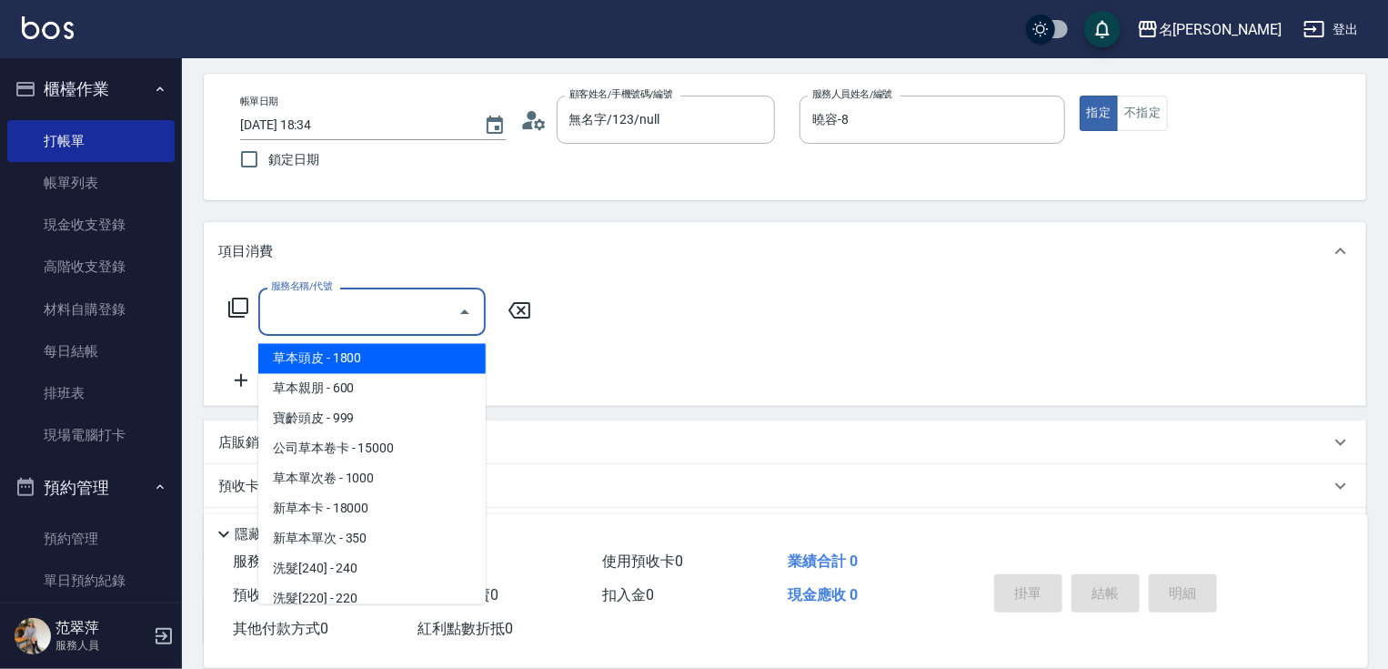
click at [349, 302] on div "服務名稱/代號 服務名稱/代號" at bounding box center [371, 311] width 227 height 48
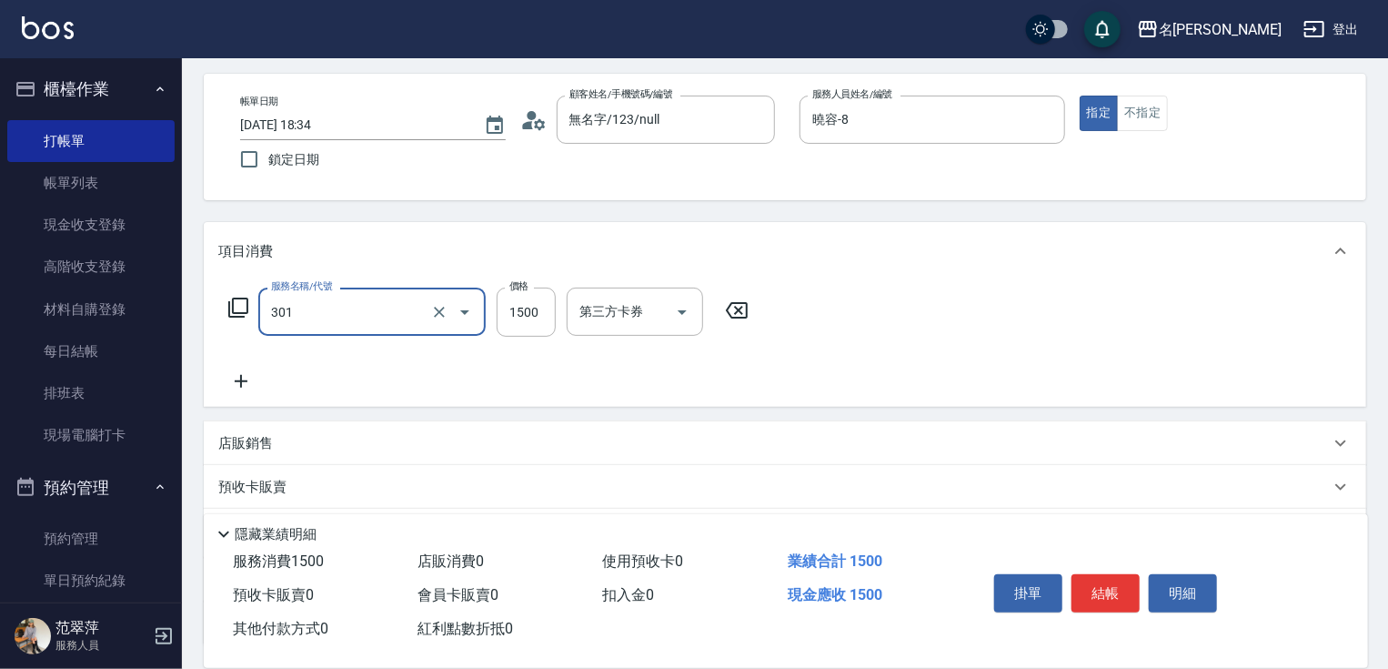
type input "燙髮(1500)(301)"
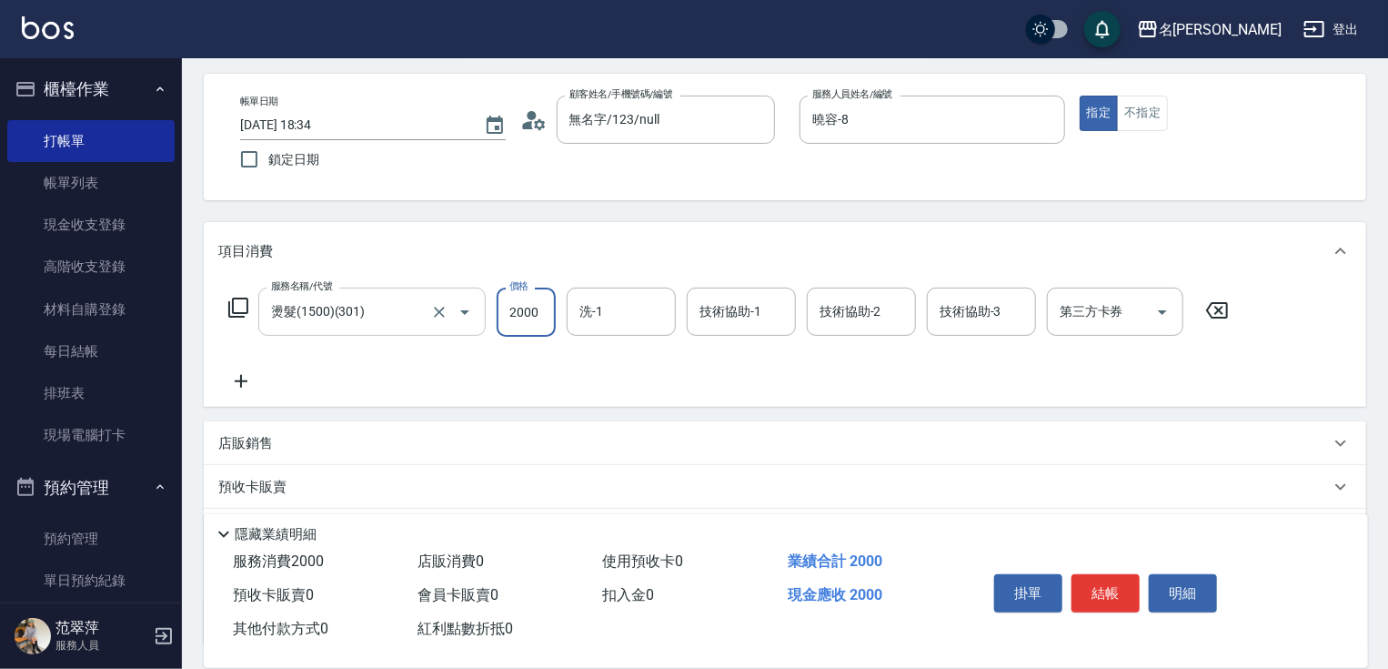
type input "2000"
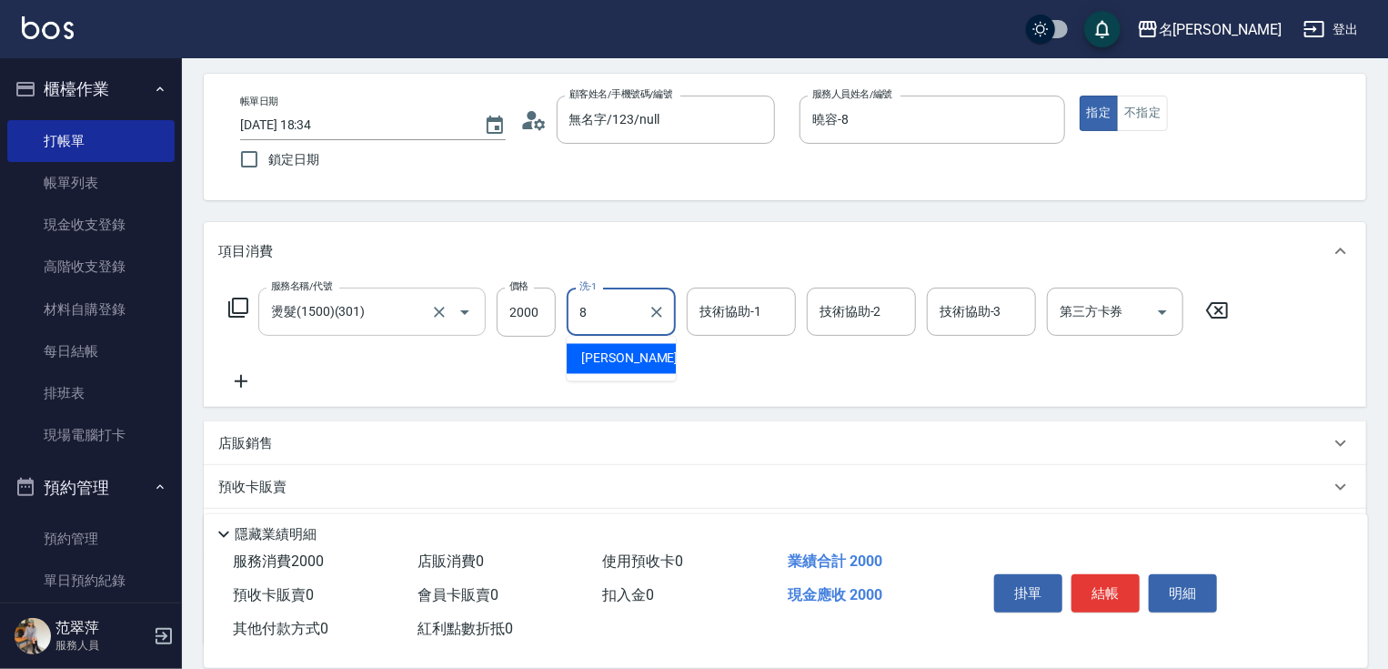
type input "曉容-8"
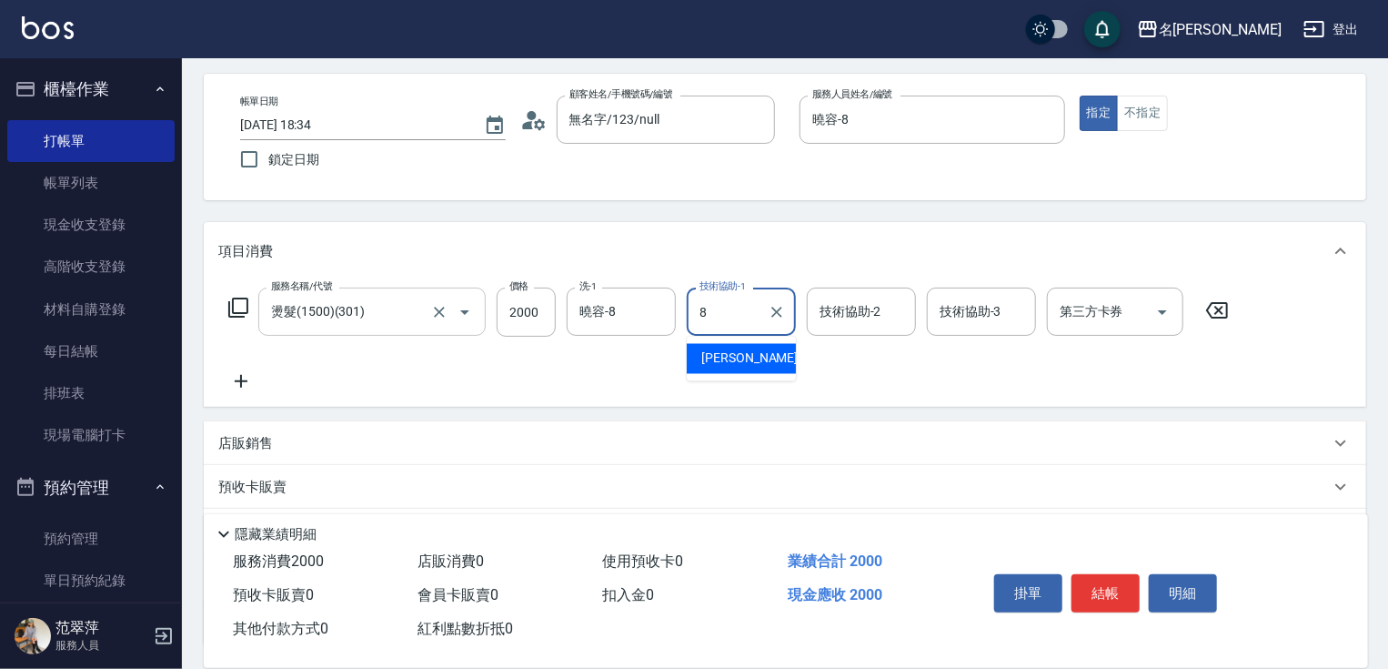
type input "曉容-8"
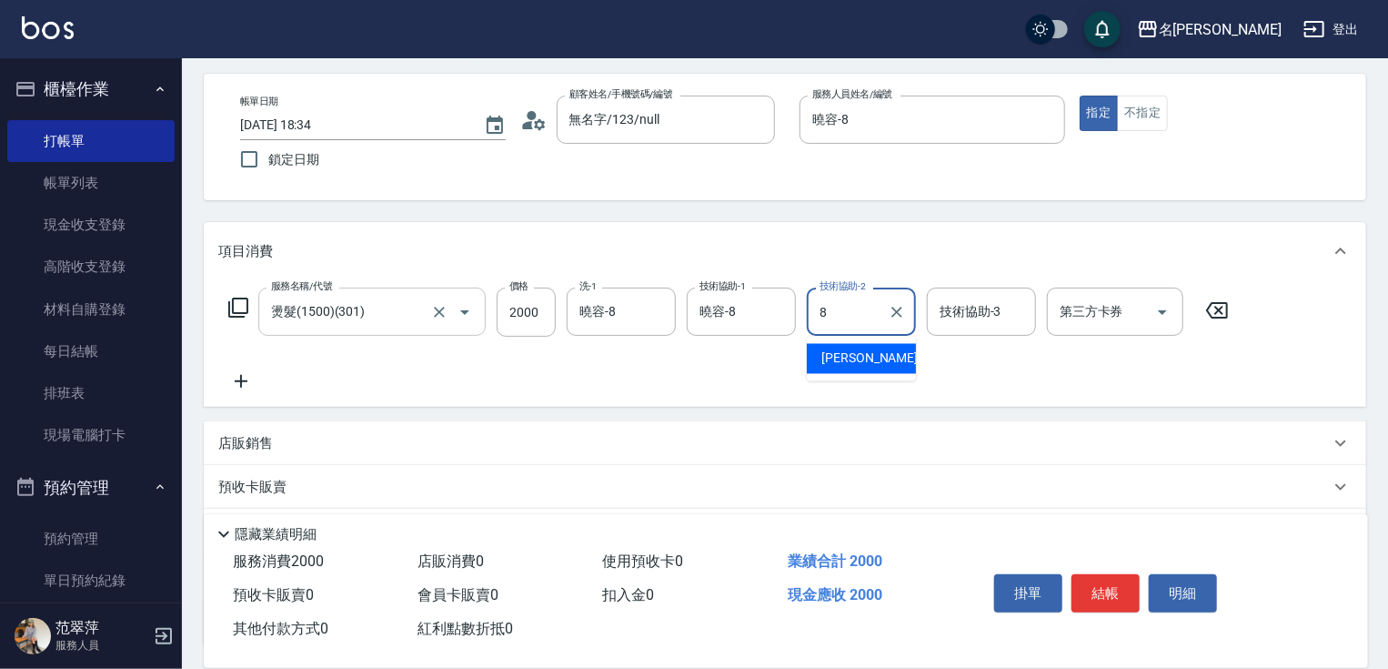
type input "曉容-8"
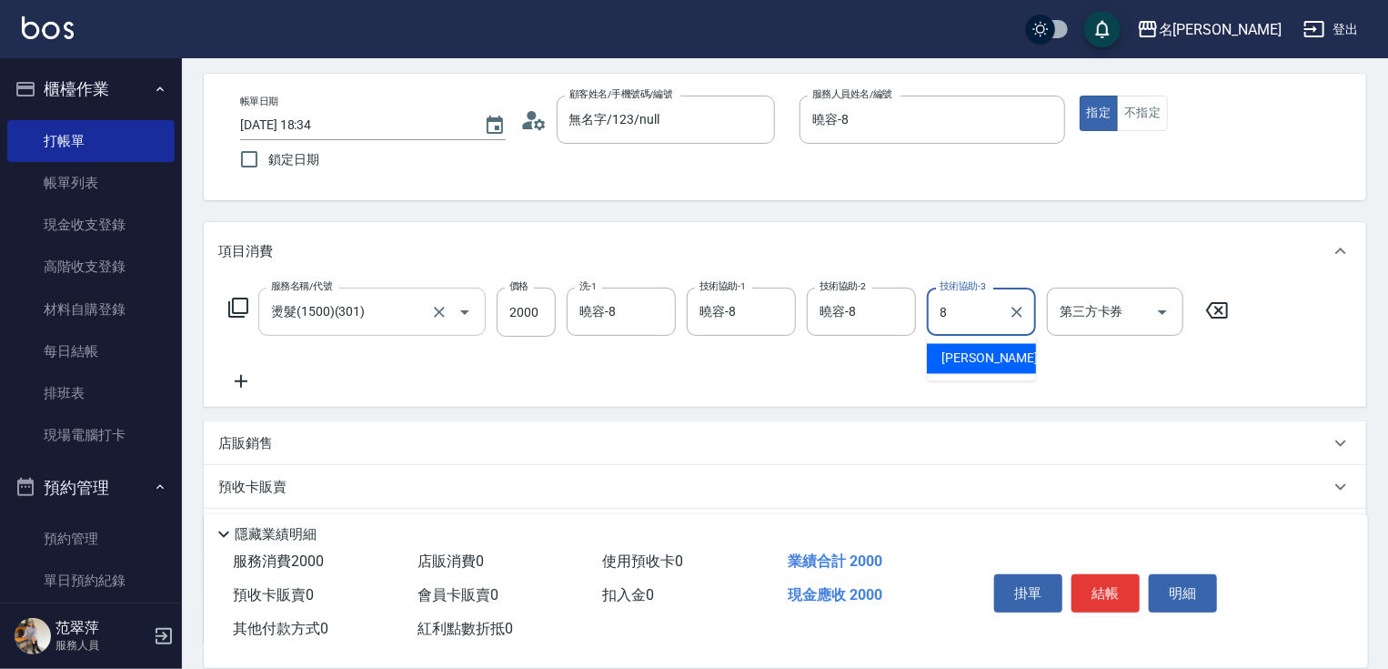
type input "曉容-8"
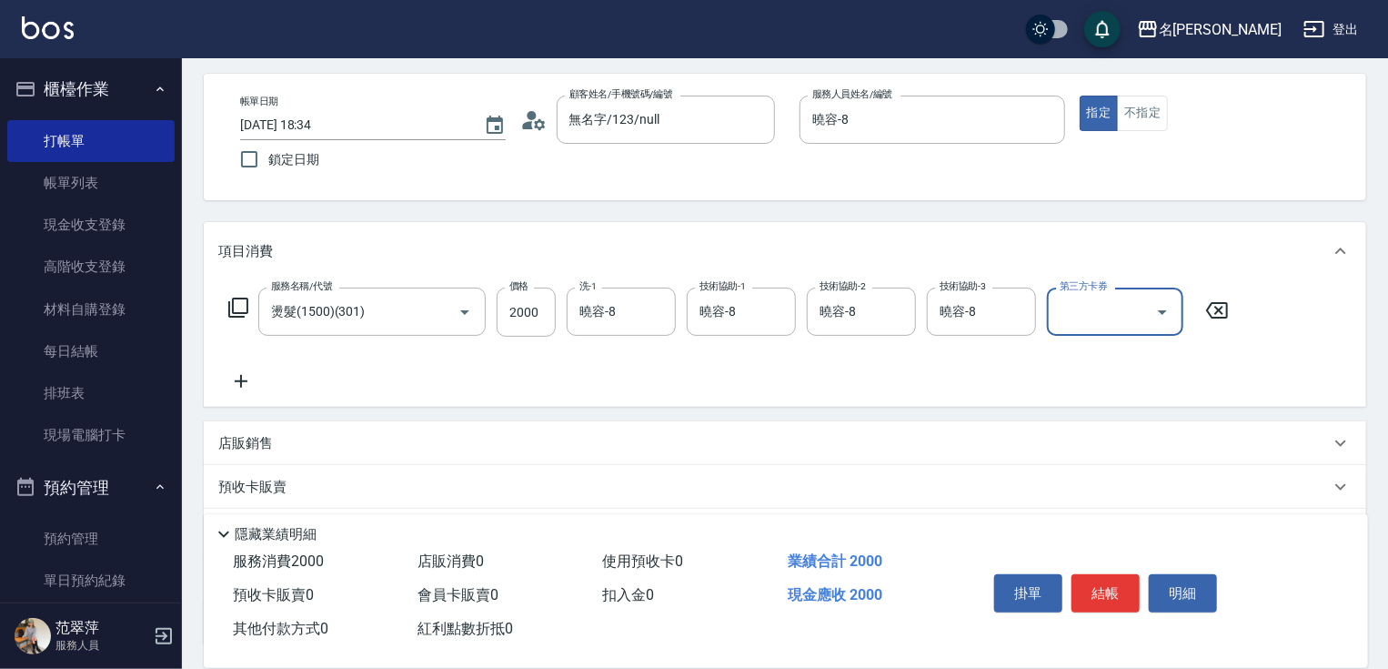
click at [1120, 607] on div "掛單 結帳 明細" at bounding box center [1105, 595] width 237 height 57
click at [1103, 583] on button "結帳" at bounding box center [1106, 593] width 68 height 38
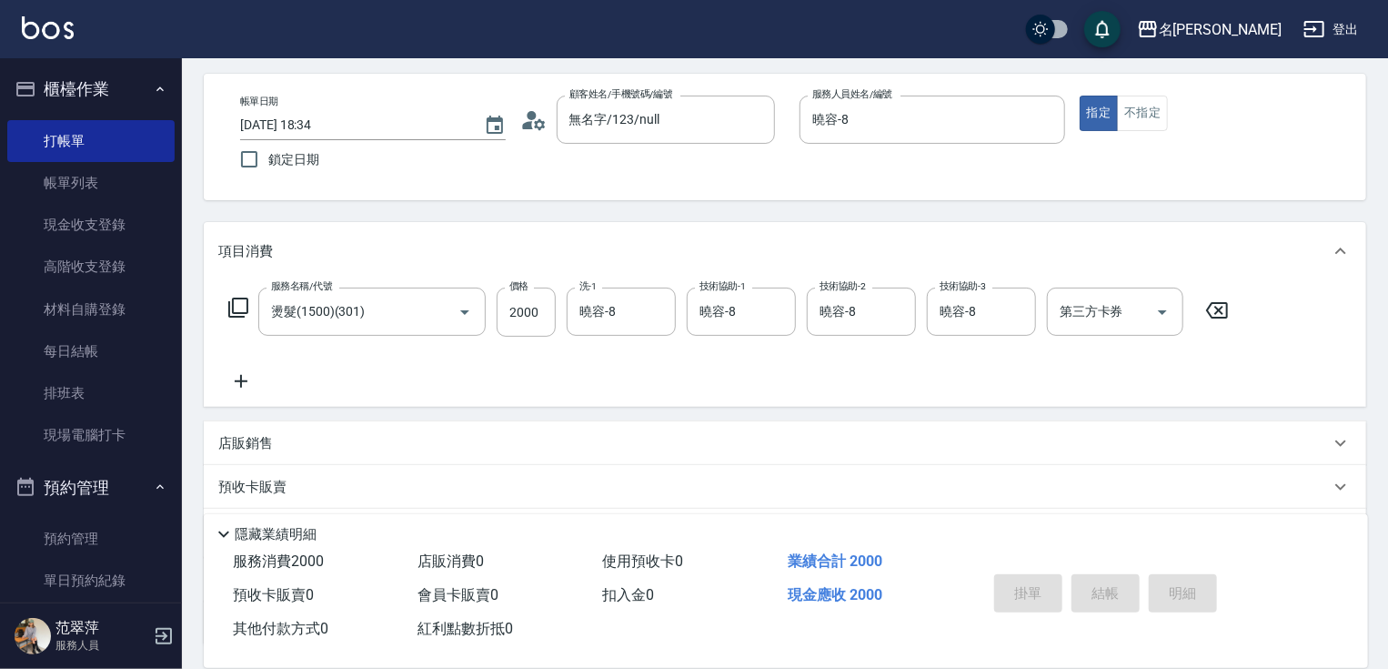
type input "2025/09/10 18:47"
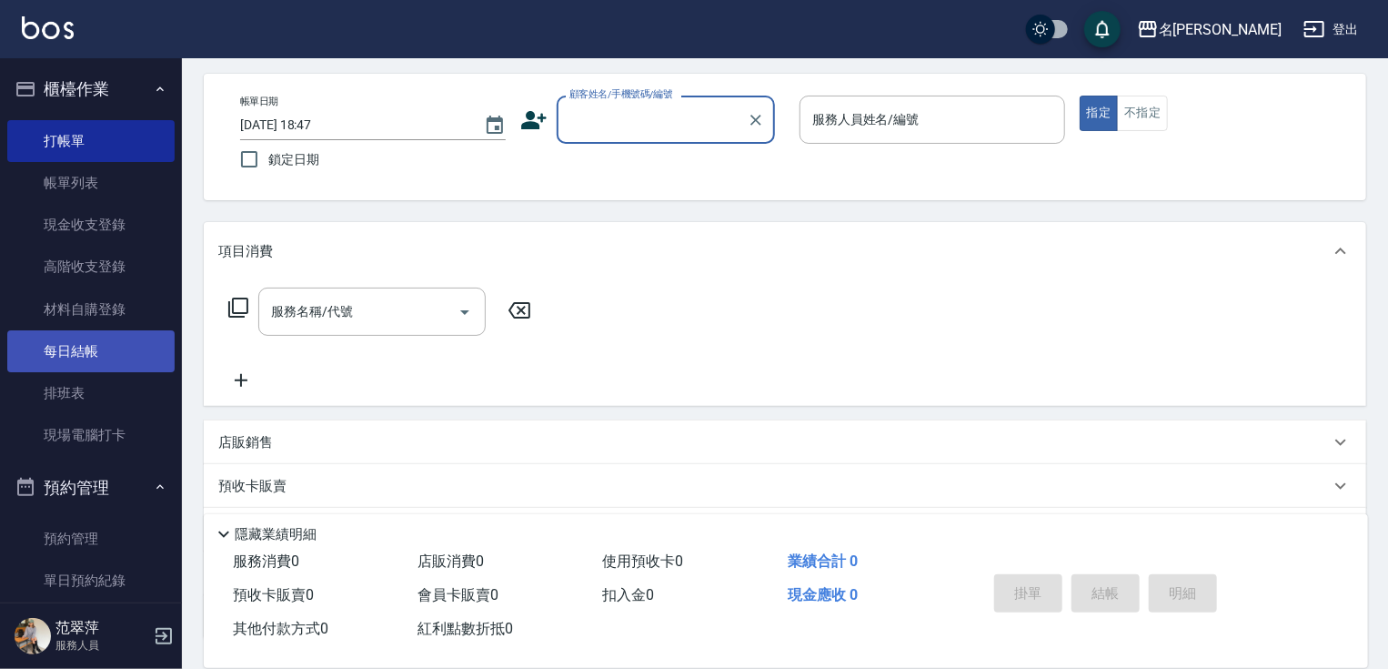
click at [78, 340] on link "每日結帳" at bounding box center [90, 351] width 167 height 42
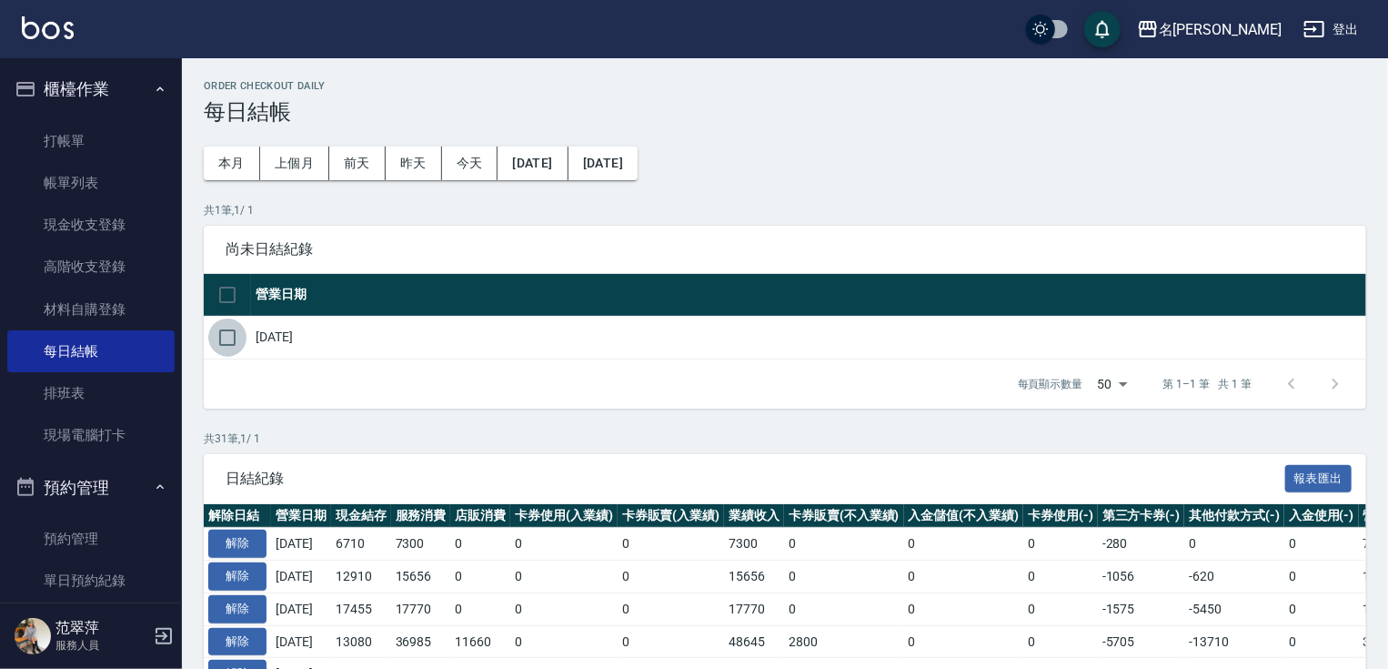
click at [234, 340] on input "checkbox" at bounding box center [227, 337] width 38 height 38
checkbox input "true"
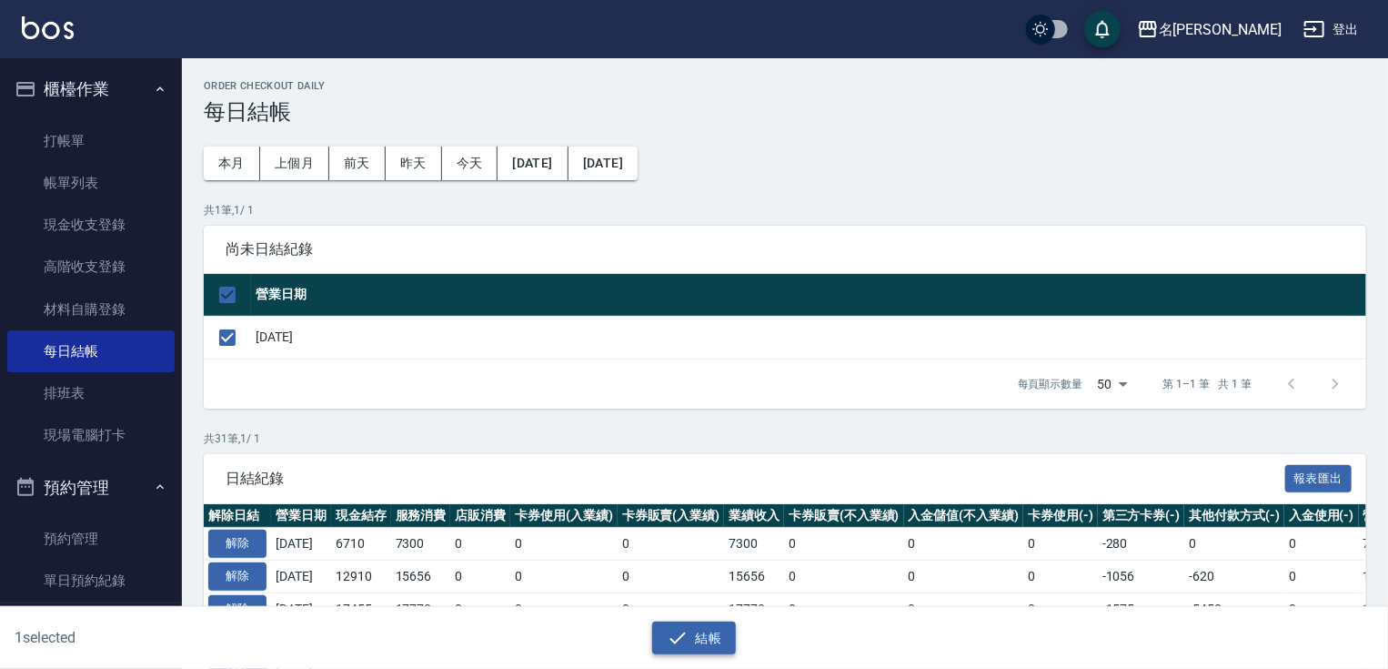
click at [708, 633] on button "結帳" at bounding box center [694, 638] width 85 height 34
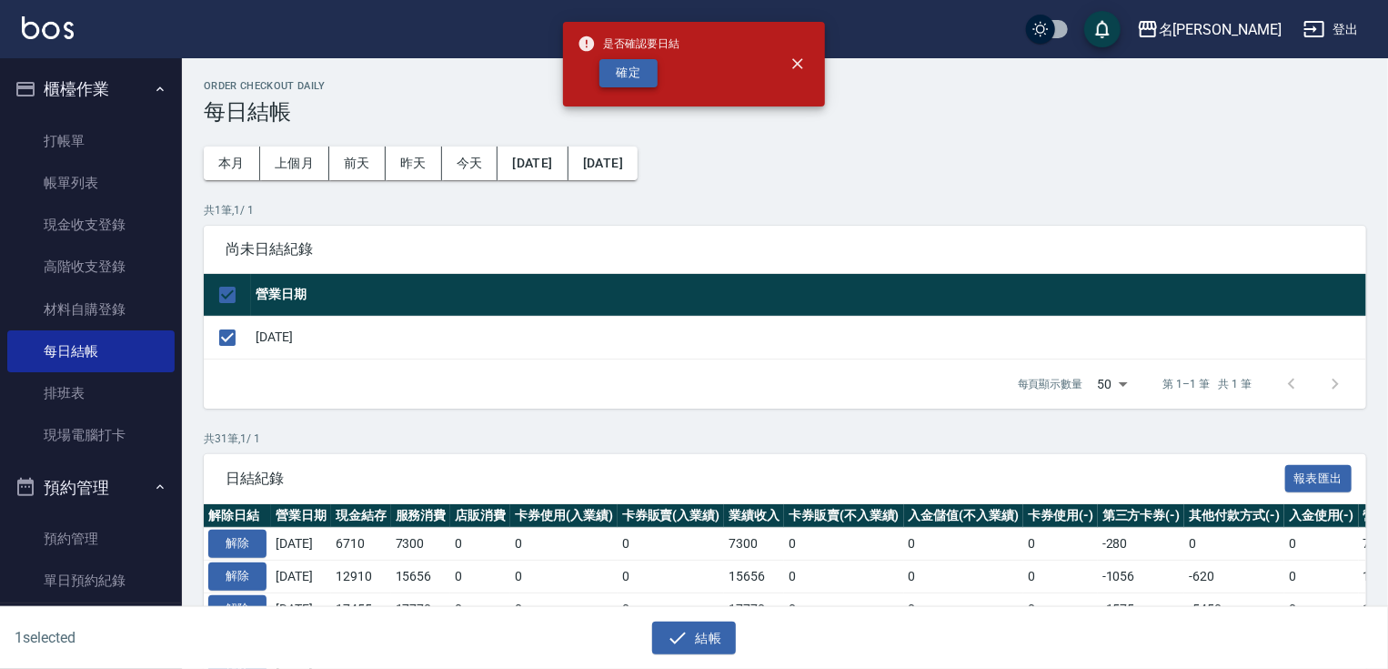
click at [628, 84] on button "確定" at bounding box center [629, 73] width 58 height 28
checkbox input "false"
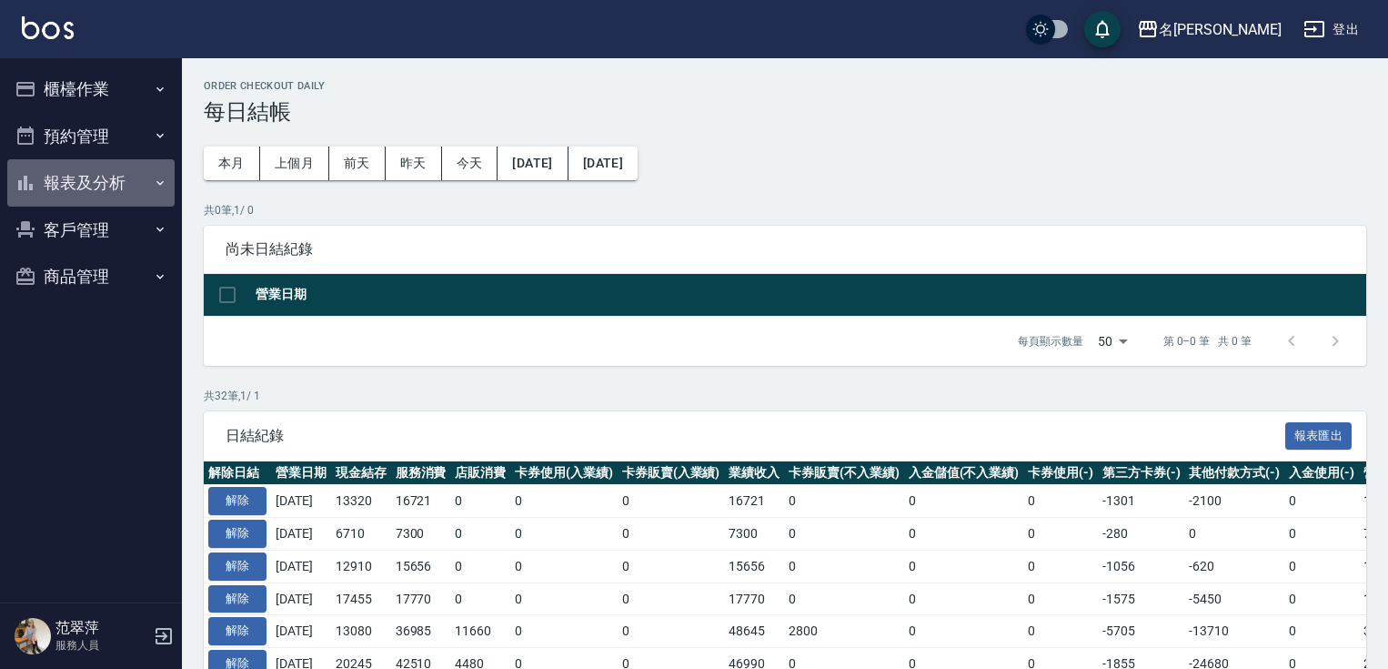
click at [98, 189] on button "報表及分析" at bounding box center [90, 182] width 167 height 47
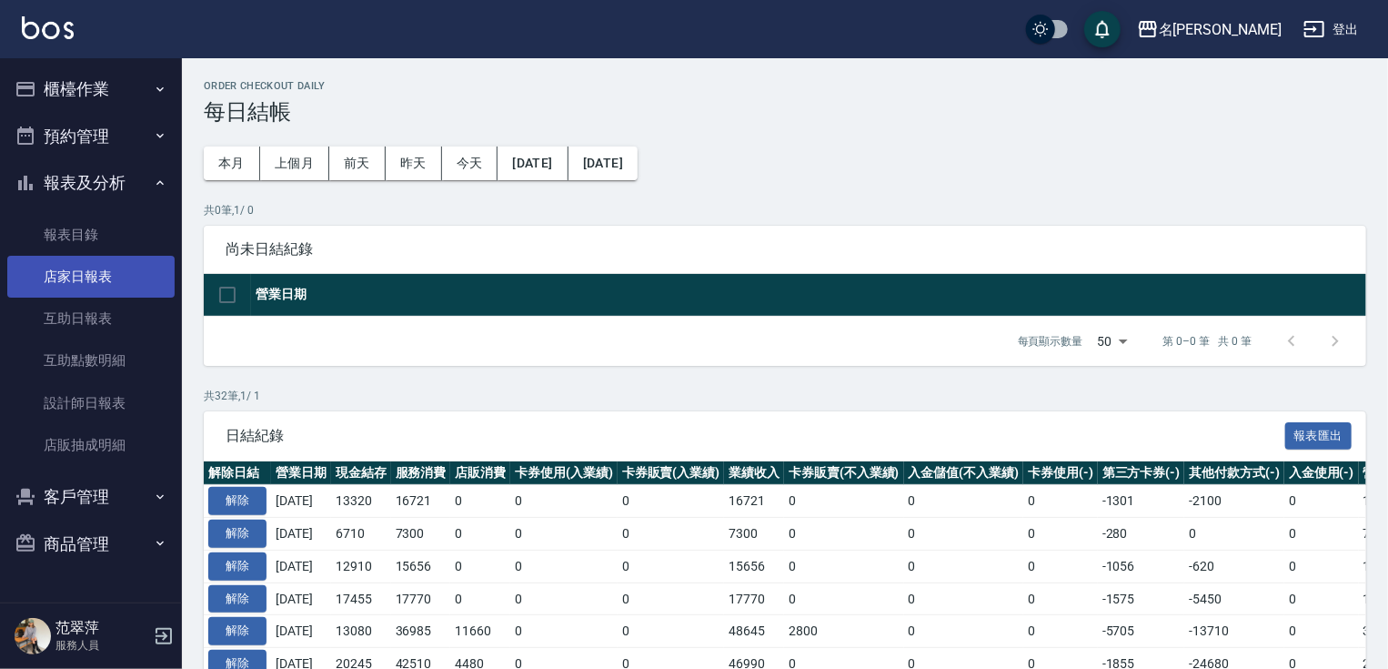
click at [91, 265] on link "店家日報表" at bounding box center [90, 277] width 167 height 42
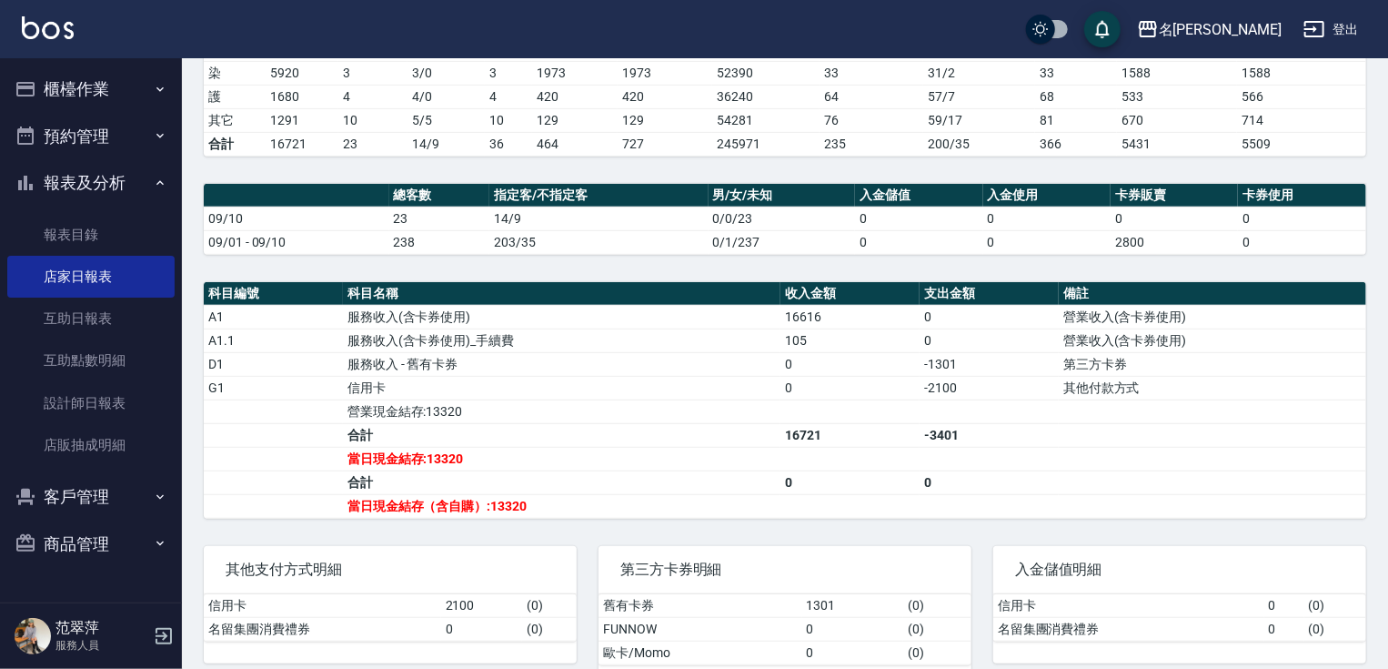
scroll to position [386, 0]
